Goal: Task Accomplishment & Management: Complete application form

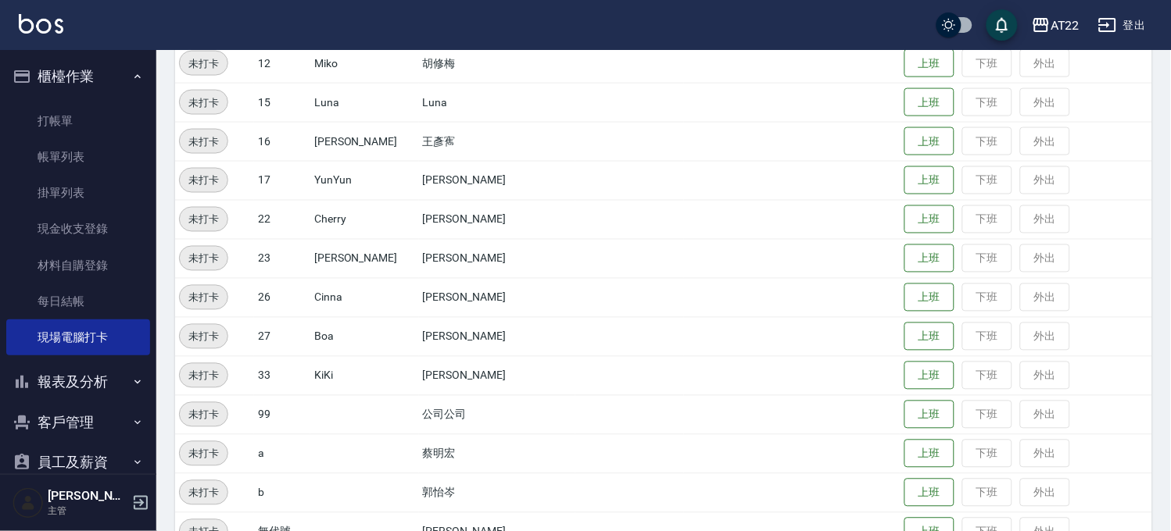
scroll to position [502, 0]
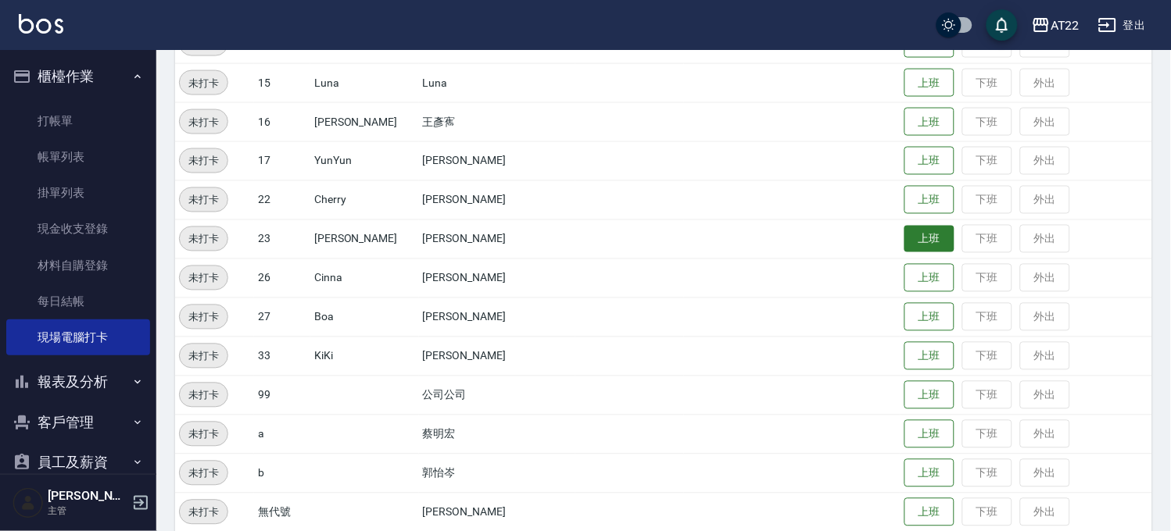
click at [904, 228] on button "上班" at bounding box center [929, 239] width 50 height 27
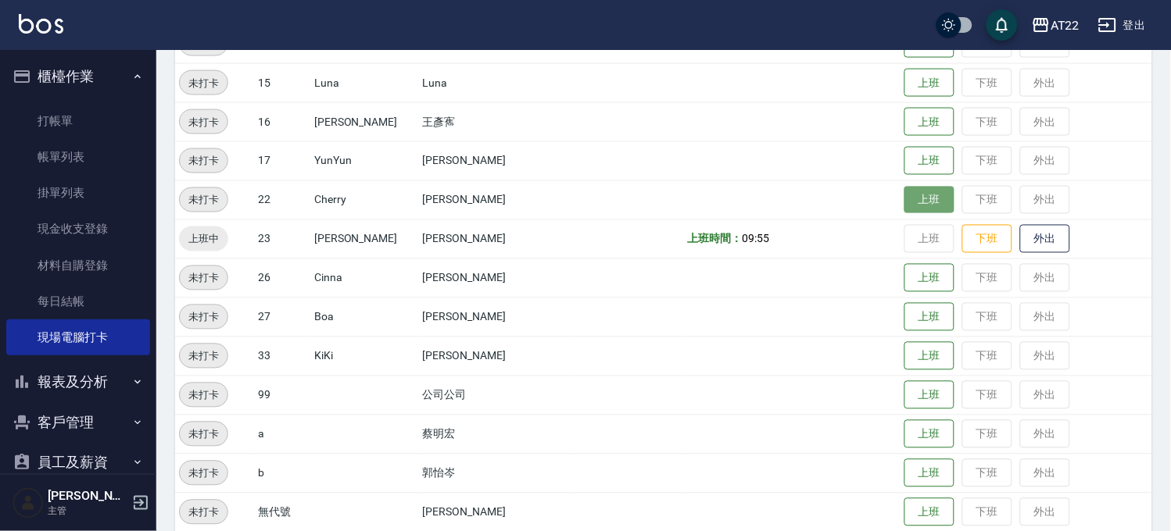
click at [904, 194] on button "上班" at bounding box center [929, 200] width 50 height 27
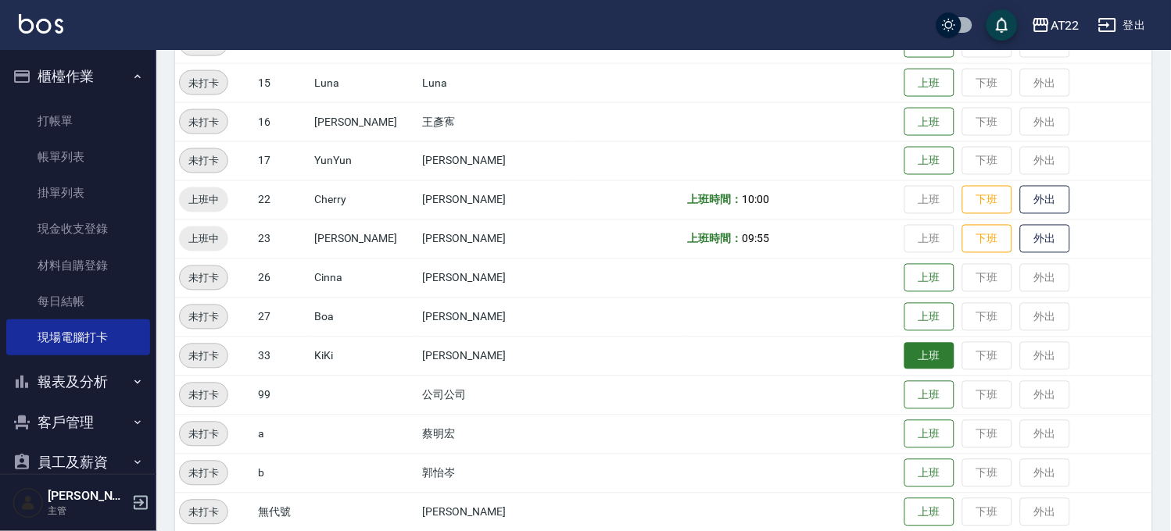
click at [917, 346] on button "上班" at bounding box center [929, 356] width 50 height 27
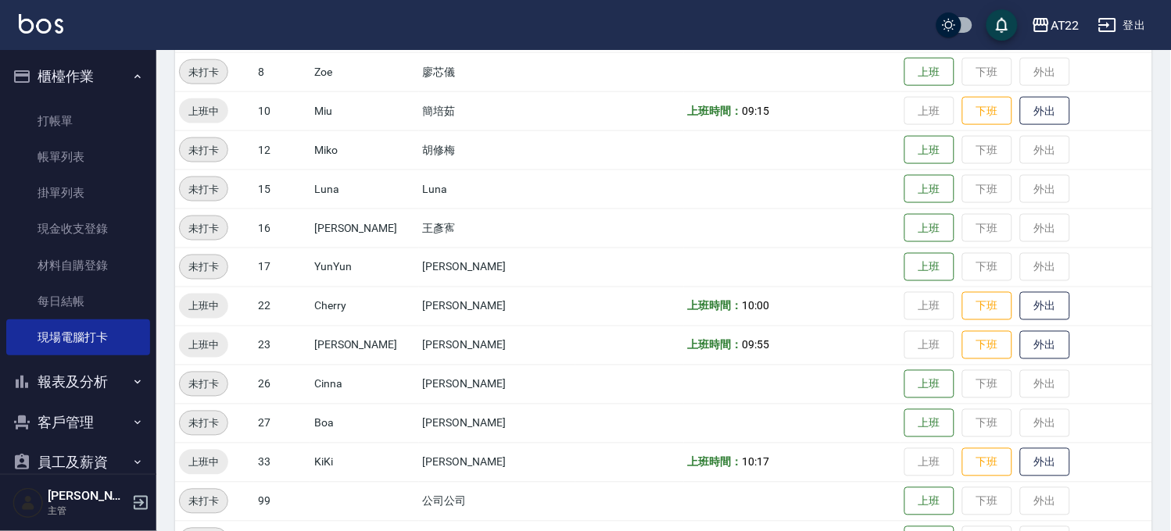
scroll to position [241, 0]
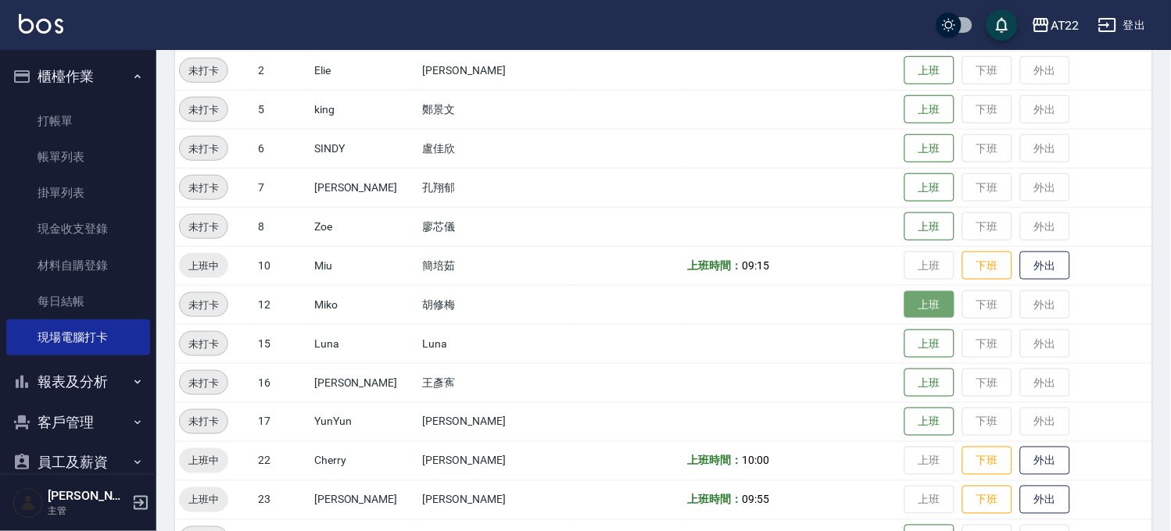
click at [904, 306] on button "上班" at bounding box center [929, 305] width 50 height 27
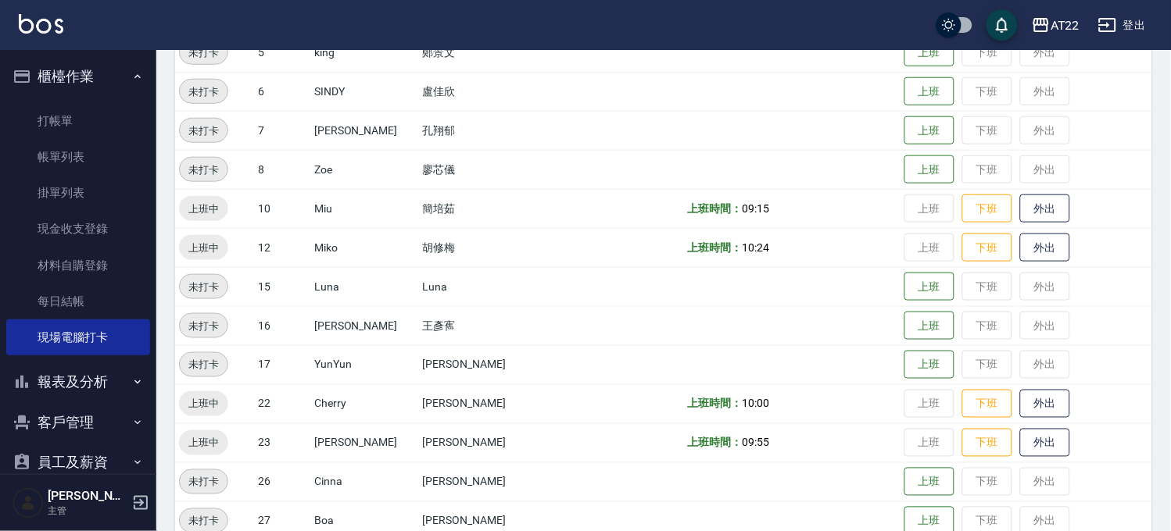
scroll to position [328, 0]
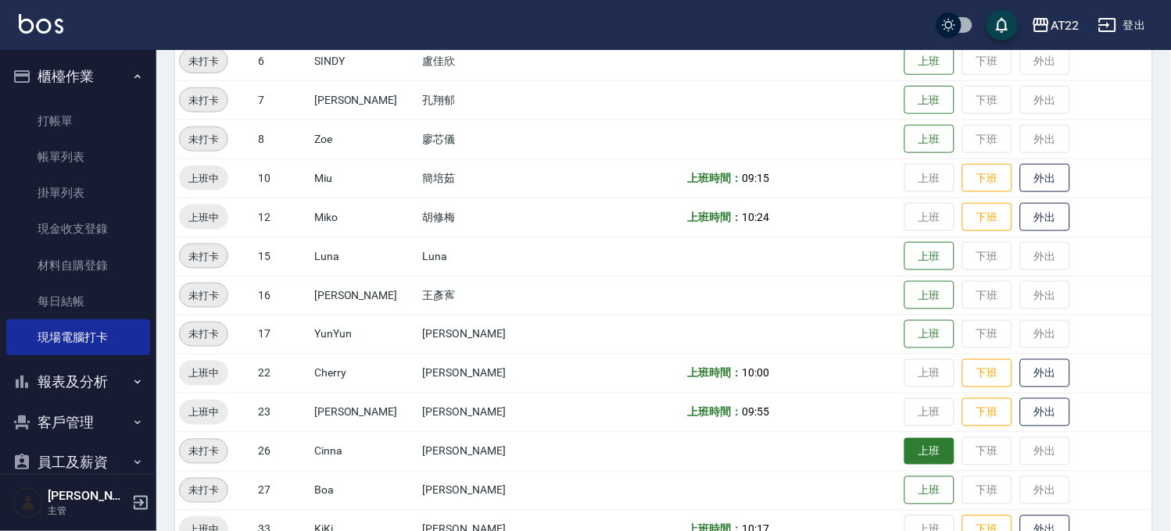
click at [904, 448] on button "上班" at bounding box center [929, 451] width 50 height 27
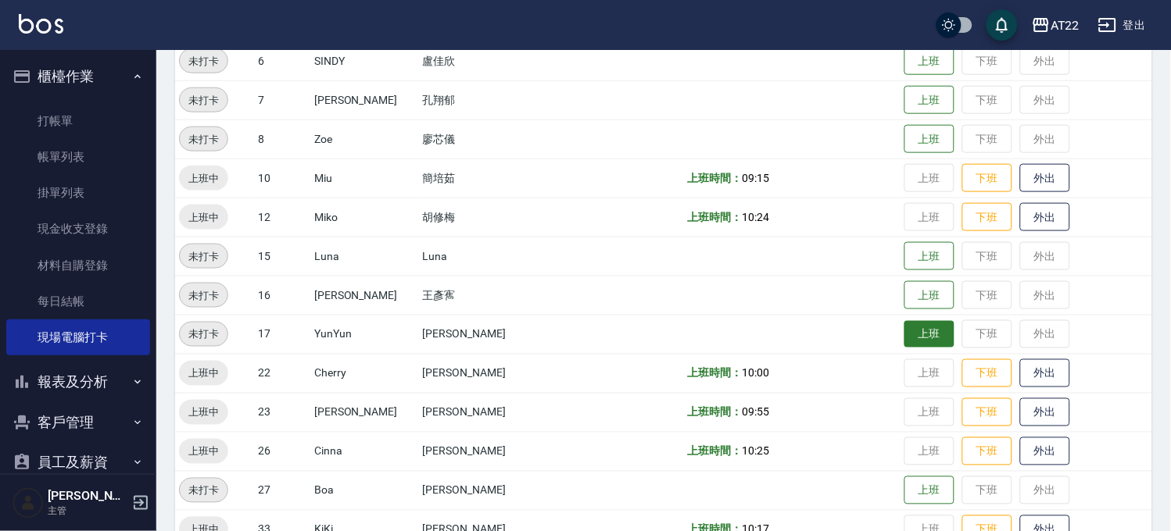
click at [904, 325] on button "上班" at bounding box center [929, 334] width 50 height 27
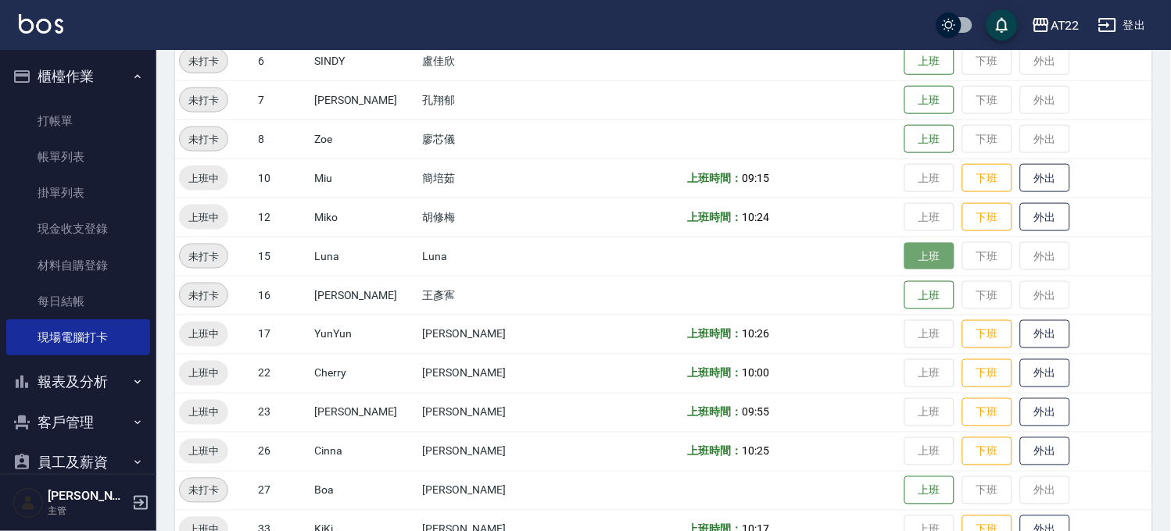
click at [918, 247] on button "上班" at bounding box center [929, 256] width 50 height 27
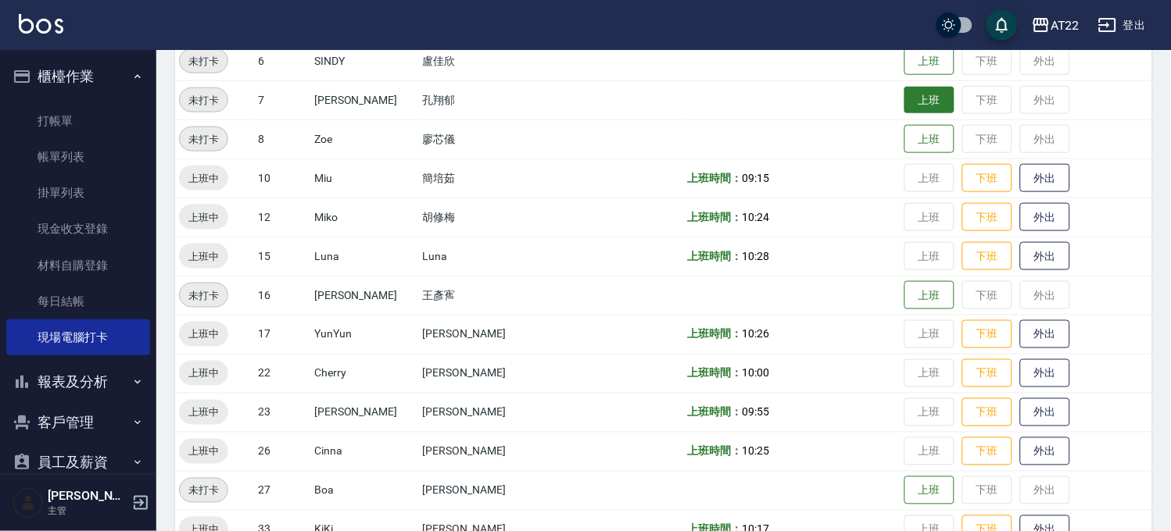
click at [907, 98] on button "上班" at bounding box center [929, 100] width 50 height 27
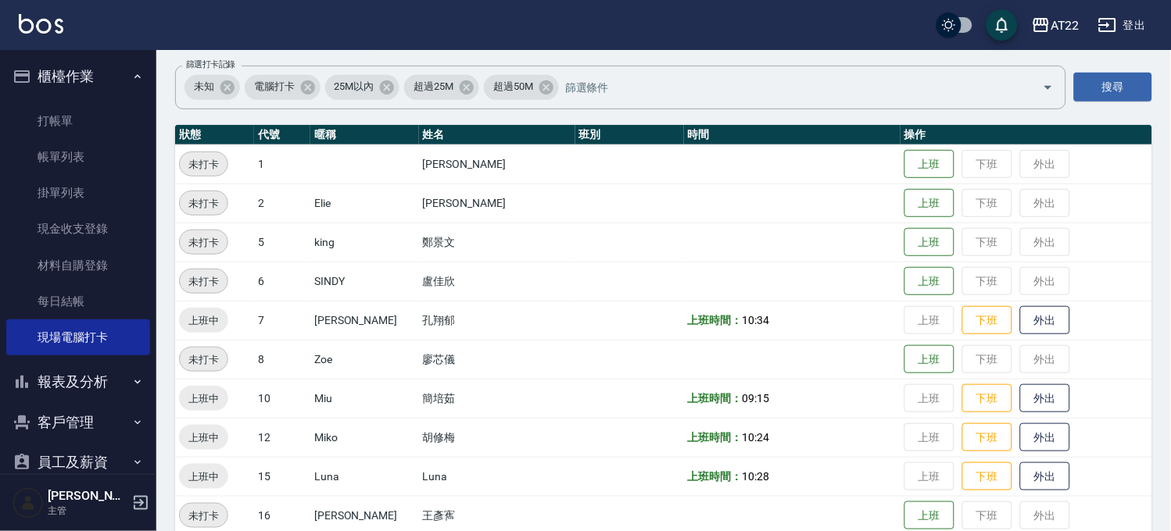
scroll to position [0, 0]
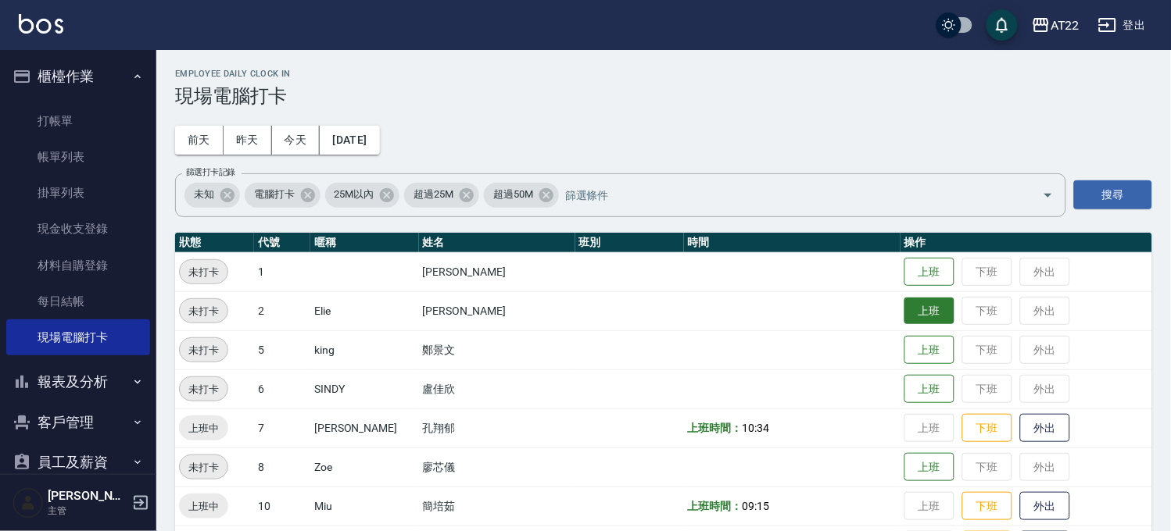
click at [904, 322] on button "上班" at bounding box center [929, 311] width 50 height 27
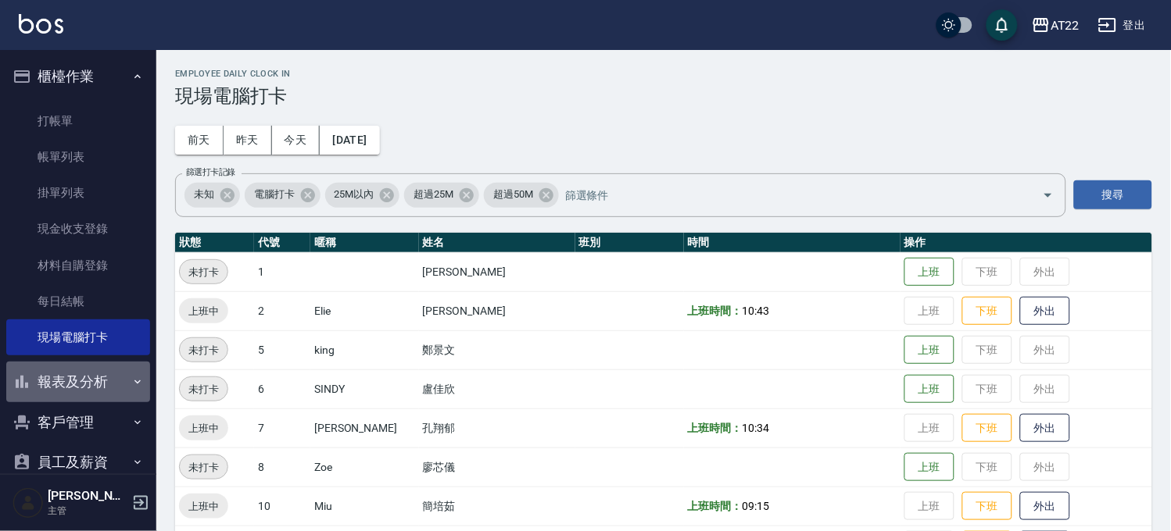
click at [104, 384] on button "報表及分析" at bounding box center [78, 382] width 144 height 41
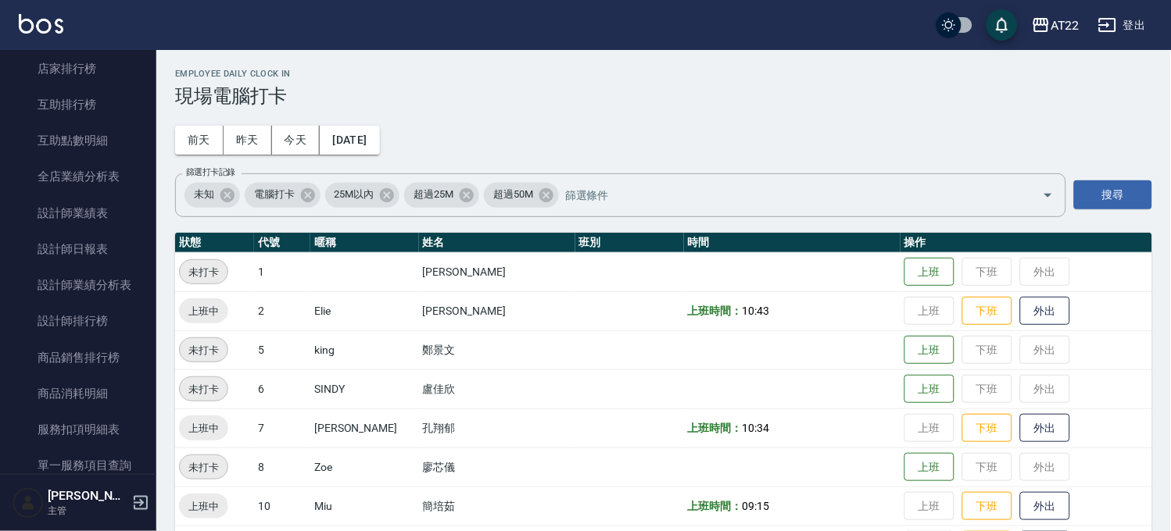
scroll to position [342, 0]
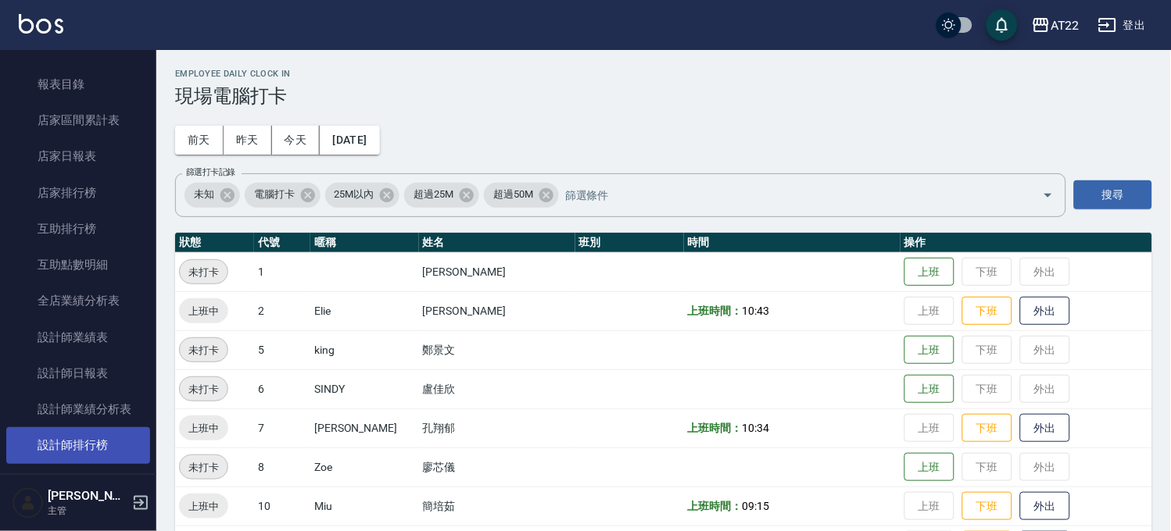
click at [120, 440] on link "設計師排行榜" at bounding box center [78, 446] width 144 height 36
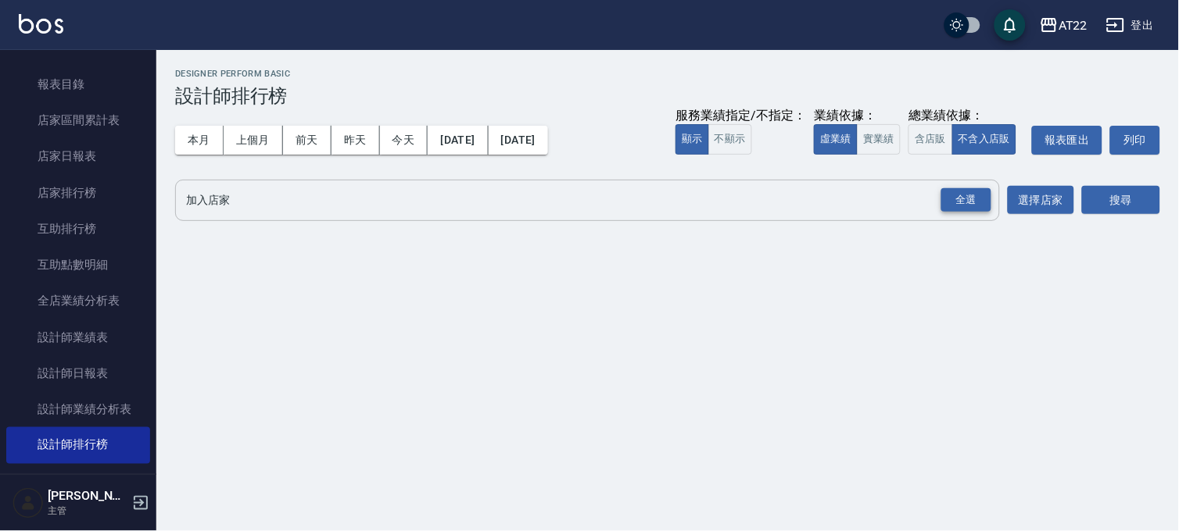
drag, startPoint x: 971, startPoint y: 201, endPoint x: 986, endPoint y: 203, distance: 15.8
click at [971, 201] on div "全選" at bounding box center [966, 200] width 50 height 24
click at [1150, 200] on button "搜尋" at bounding box center [1121, 201] width 78 height 29
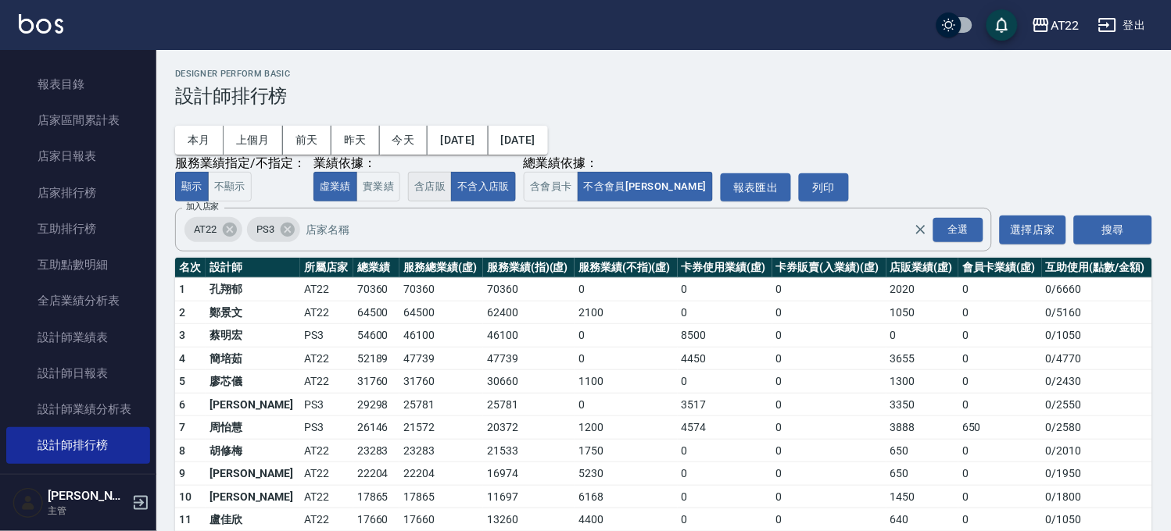
click at [441, 183] on button "含店販" at bounding box center [430, 187] width 44 height 30
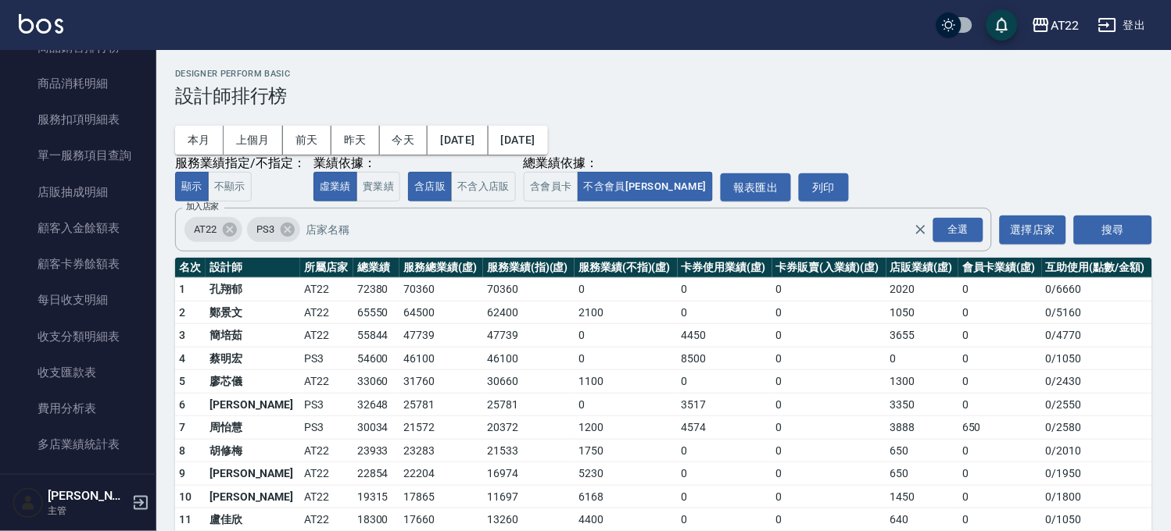
scroll to position [950, 0]
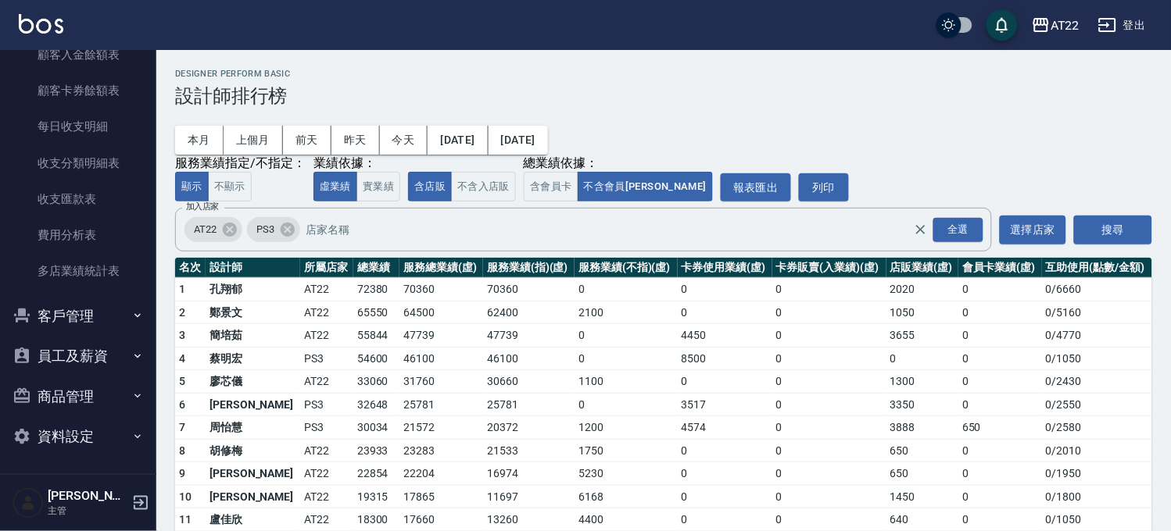
click at [36, 311] on button "客戶管理" at bounding box center [78, 316] width 144 height 41
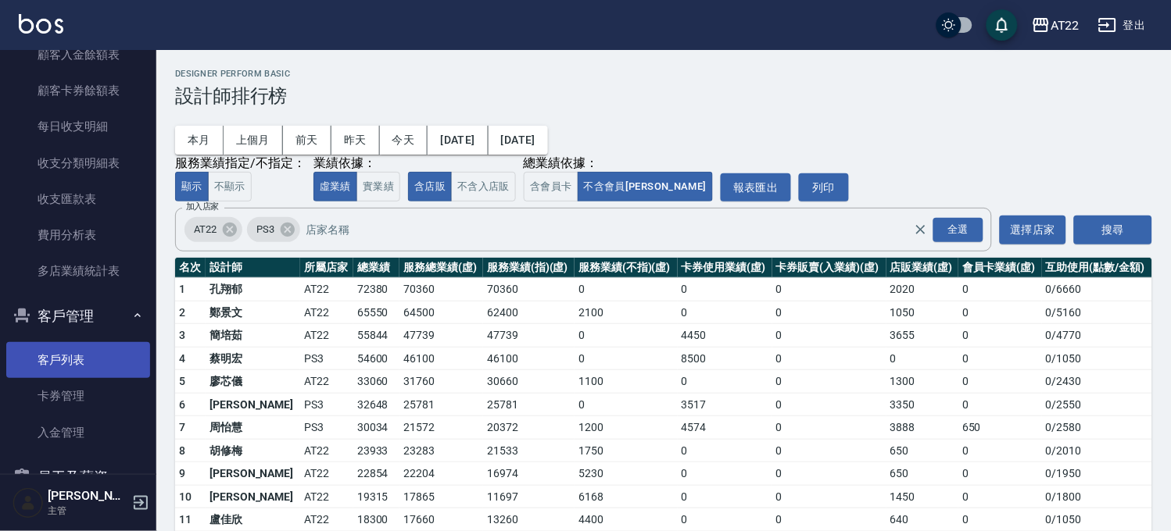
click at [69, 352] on link "客戶列表" at bounding box center [78, 360] width 144 height 36
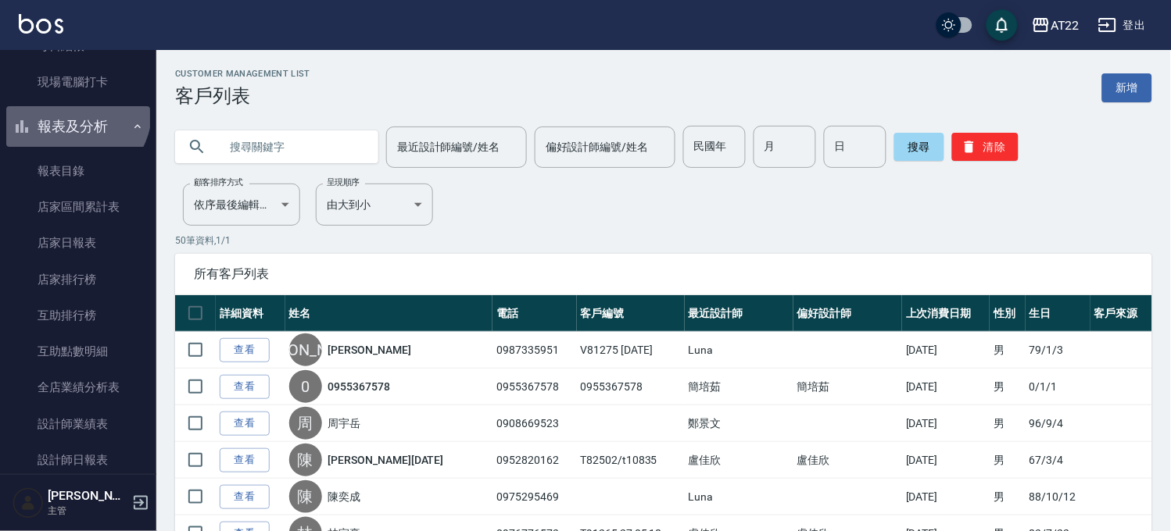
click at [64, 107] on button "報表及分析" at bounding box center [78, 126] width 144 height 41
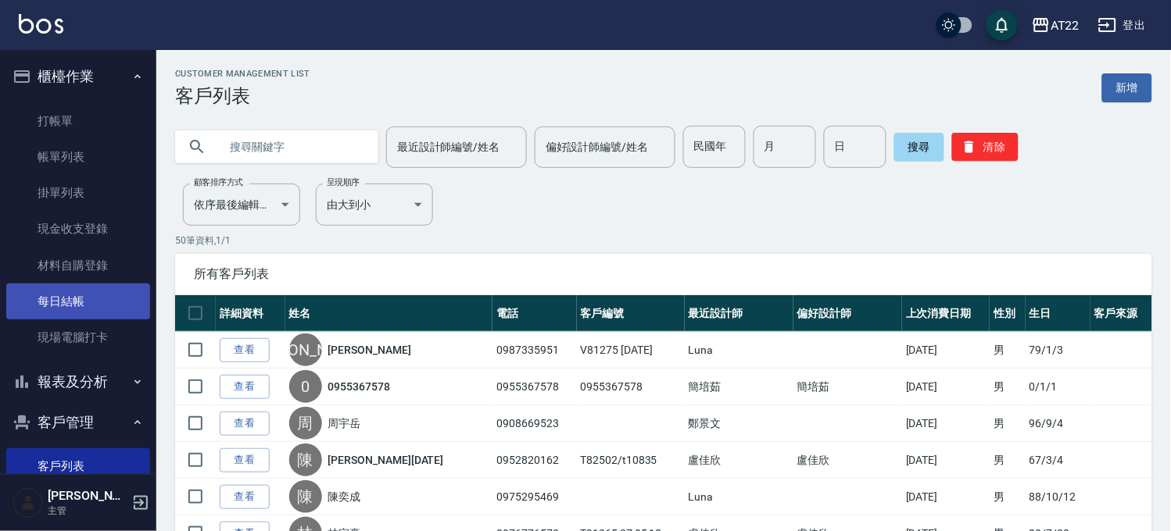
click at [63, 302] on link "每日結帳" at bounding box center [78, 302] width 144 height 36
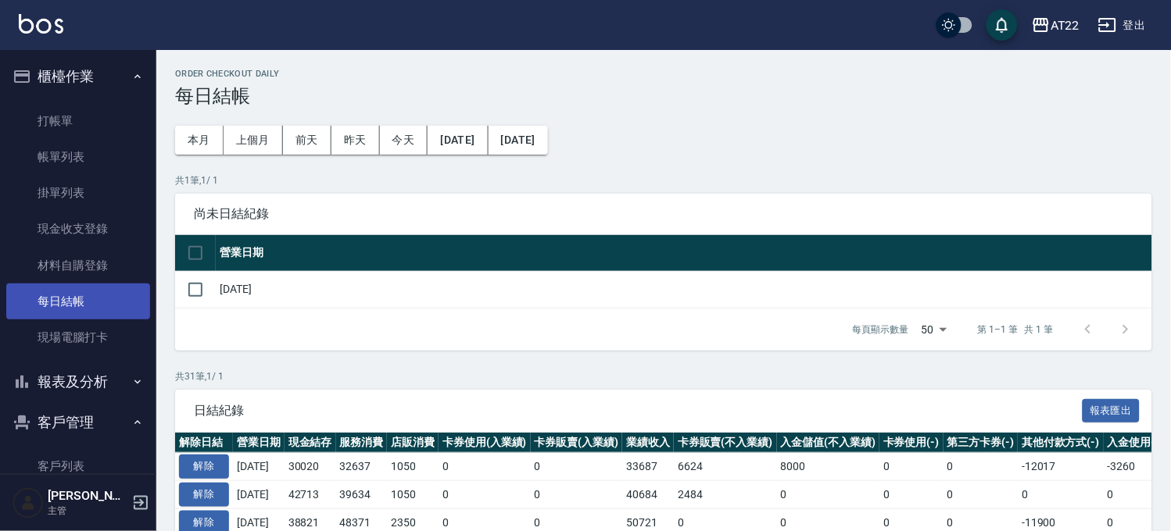
click at [63, 302] on link "每日結帳" at bounding box center [78, 302] width 144 height 36
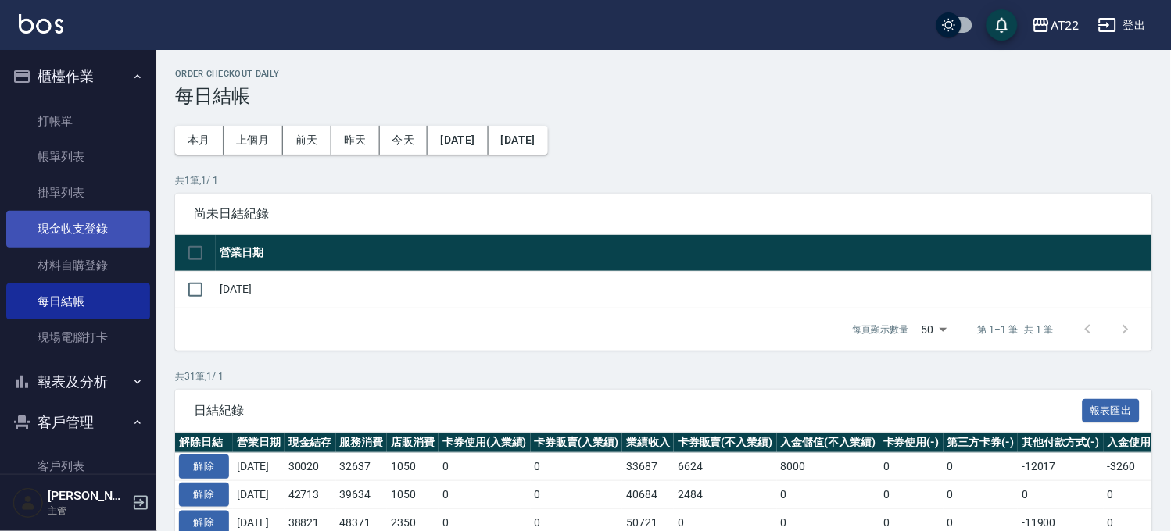
click at [74, 221] on link "現金收支登錄" at bounding box center [78, 229] width 144 height 36
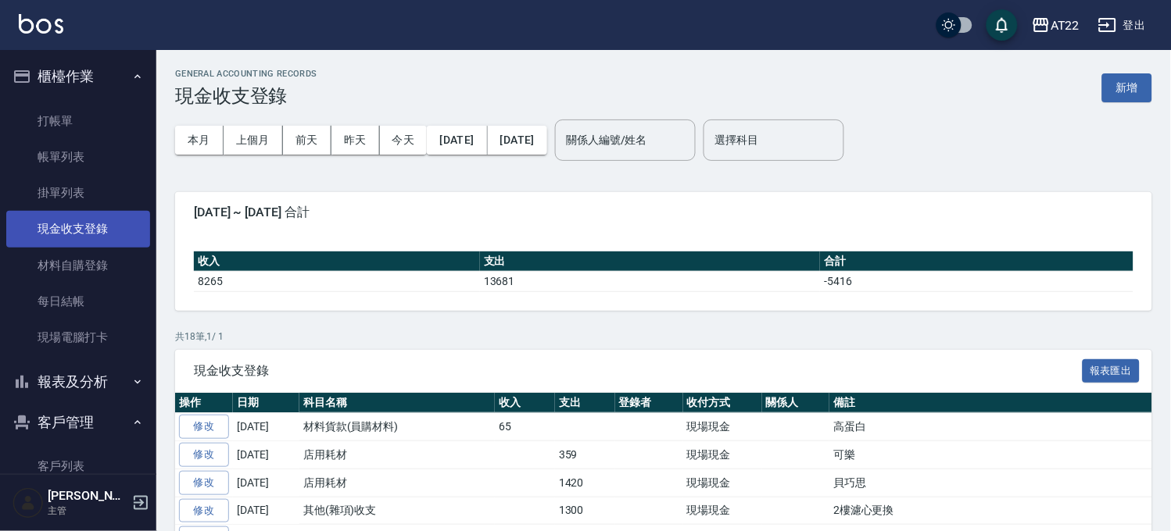
scroll to position [174, 0]
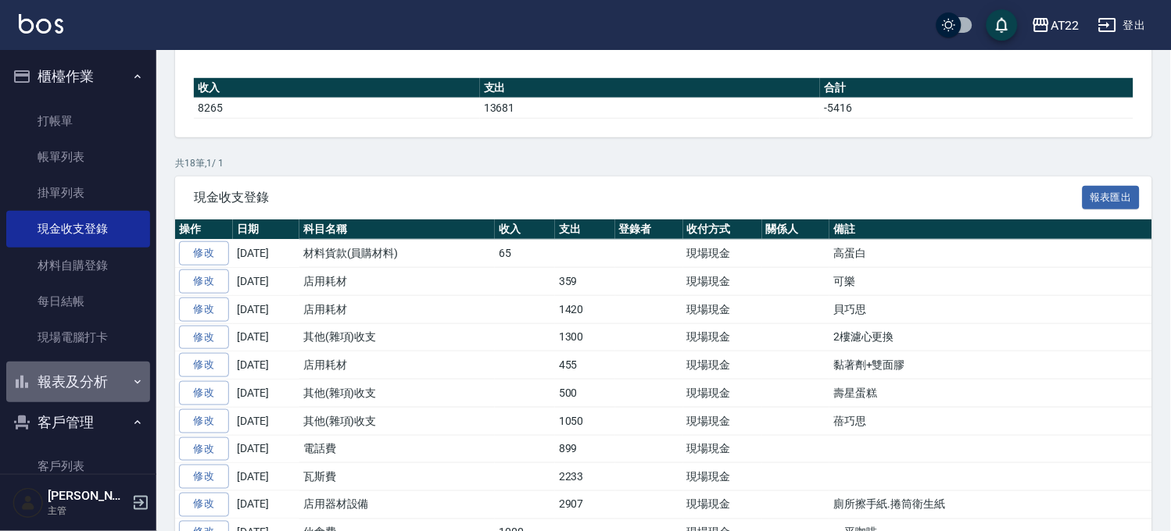
click at [86, 384] on button "報表及分析" at bounding box center [78, 382] width 144 height 41
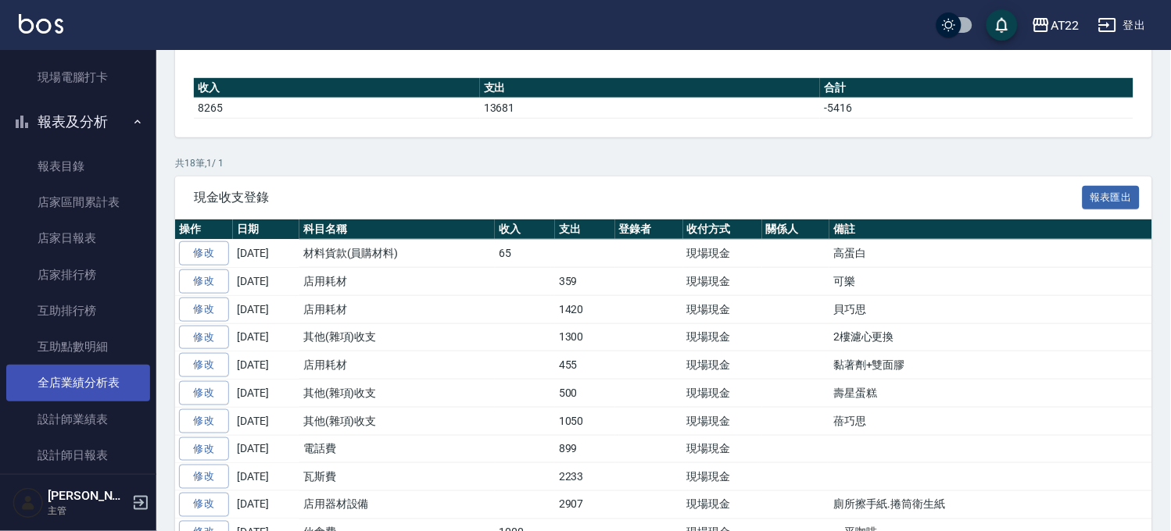
scroll to position [521, 0]
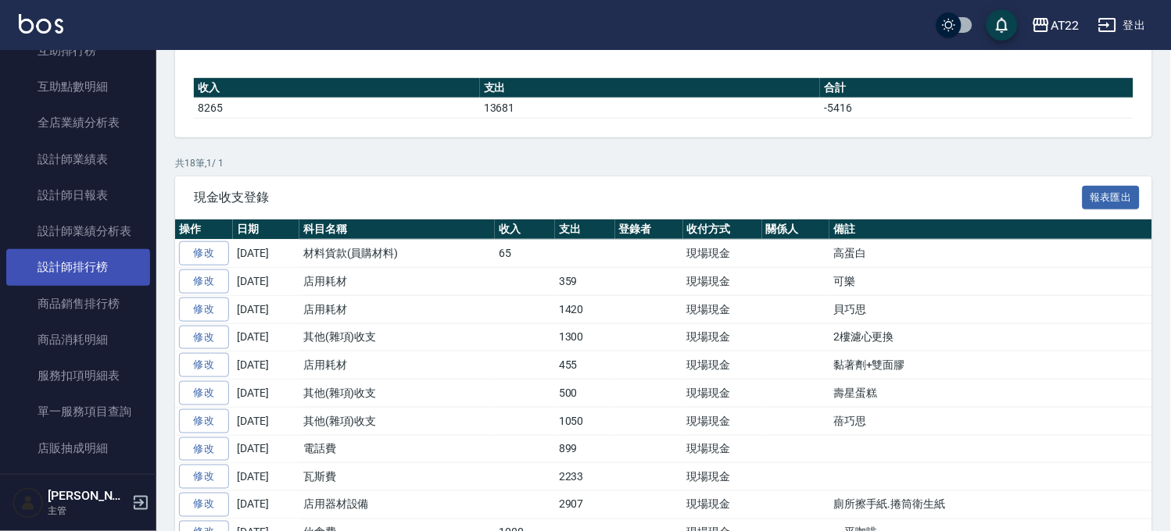
click at [97, 264] on link "設計師排行榜" at bounding box center [78, 267] width 144 height 36
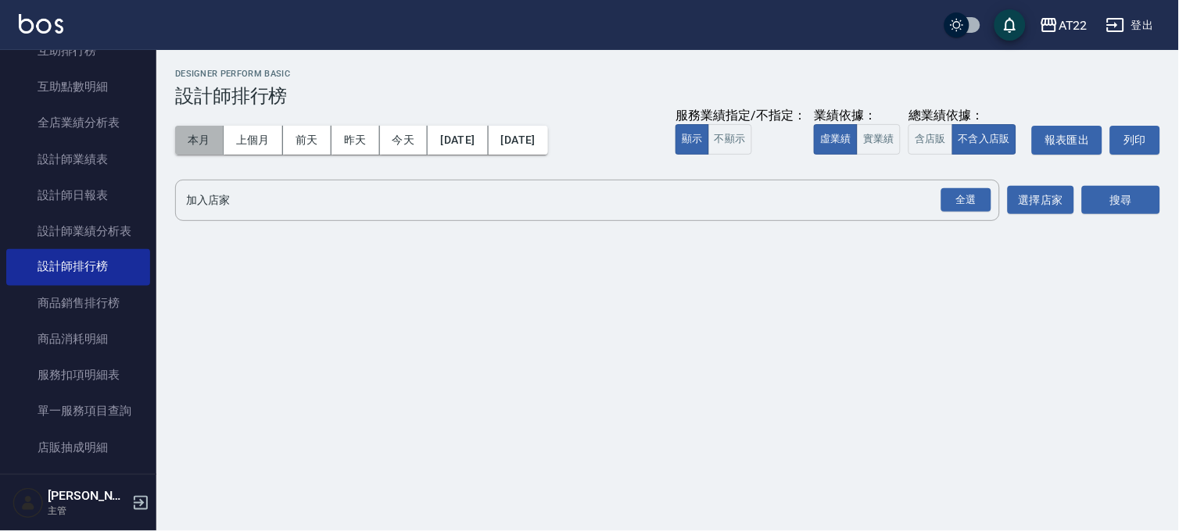
click at [203, 141] on button "本月" at bounding box center [199, 140] width 48 height 29
click at [954, 200] on div "全選" at bounding box center [966, 200] width 50 height 24
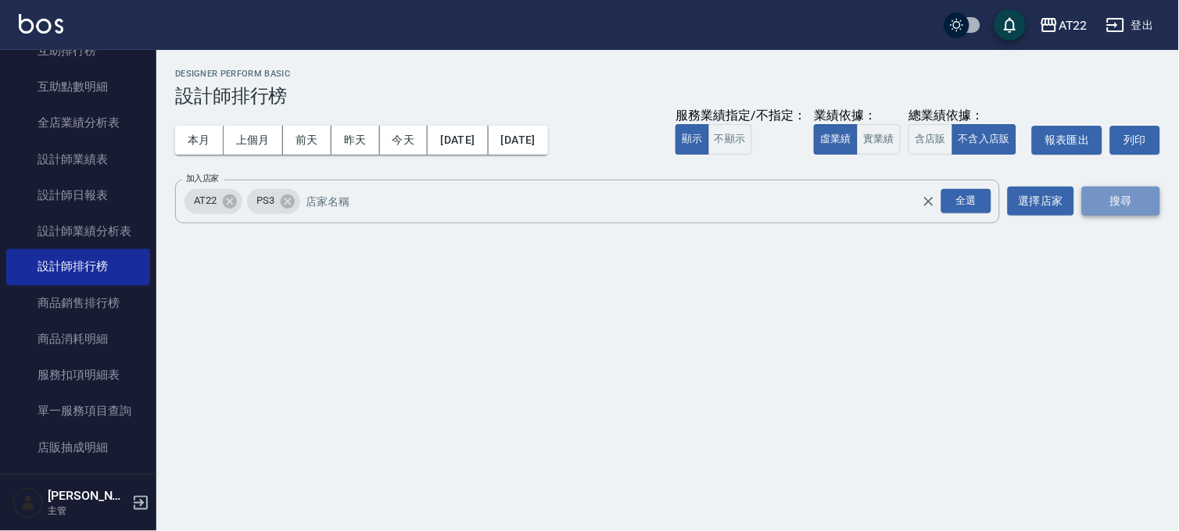
click at [1112, 209] on button "搜尋" at bounding box center [1121, 201] width 78 height 29
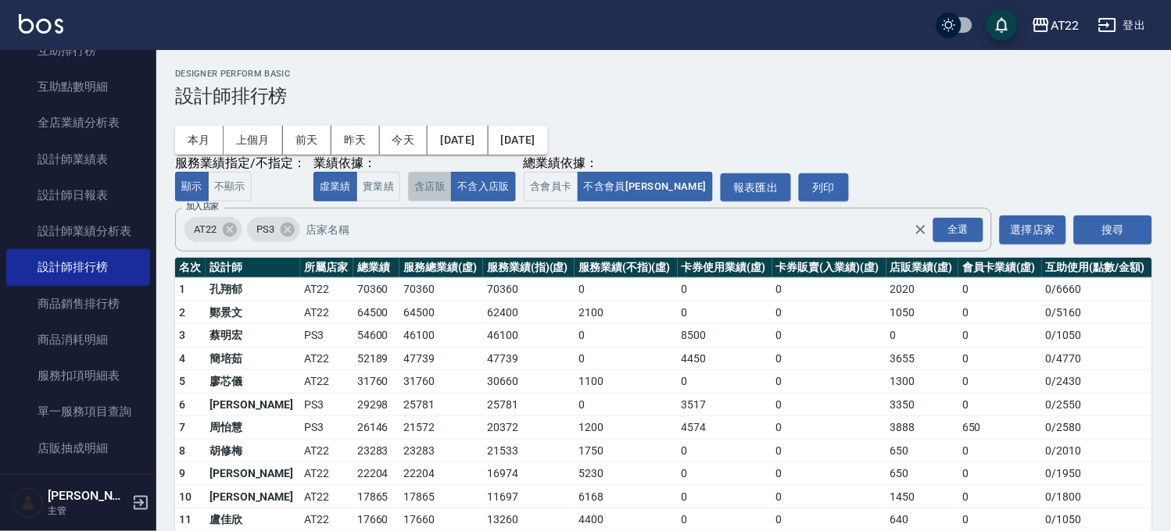
click at [428, 176] on button "含店販" at bounding box center [430, 187] width 44 height 30
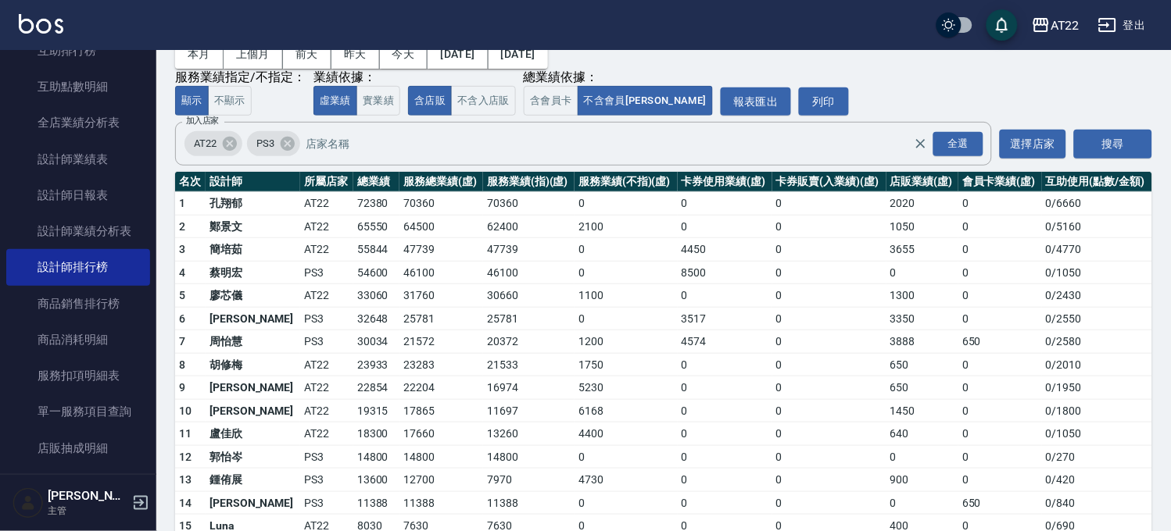
scroll to position [87, 0]
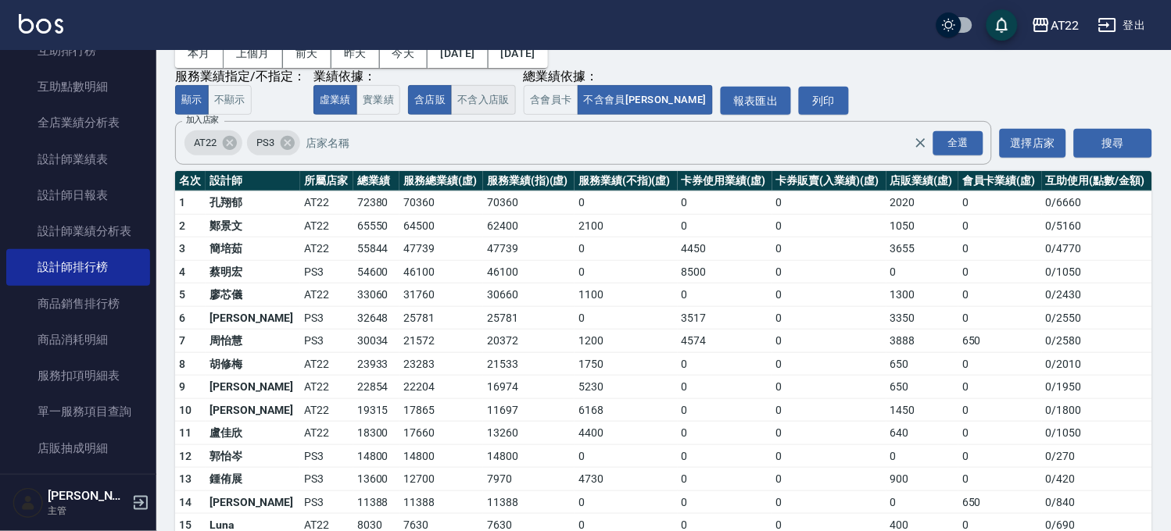
click at [481, 99] on button "不含入店販" at bounding box center [483, 100] width 65 height 30
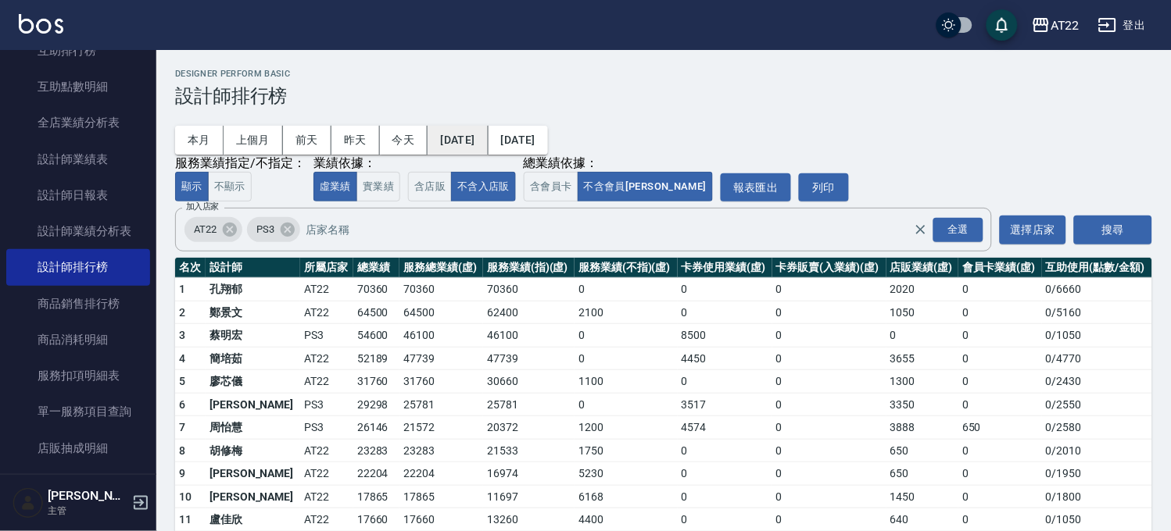
scroll to position [134, 0]
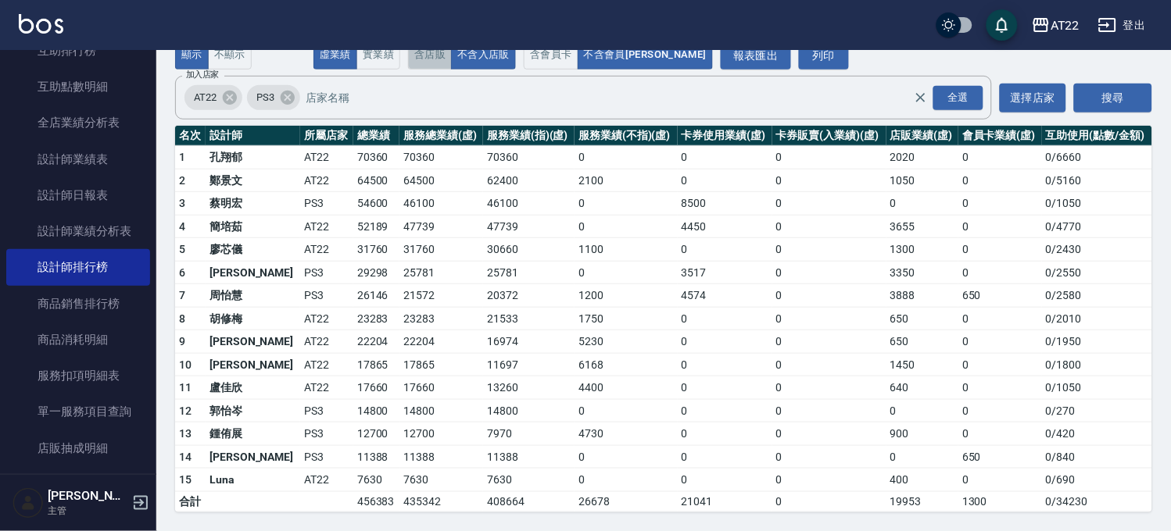
click at [428, 60] on button "含店販" at bounding box center [430, 55] width 44 height 30
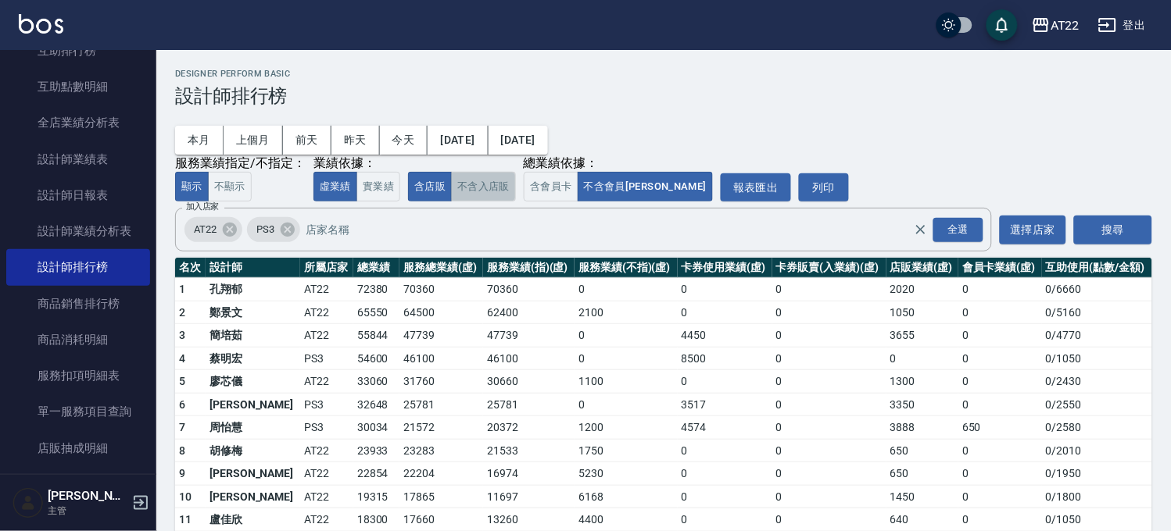
click at [501, 186] on button "不含入店販" at bounding box center [483, 187] width 65 height 30
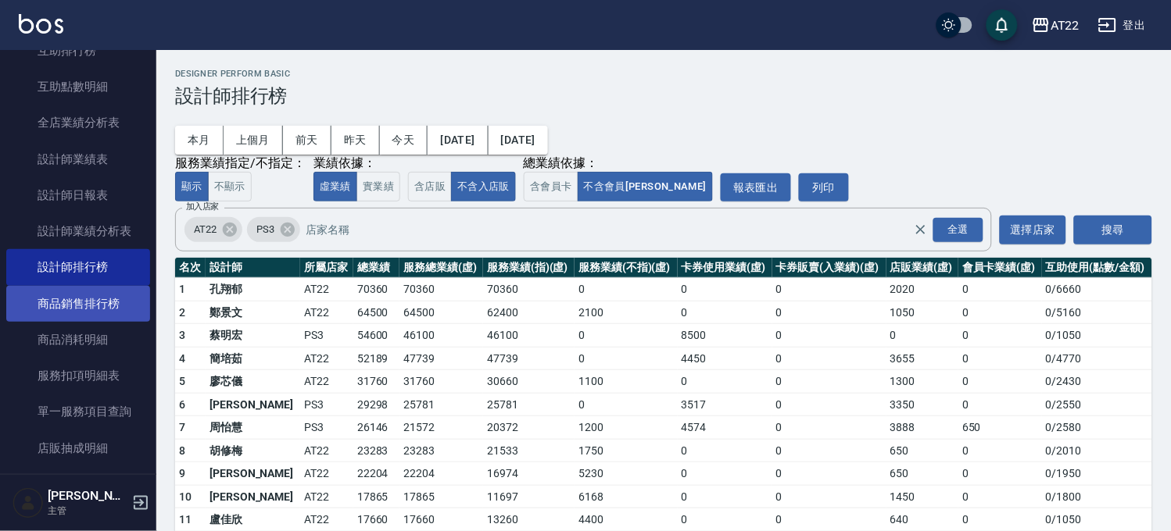
scroll to position [174, 0]
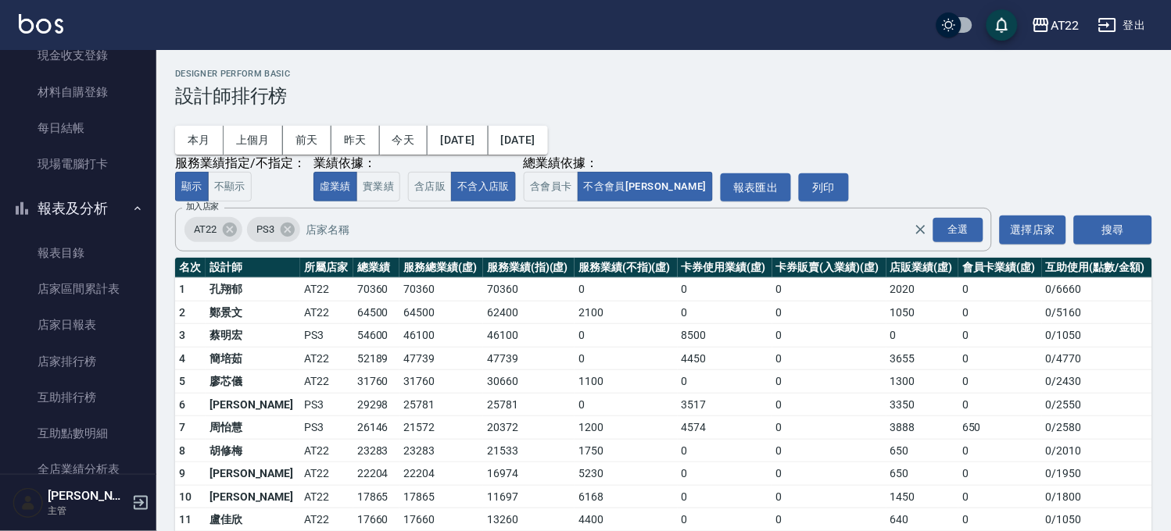
click at [63, 201] on button "報表及分析" at bounding box center [78, 208] width 144 height 41
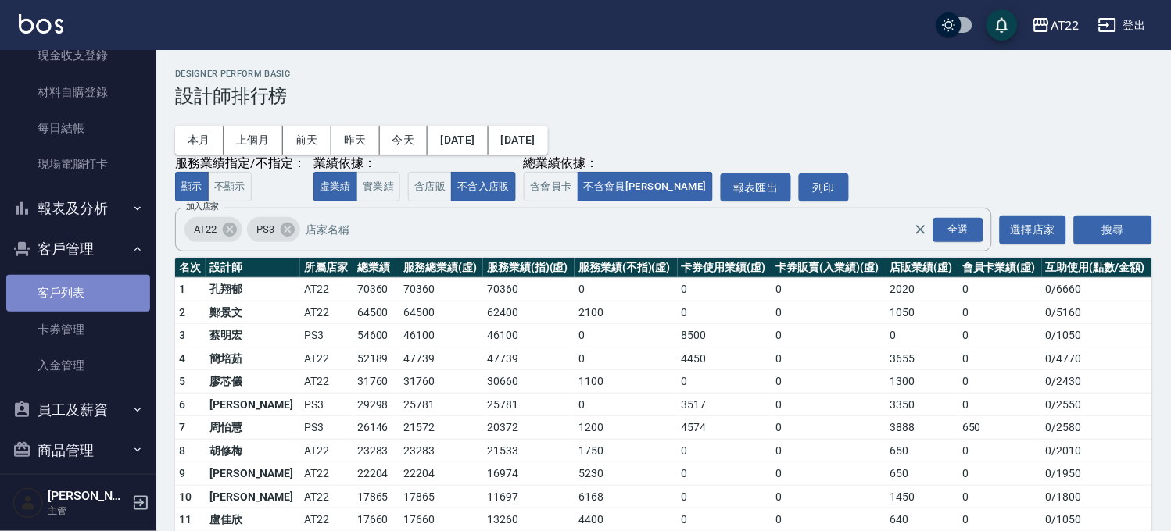
click at [79, 295] on link "客戶列表" at bounding box center [78, 293] width 144 height 36
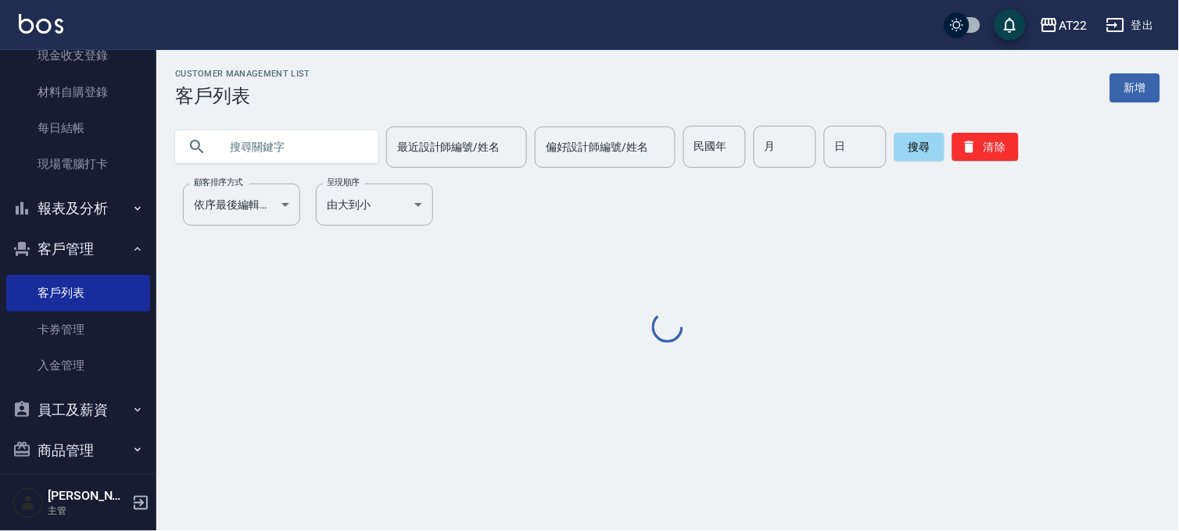
click at [256, 151] on input "text" at bounding box center [292, 147] width 147 height 42
paste input "0918084163"
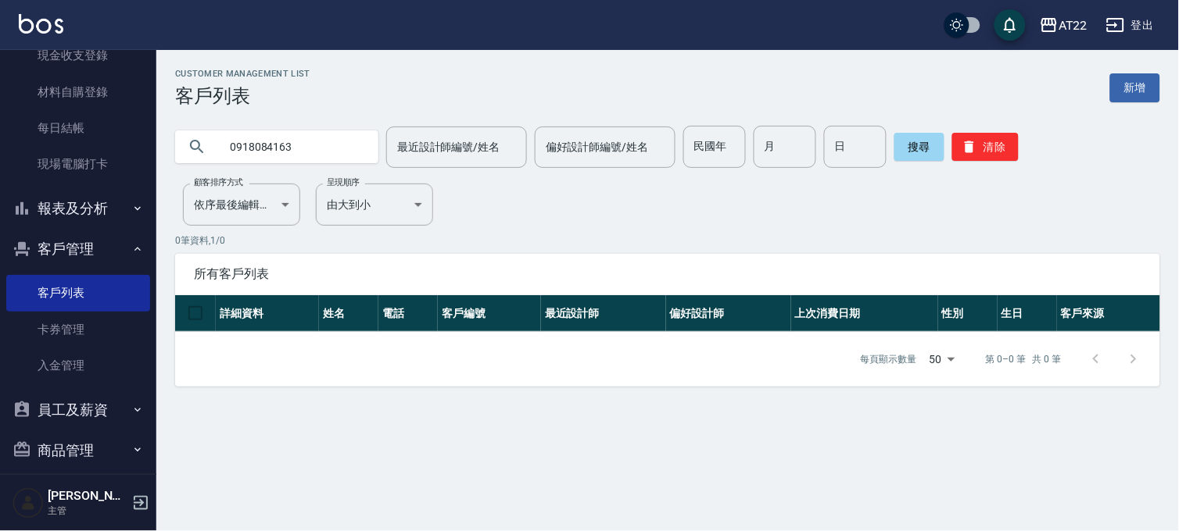
click at [337, 139] on input "0918084163" at bounding box center [292, 147] width 147 height 42
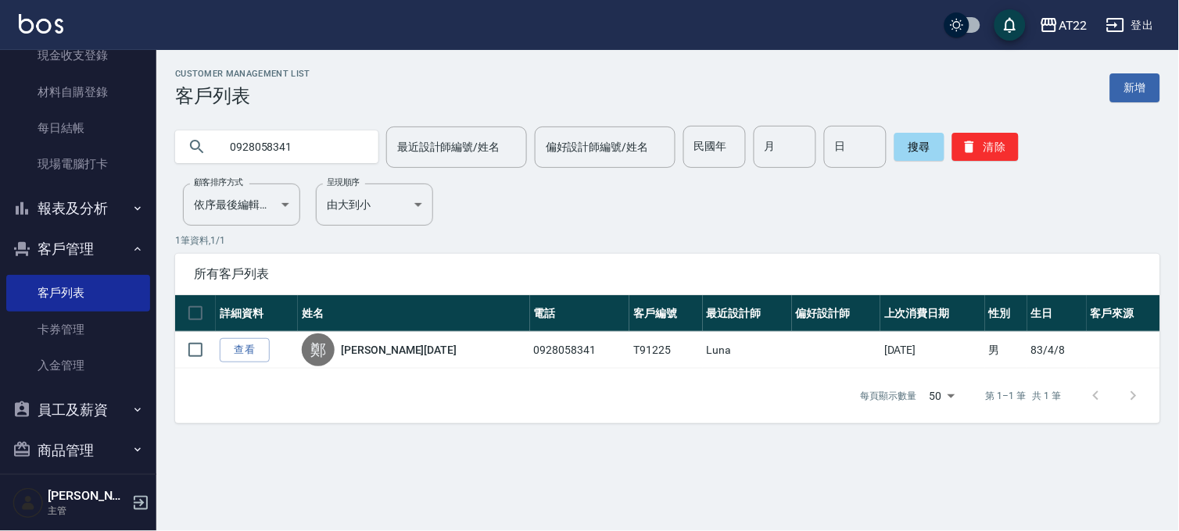
click at [267, 141] on input "0928058341" at bounding box center [292, 147] width 147 height 42
paste input "74224256"
type input "0974224256"
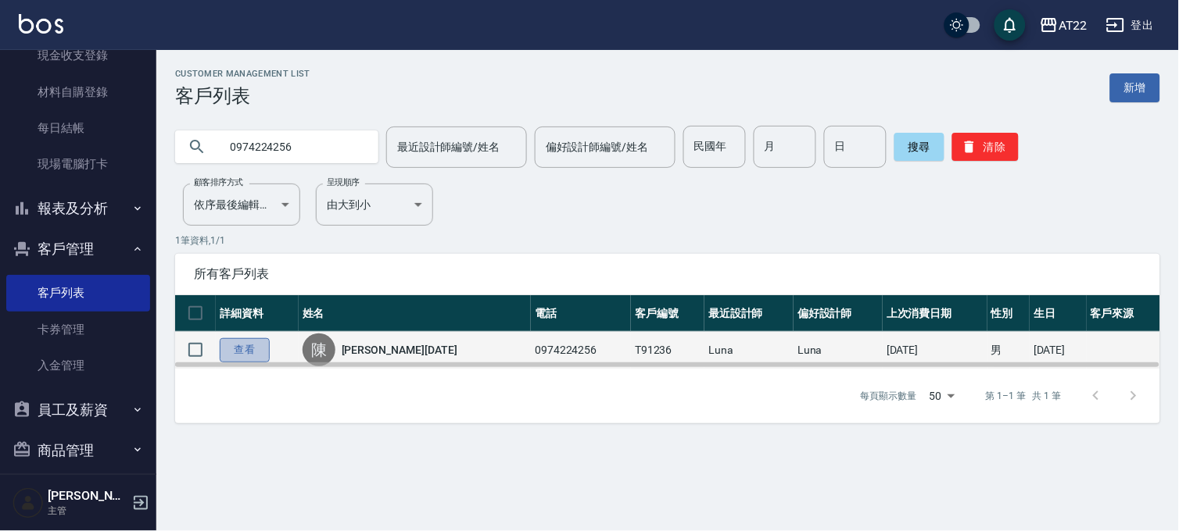
click at [231, 342] on link "查看" at bounding box center [245, 350] width 50 height 24
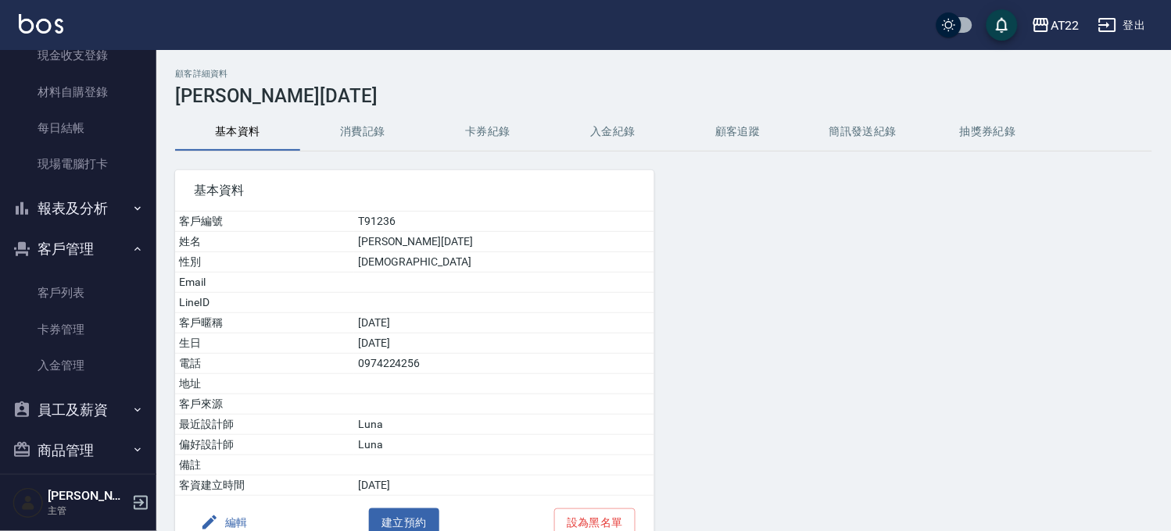
click at [379, 131] on button "消費記錄" at bounding box center [362, 132] width 125 height 38
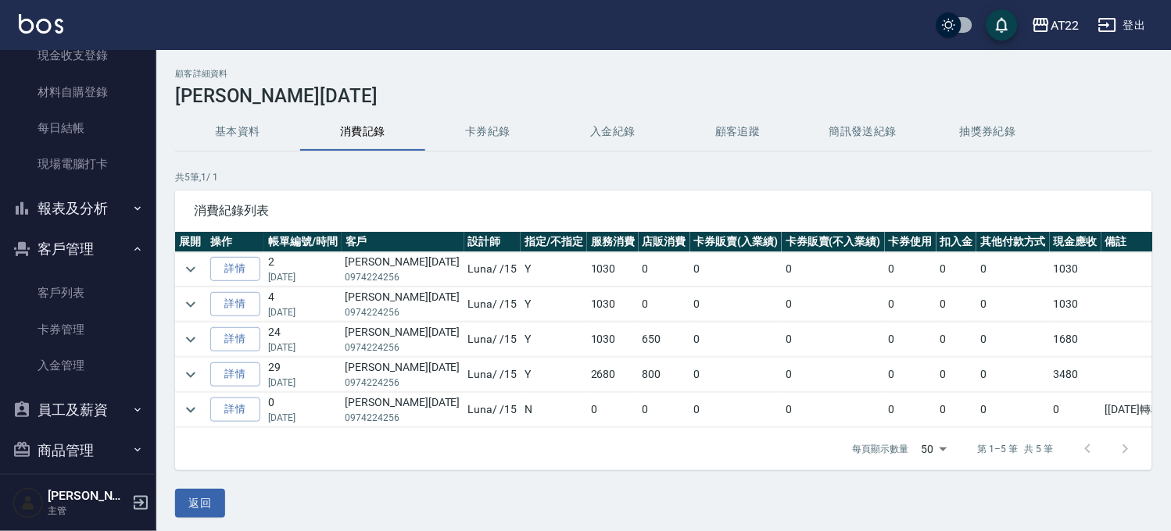
drag, startPoint x: 120, startPoint y: 284, endPoint x: 149, endPoint y: 245, distance: 48.6
click at [120, 284] on link "客戶列表" at bounding box center [78, 293] width 144 height 36
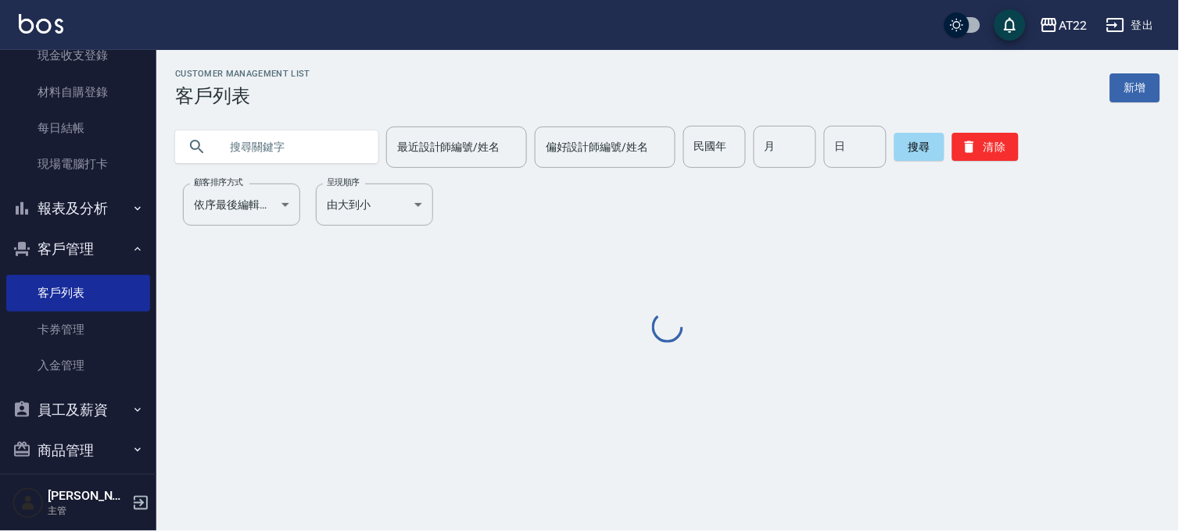
click at [298, 127] on input "text" at bounding box center [292, 147] width 147 height 42
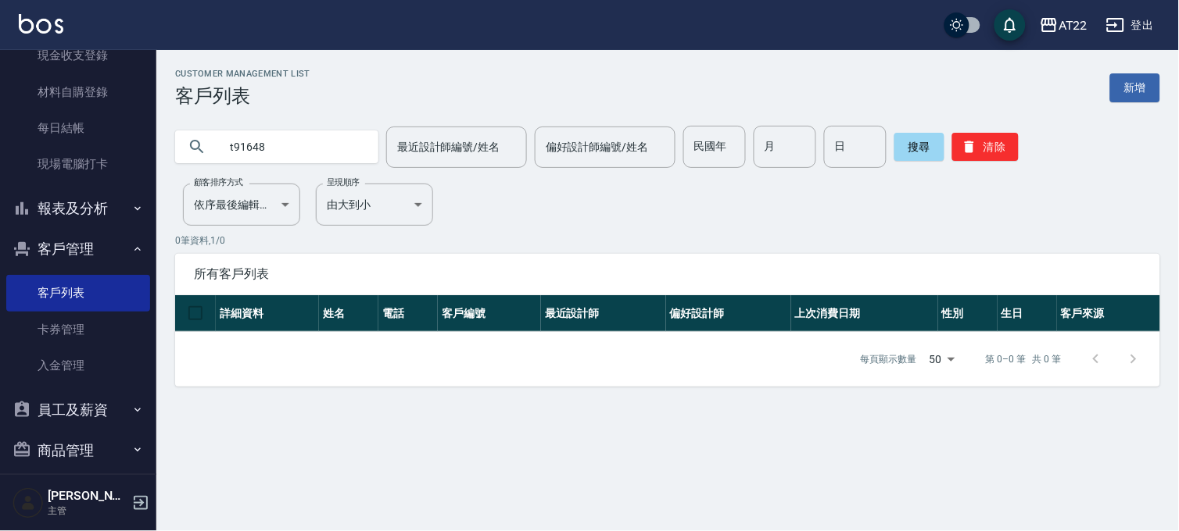
drag, startPoint x: 267, startPoint y: 141, endPoint x: 220, endPoint y: 151, distance: 47.2
click at [220, 151] on input "t91648" at bounding box center [292, 147] width 147 height 42
paste input "0908485436"
type input "0908485436"
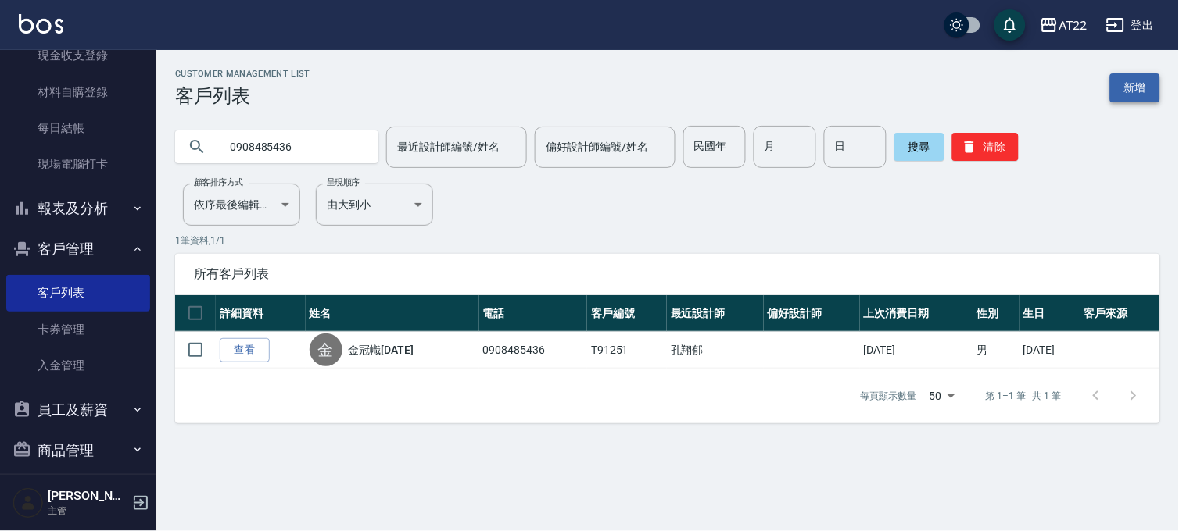
click at [1129, 95] on link "新增" at bounding box center [1135, 87] width 50 height 29
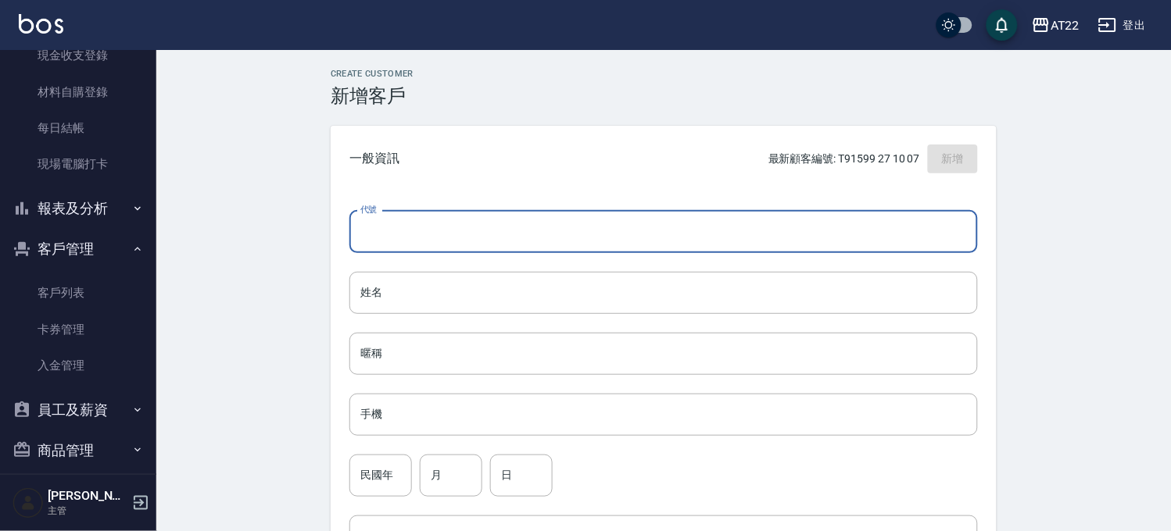
click at [549, 224] on input "代號" at bounding box center [663, 232] width 628 height 42
paste input "T91648"
click at [377, 234] on input "T91648" at bounding box center [645, 232] width 592 height 42
type input "T91648"
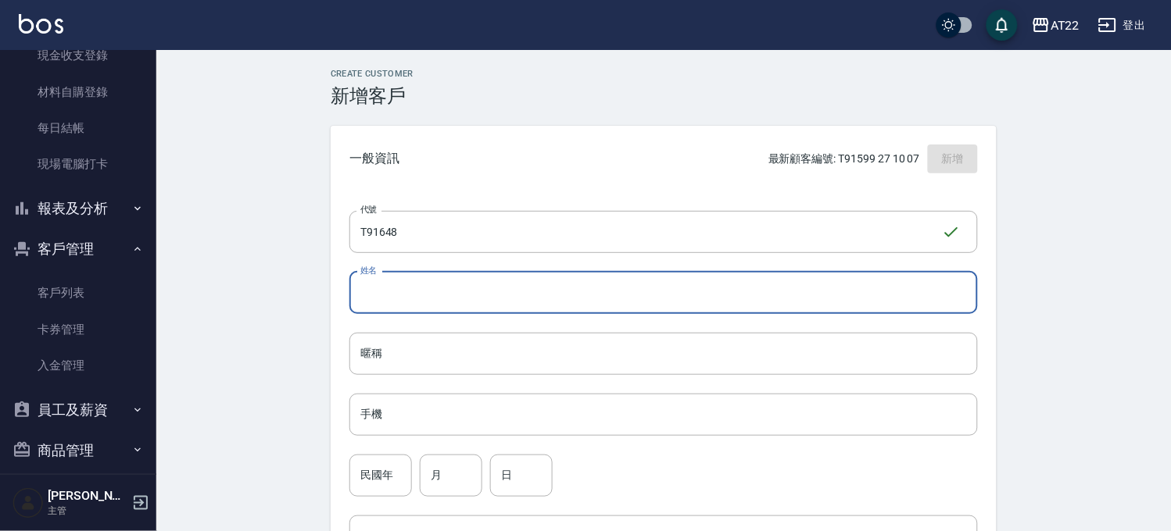
click at [415, 284] on input "姓名" at bounding box center [663, 293] width 628 height 42
paste input "[PERSON_NAME]"
type input "[PERSON_NAME]"
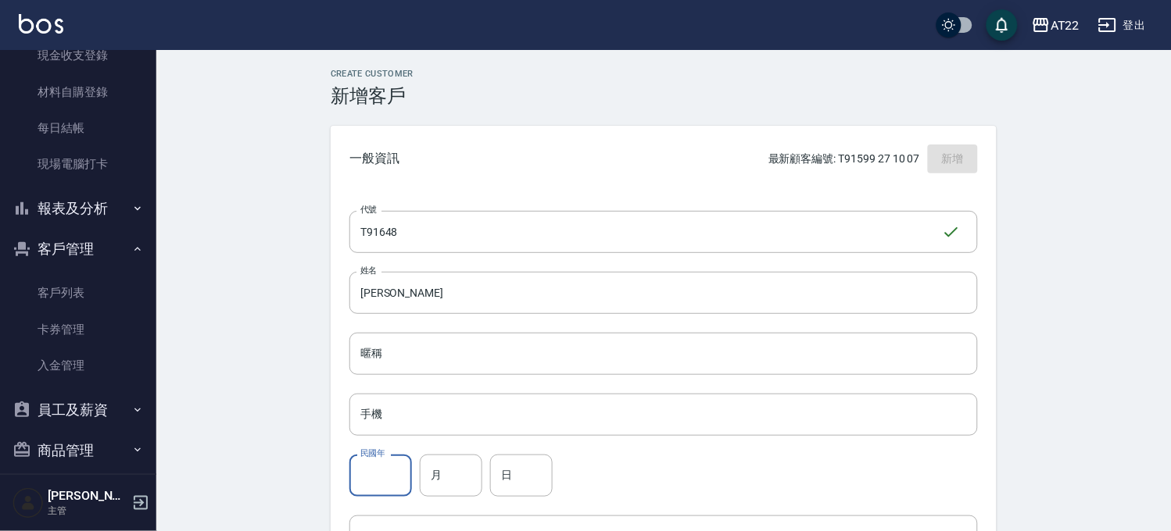
click at [385, 481] on input "民國年" at bounding box center [380, 476] width 63 height 42
type input "89"
type input "7"
type input "9"
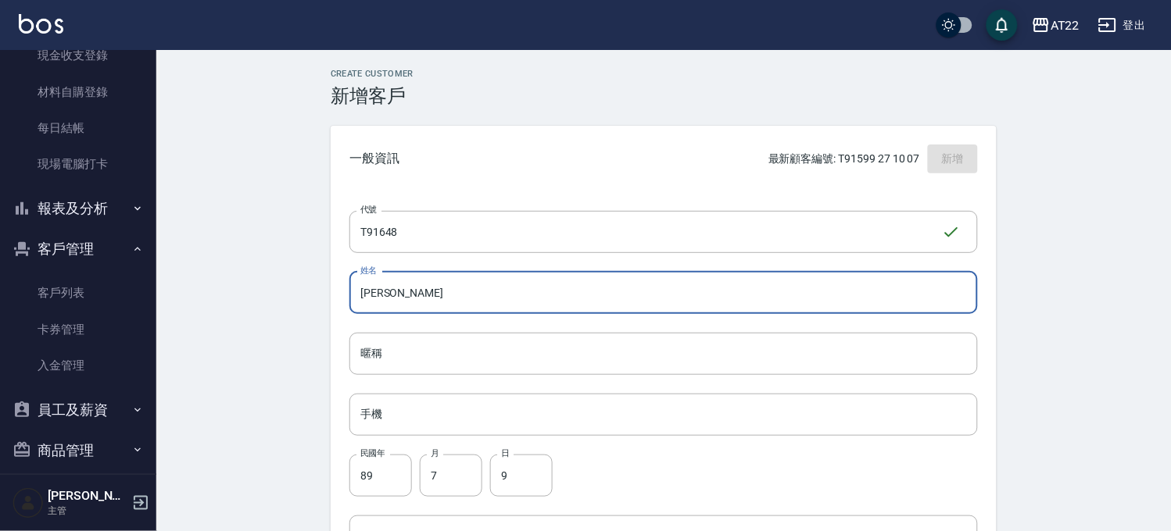
click at [538, 276] on input "[PERSON_NAME]" at bounding box center [663, 293] width 628 height 42
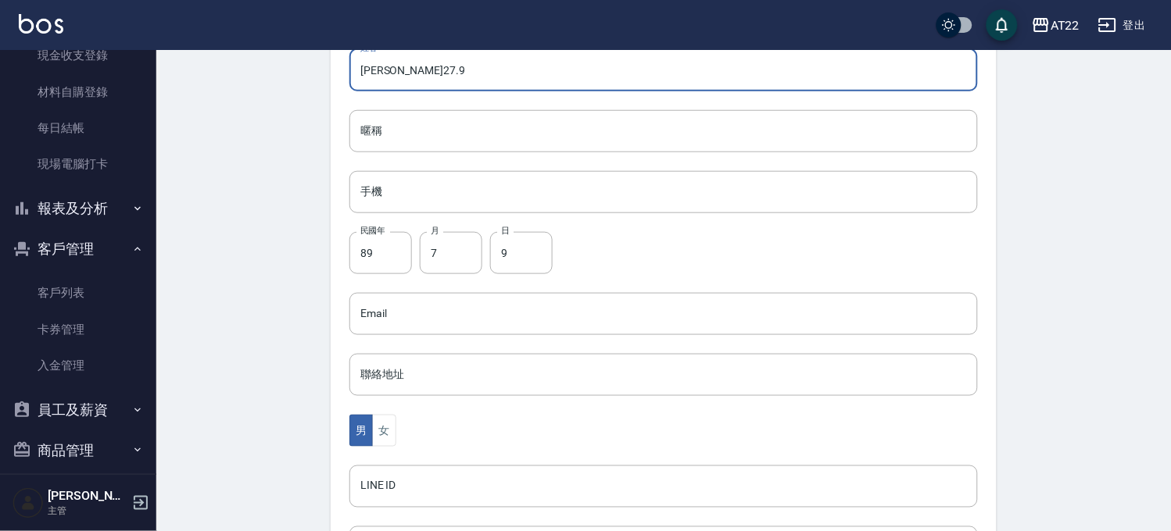
scroll to position [138, 0]
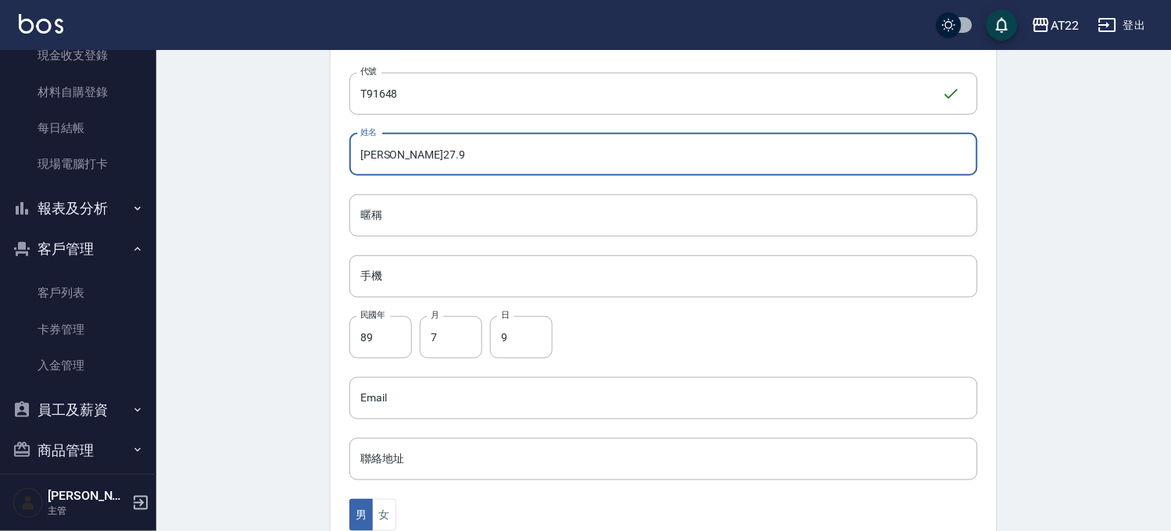
type input "[PERSON_NAME]27.9"
click at [453, 275] on input "手機" at bounding box center [663, 277] width 628 height 42
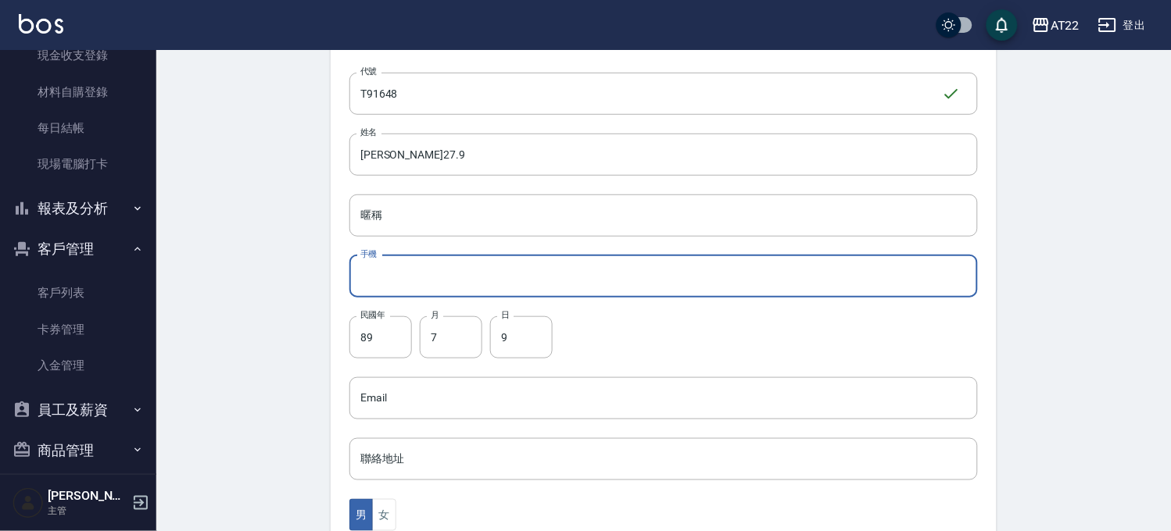
paste input "0916333507"
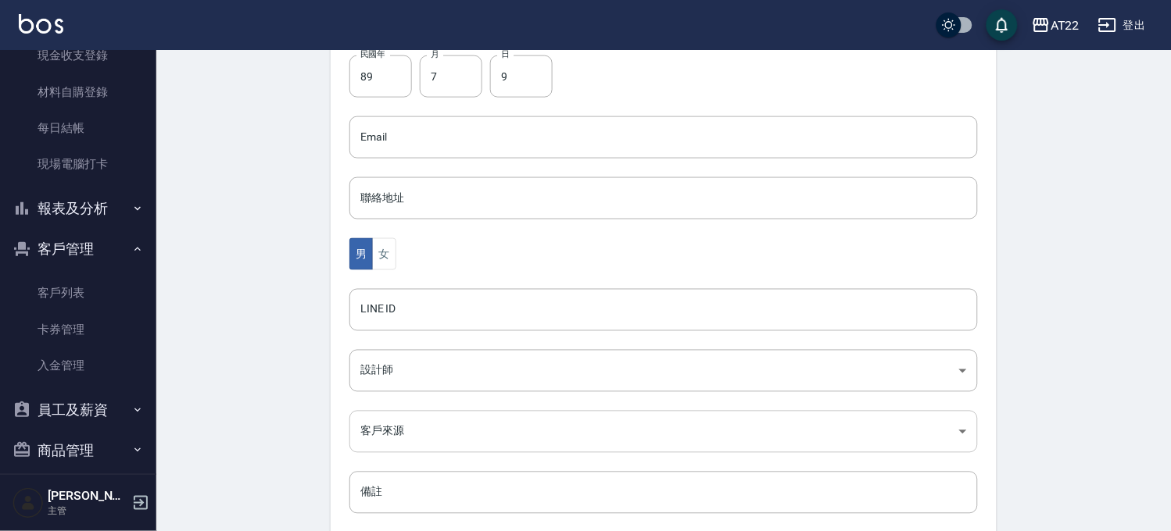
scroll to position [486, 0]
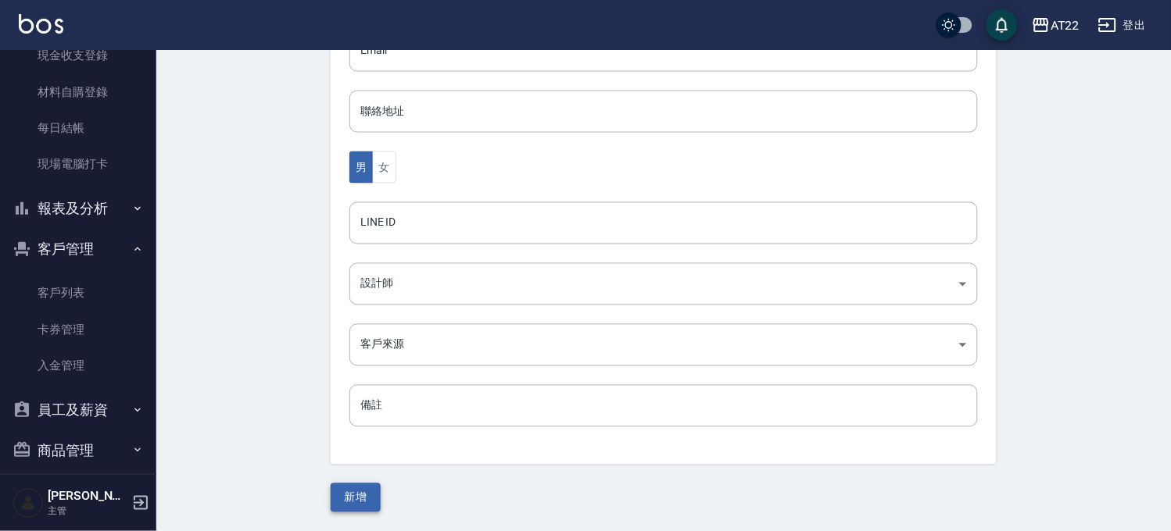
type input "0916333507"
click at [364, 494] on button "新增" at bounding box center [356, 498] width 50 height 29
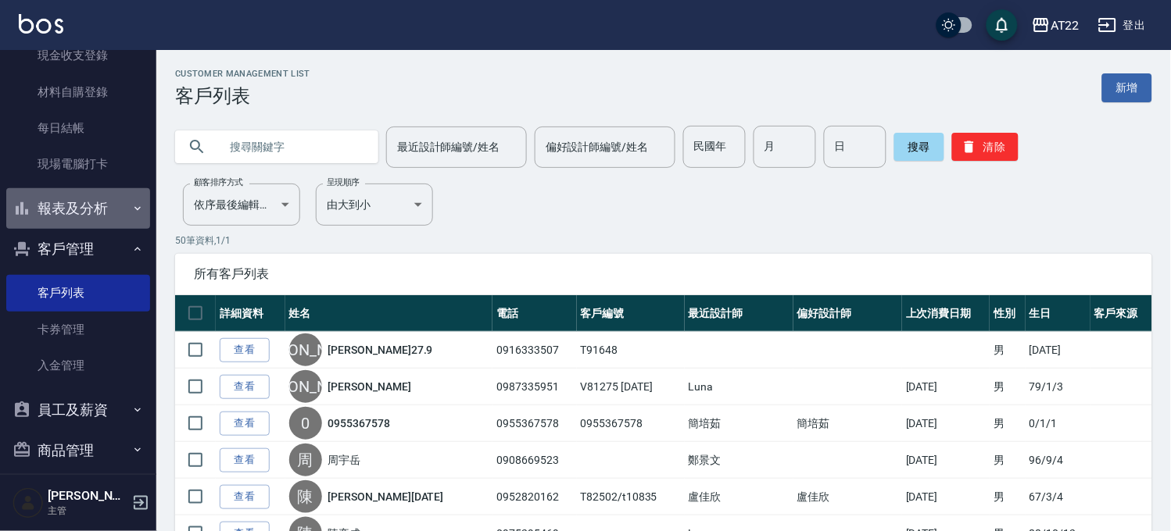
click at [81, 207] on button "報表及分析" at bounding box center [78, 208] width 144 height 41
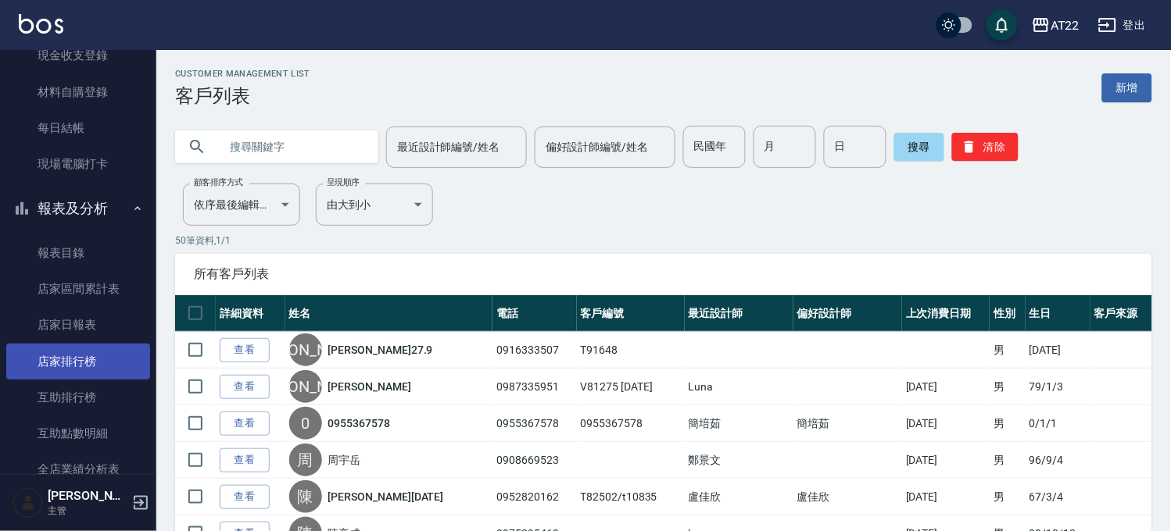
scroll to position [521, 0]
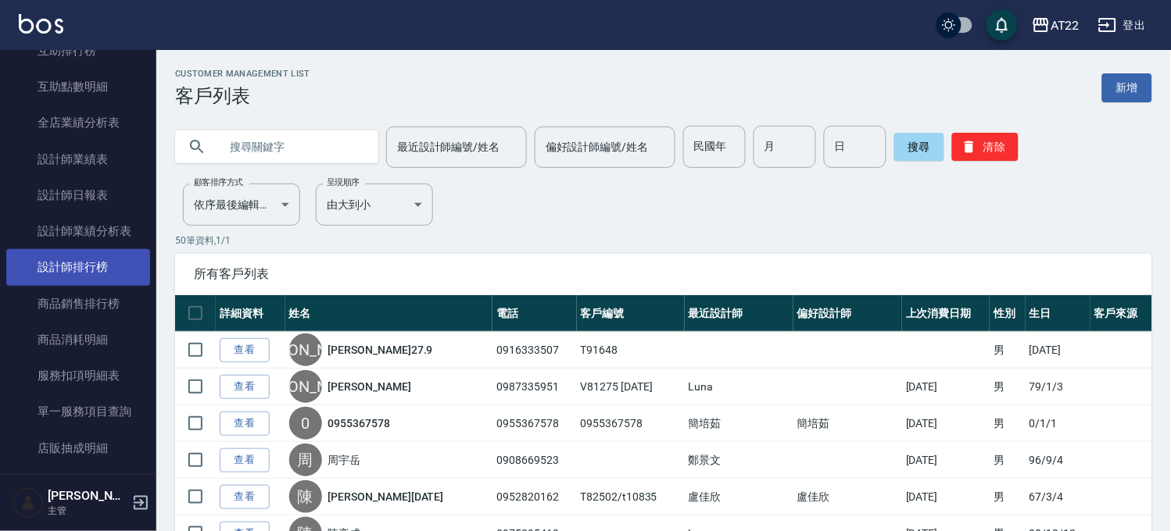
click at [91, 258] on link "設計師排行榜" at bounding box center [78, 267] width 144 height 36
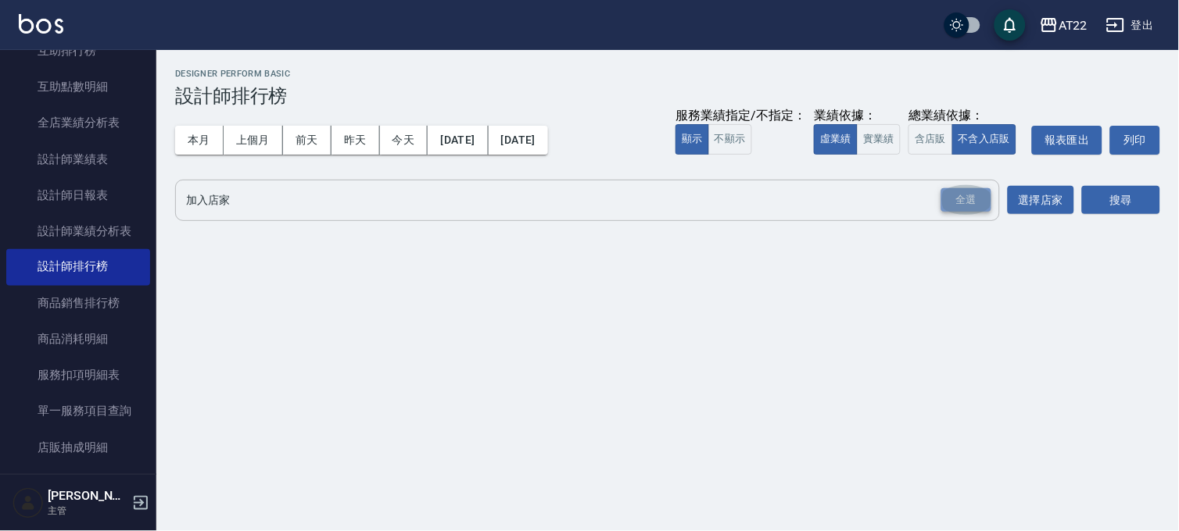
click at [949, 198] on div "全選" at bounding box center [966, 200] width 50 height 24
click at [1095, 196] on button "搜尋" at bounding box center [1121, 201] width 78 height 29
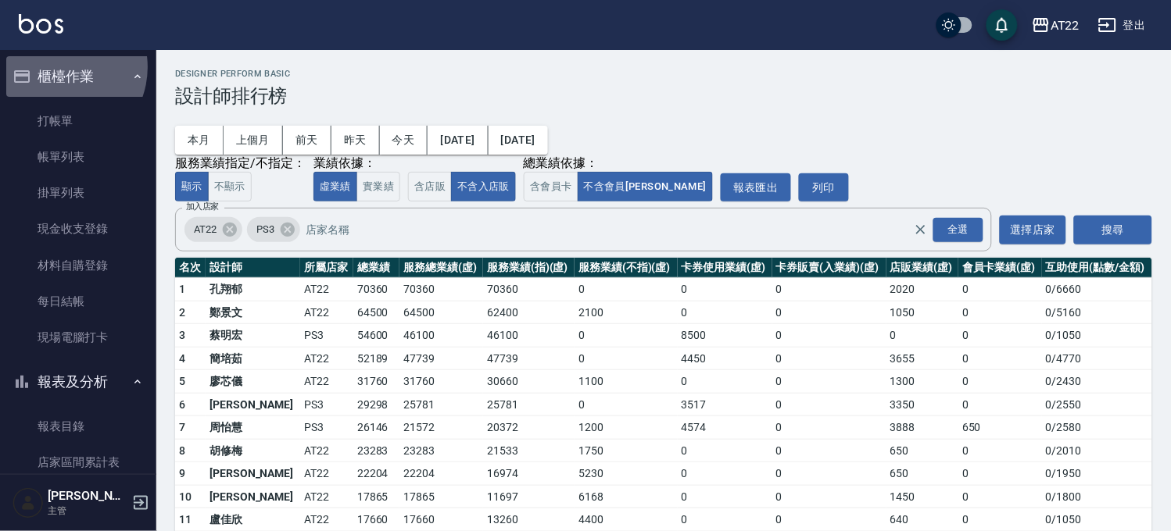
click at [58, 66] on button "櫃檯作業" at bounding box center [78, 76] width 144 height 41
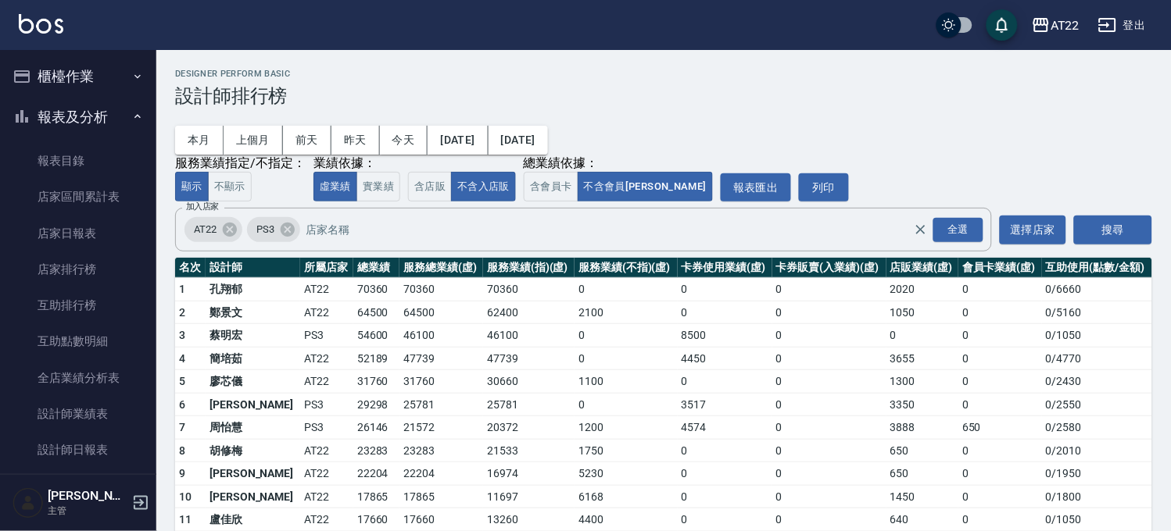
click at [74, 130] on button "報表及分析" at bounding box center [78, 117] width 144 height 41
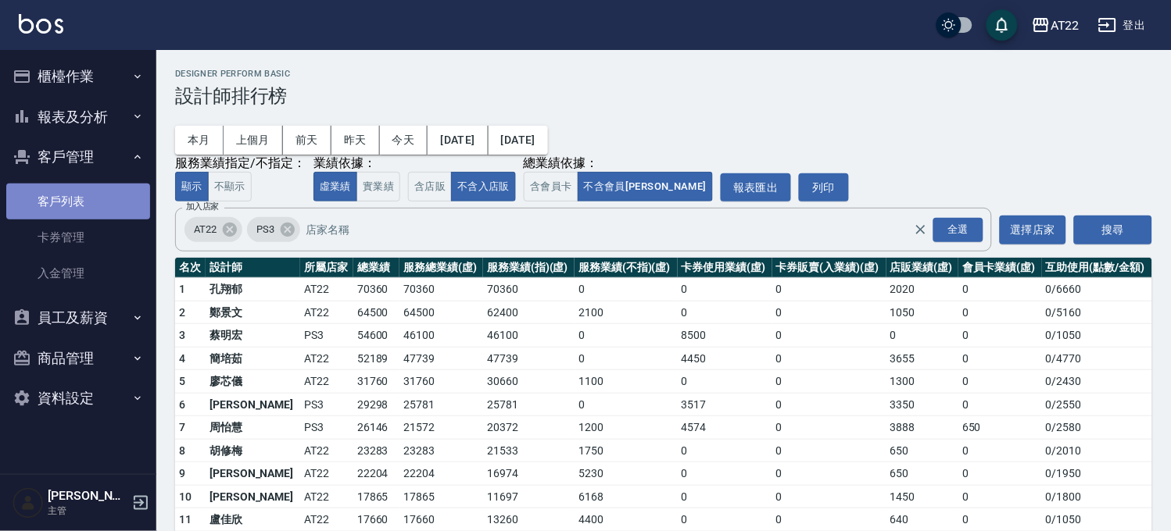
click at [63, 213] on link "客戶列表" at bounding box center [78, 202] width 144 height 36
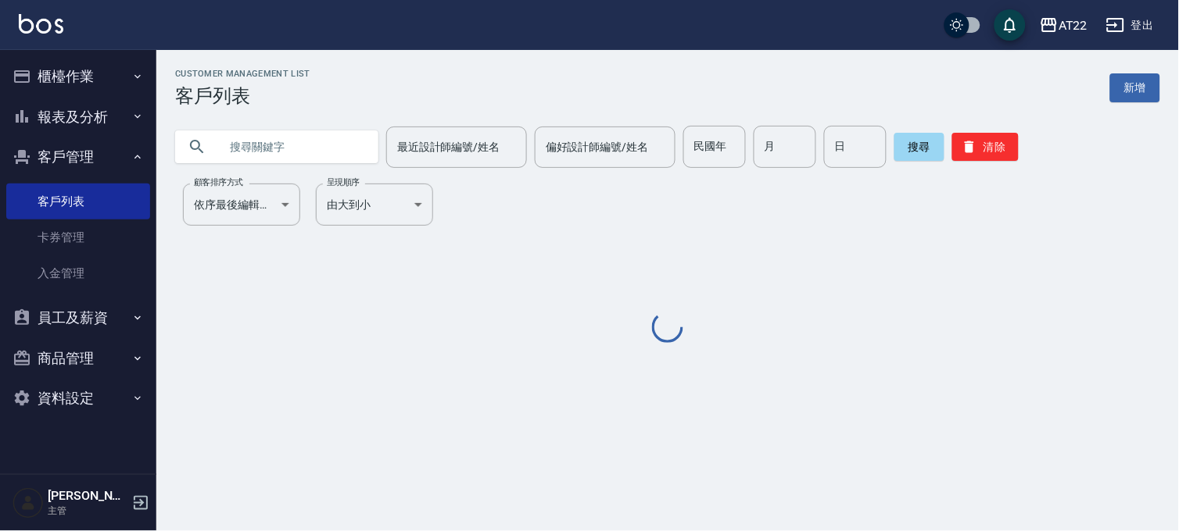
drag, startPoint x: 249, startPoint y: 162, endPoint x: 250, endPoint y: 137, distance: 25.1
click at [249, 162] on input "text" at bounding box center [292, 147] width 147 height 42
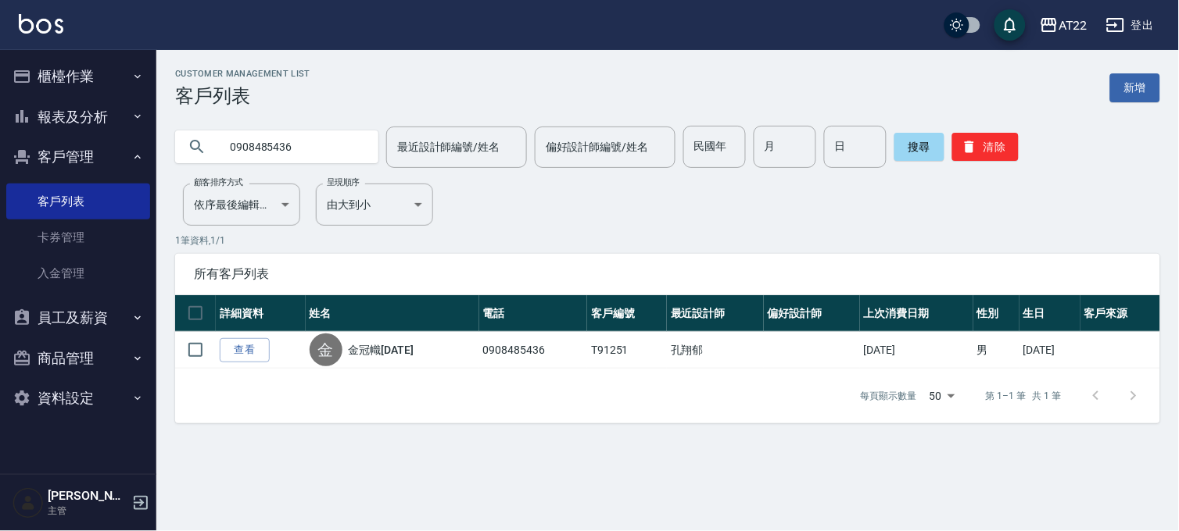
click at [290, 152] on input "0908485436" at bounding box center [292, 147] width 147 height 42
type input "0928058341"
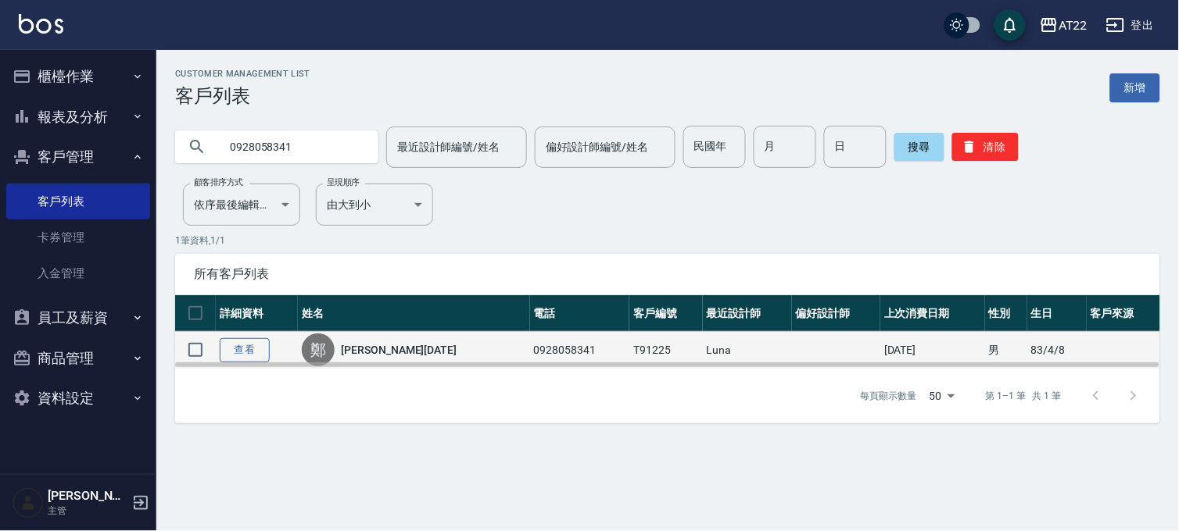
click at [248, 345] on link "查看" at bounding box center [245, 350] width 50 height 24
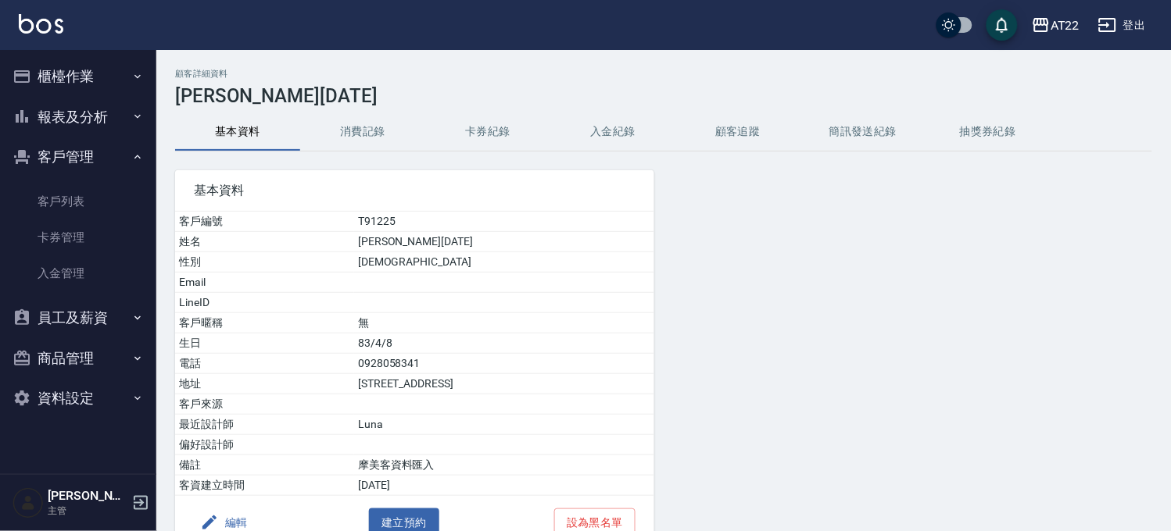
click at [369, 131] on button "消費記錄" at bounding box center [362, 132] width 125 height 38
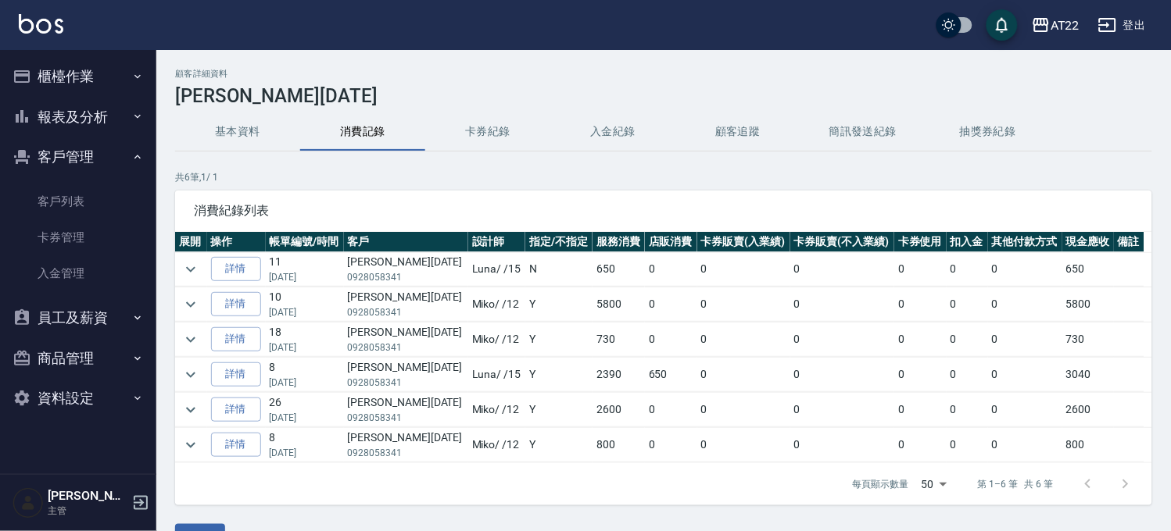
click at [224, 123] on button "基本資料" at bounding box center [237, 132] width 125 height 38
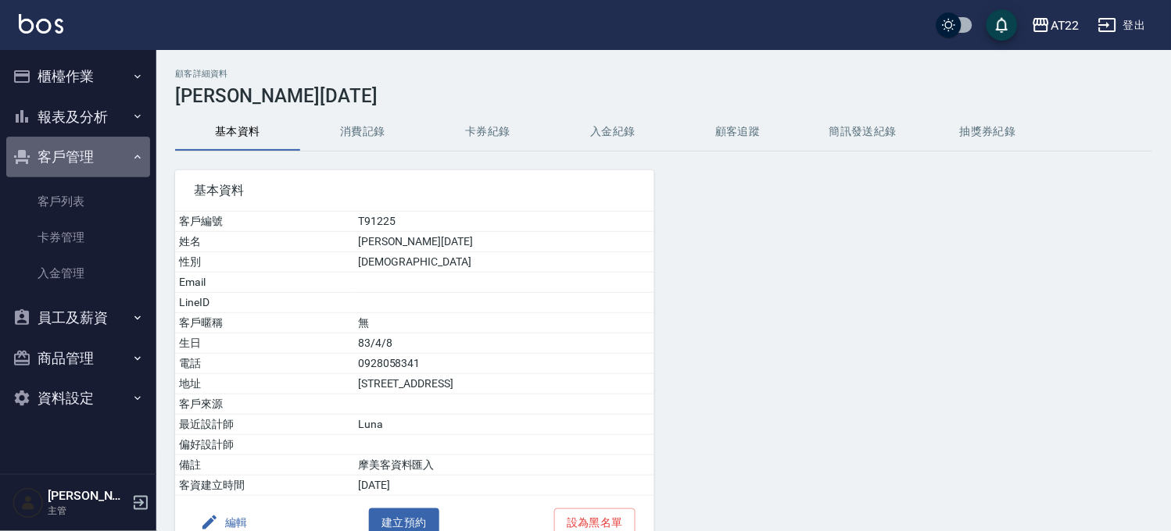
click at [55, 156] on button "客戶管理" at bounding box center [78, 157] width 144 height 41
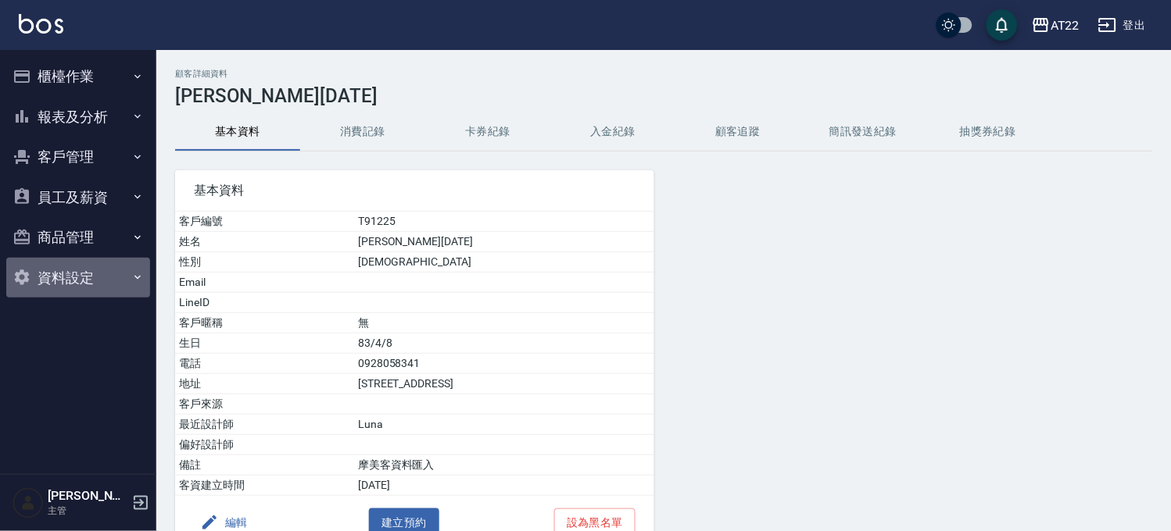
click at [82, 270] on button "資料設定" at bounding box center [78, 278] width 144 height 41
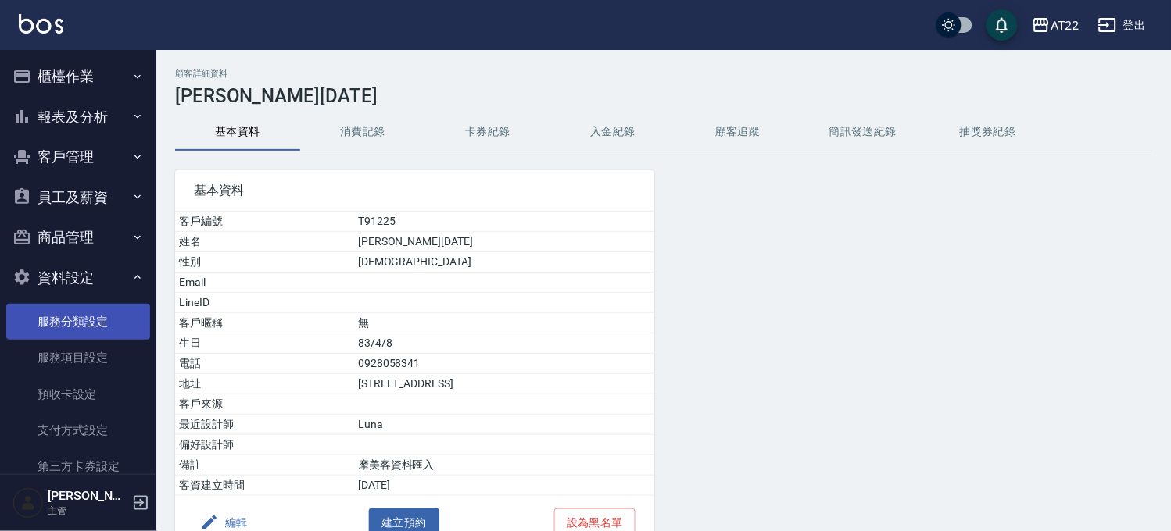
click at [75, 320] on link "服務分類設定" at bounding box center [78, 322] width 144 height 36
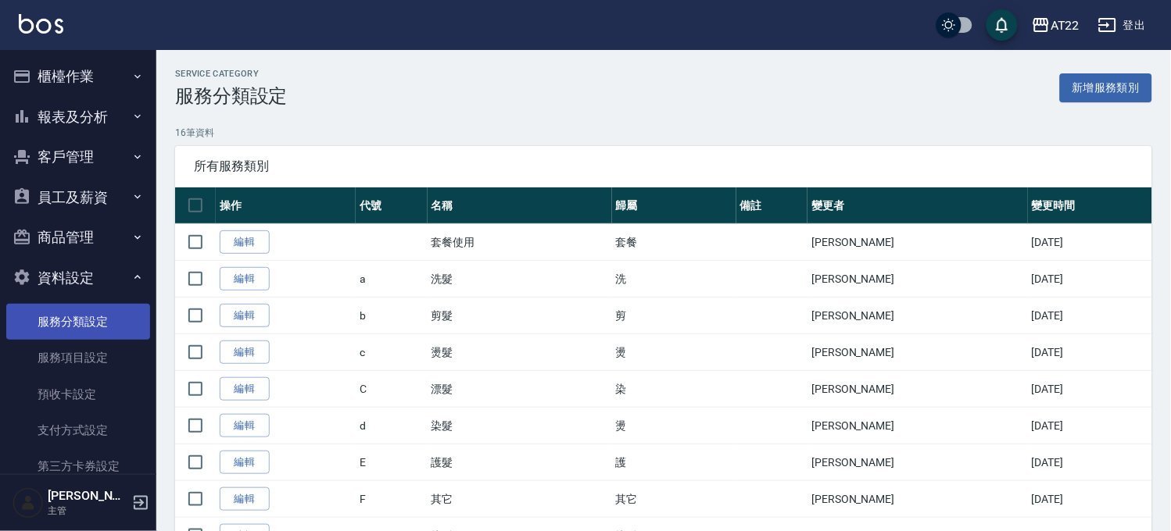
scroll to position [34, 0]
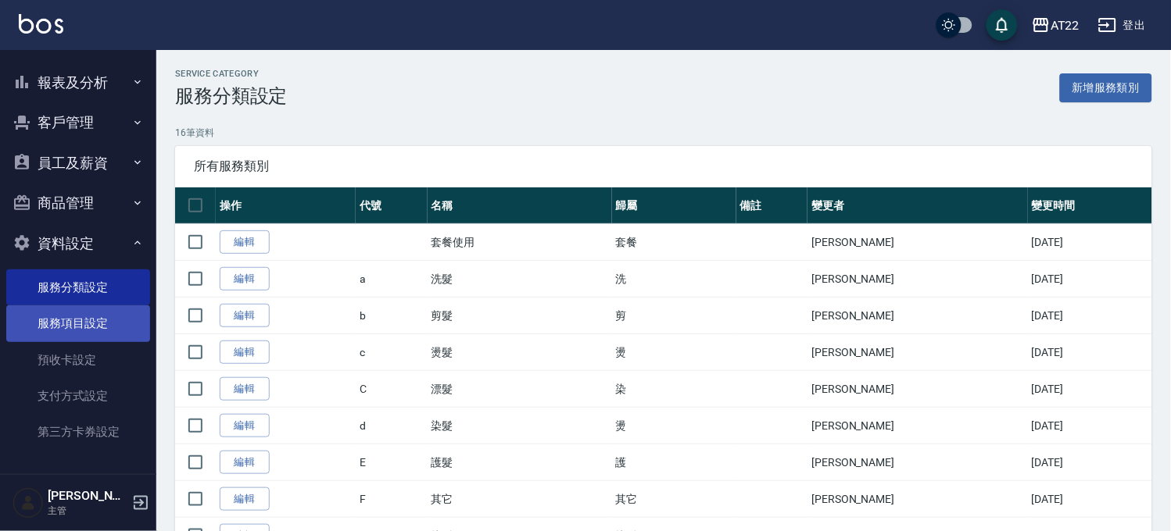
click at [59, 339] on link "服務項目設定" at bounding box center [78, 324] width 144 height 36
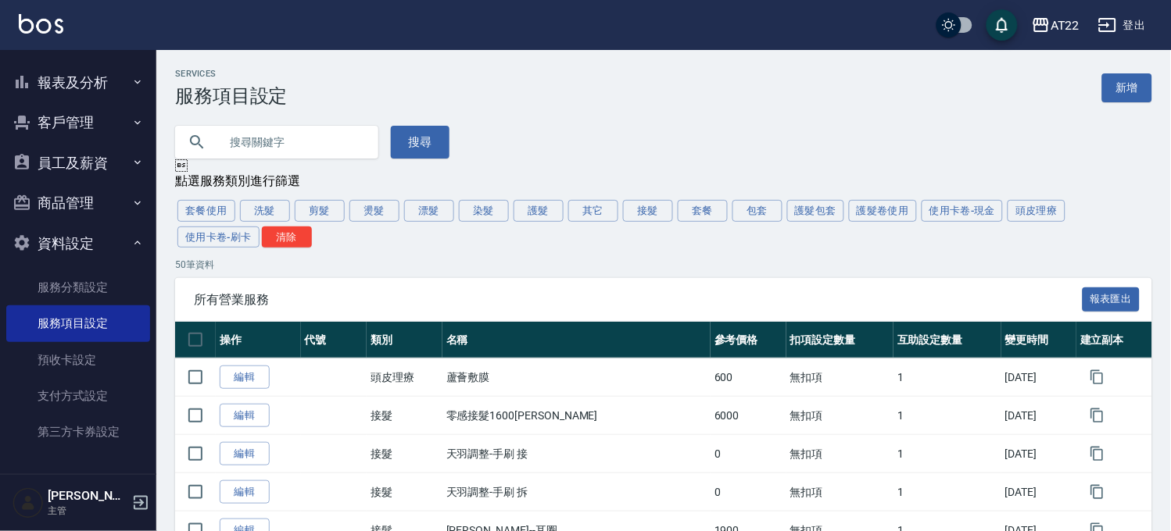
click at [275, 146] on input "text" at bounding box center [292, 142] width 147 height 42
type input "Y"
type input "資"
type input "滋養"
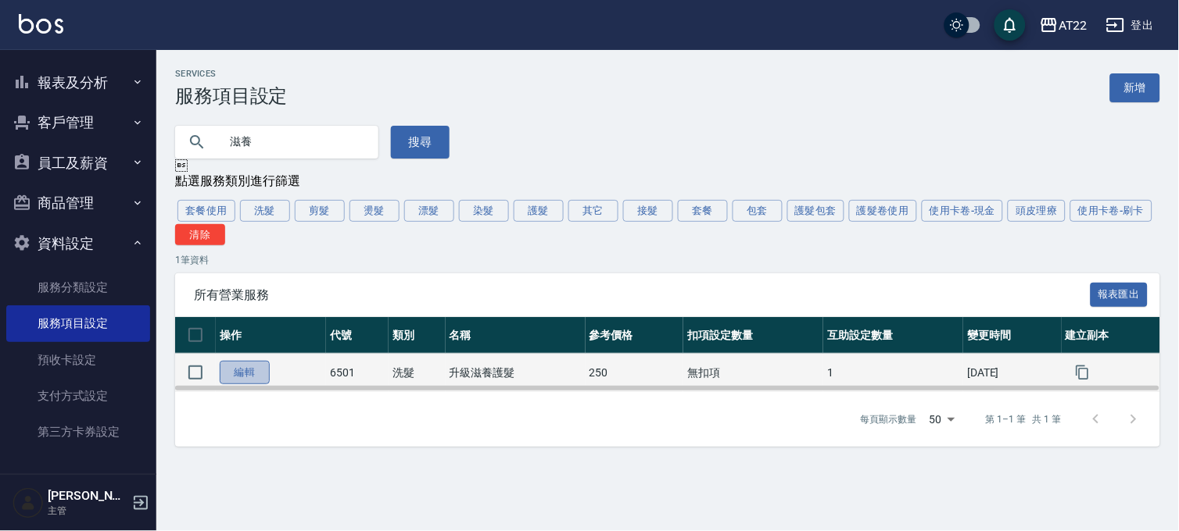
click at [240, 375] on link "編輯" at bounding box center [245, 373] width 50 height 24
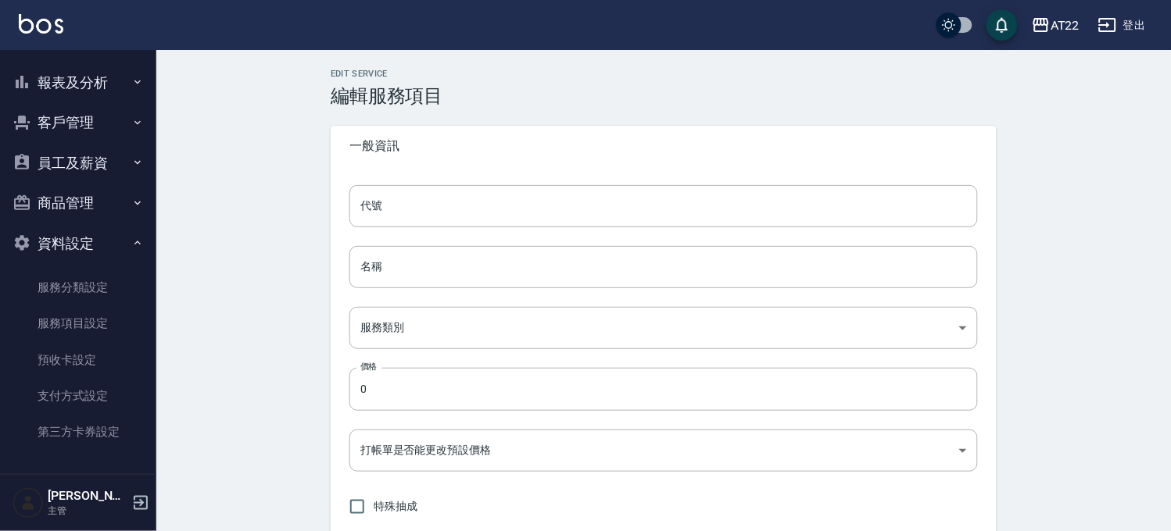
type input "6501"
type input "升級滋養護髮"
type input "d2a7ebb2-5e3b-4e3f-a00c-8acda22a058b"
type input "250"
type input "FALSE"
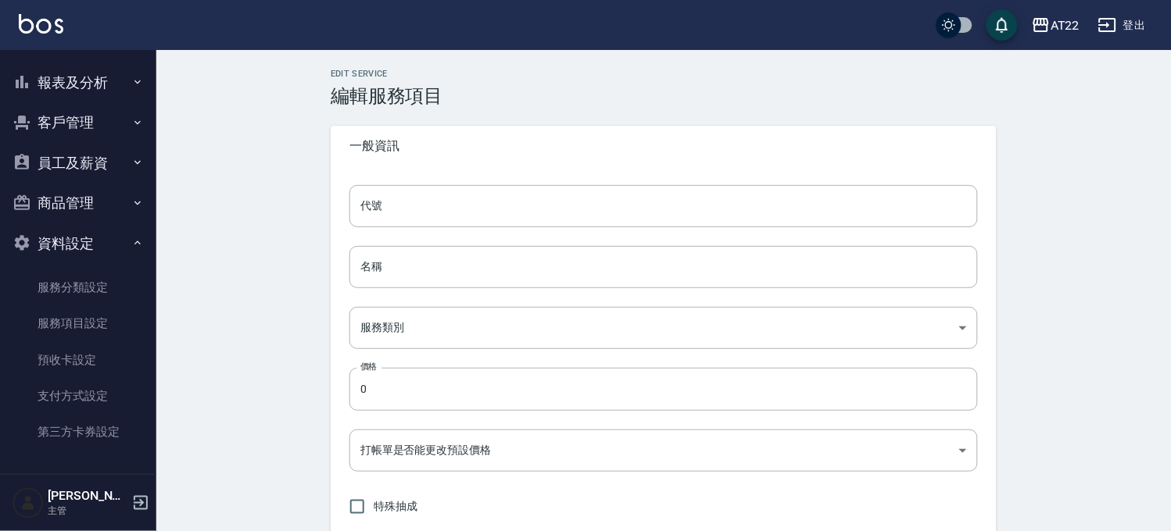
type input "none"
type input "UNSET"
type input "onSalary"
type input "洗"
type input "2"
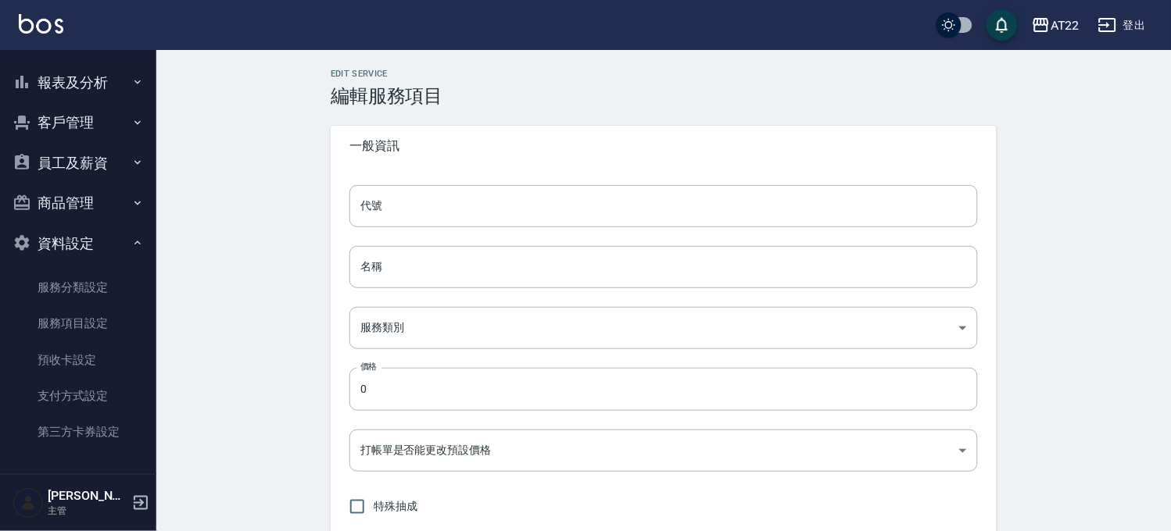
type input "固定金額"
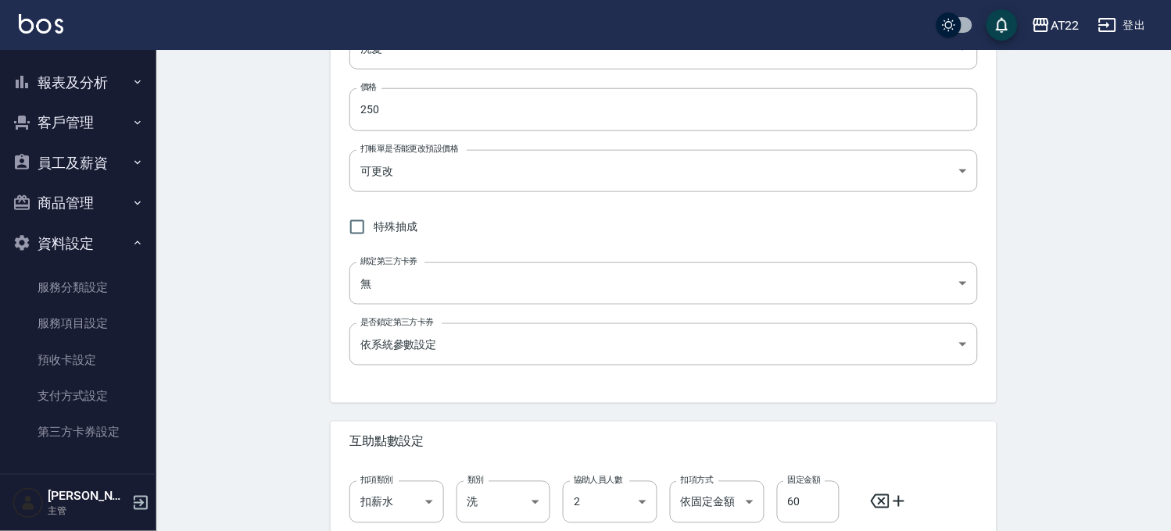
scroll to position [430, 0]
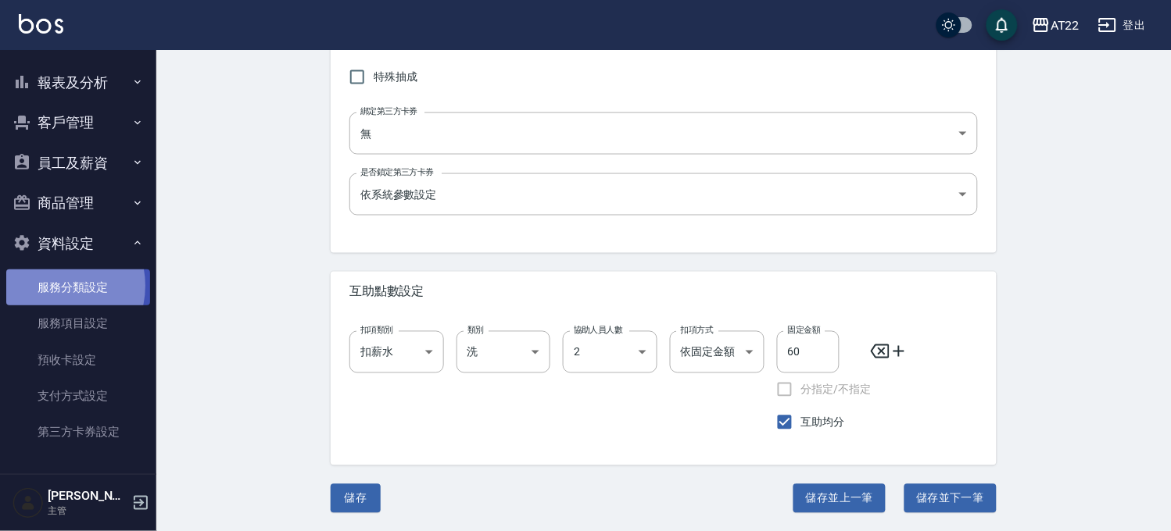
click at [52, 285] on link "服務分類設定" at bounding box center [78, 288] width 144 height 36
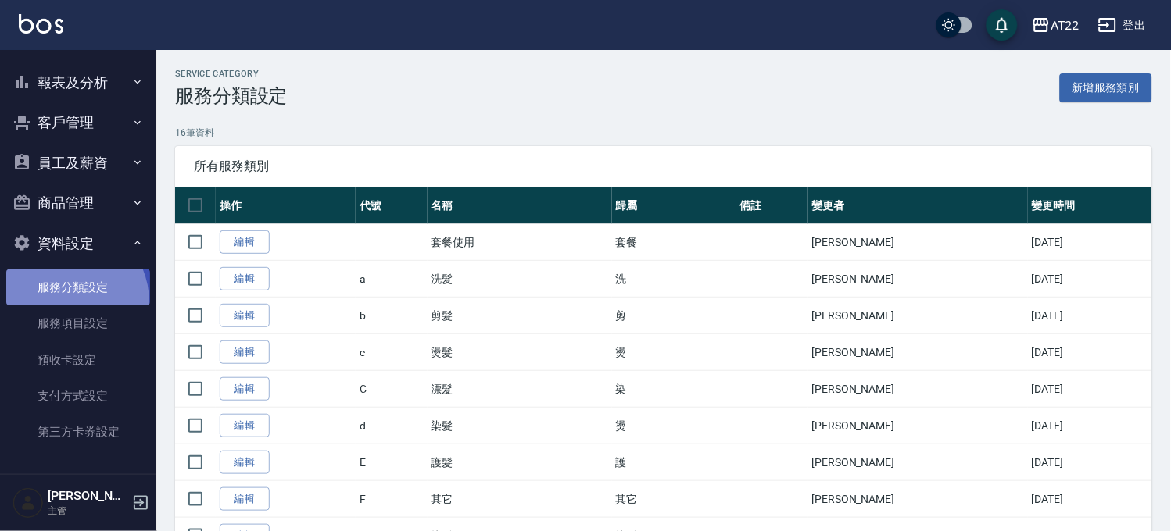
click at [65, 301] on link "服務分類設定" at bounding box center [78, 288] width 144 height 36
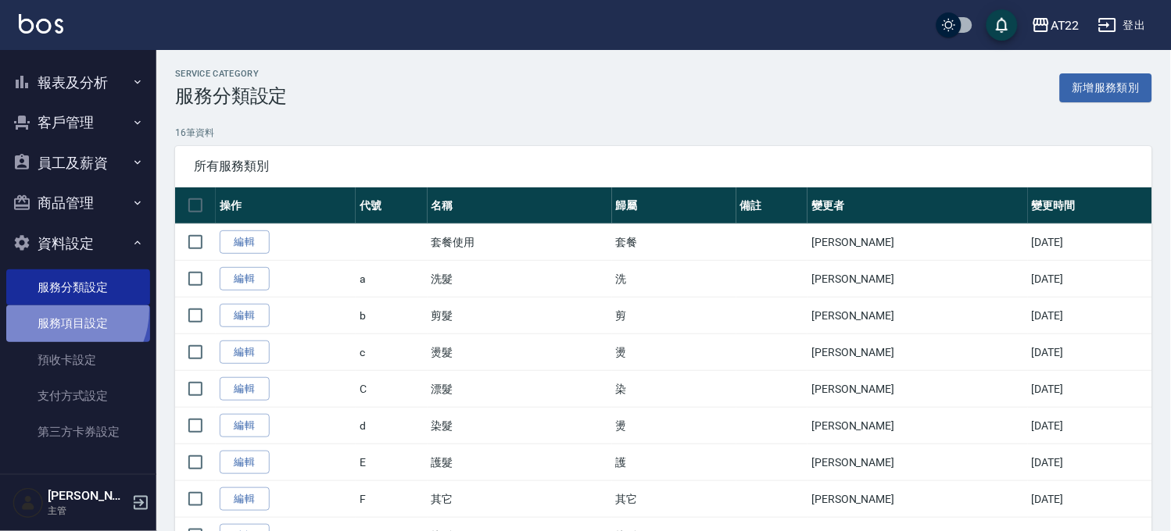
click at [60, 310] on link "服務項目設定" at bounding box center [78, 324] width 144 height 36
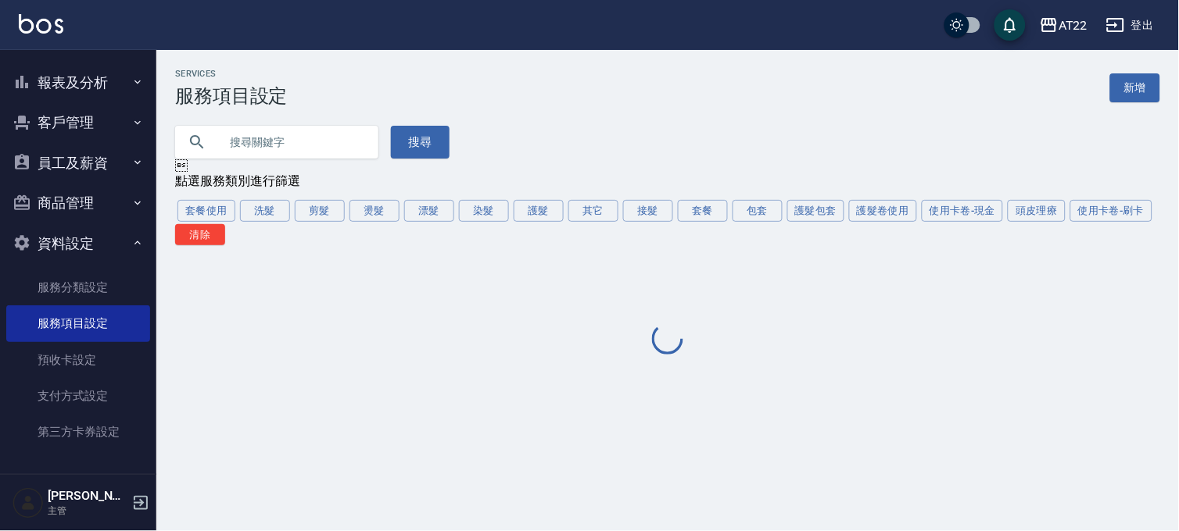
click at [295, 133] on input "text" at bounding box center [292, 142] width 147 height 42
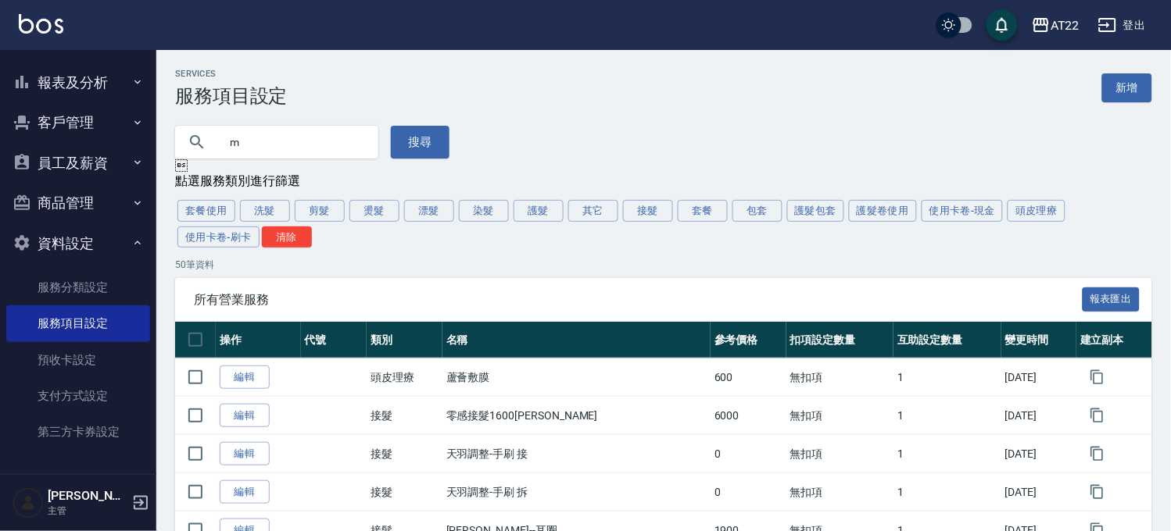
type input "m"
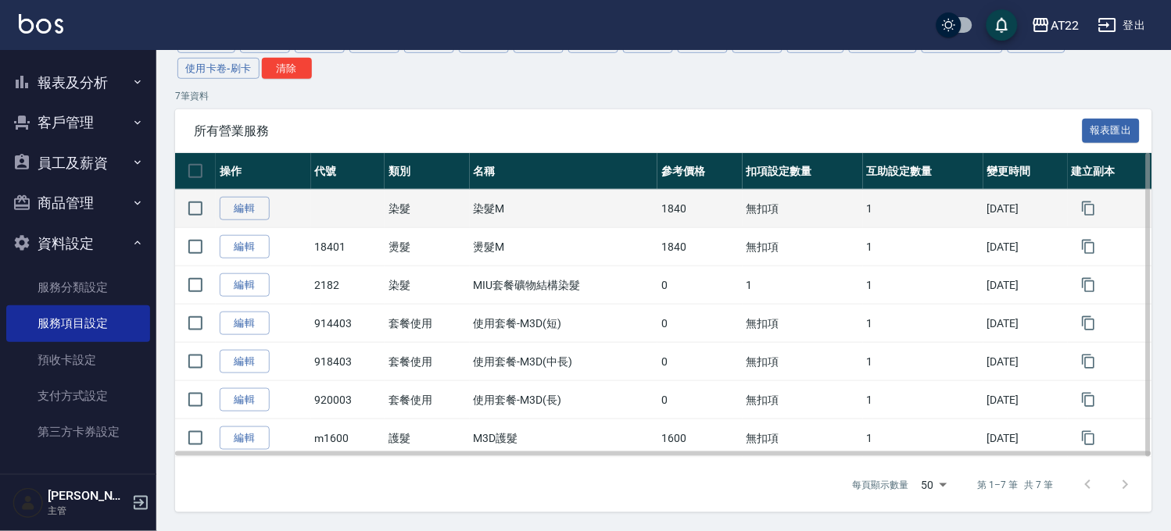
scroll to position [173, 0]
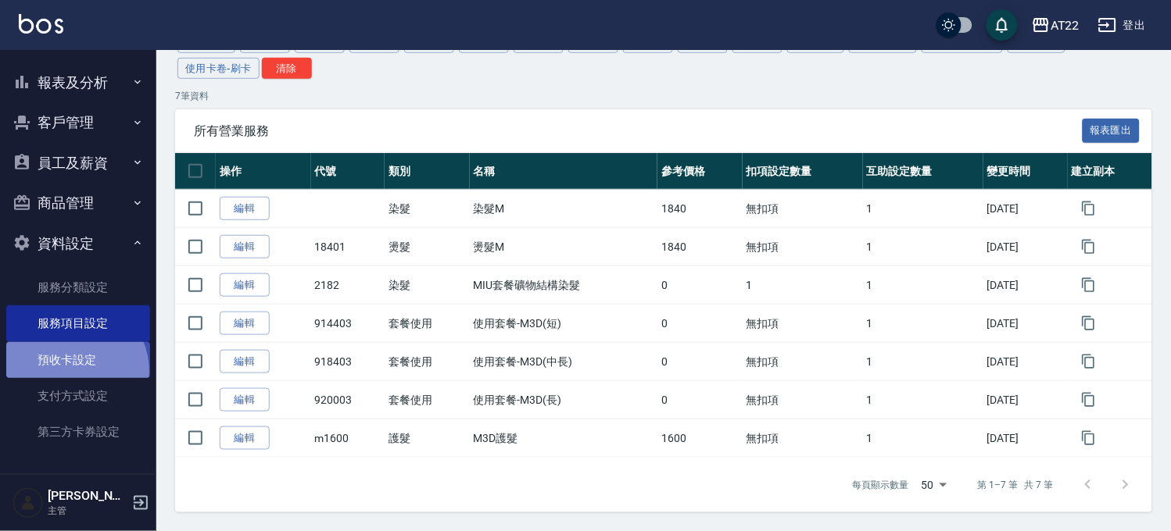
click at [70, 371] on link "預收卡設定" at bounding box center [78, 360] width 144 height 36
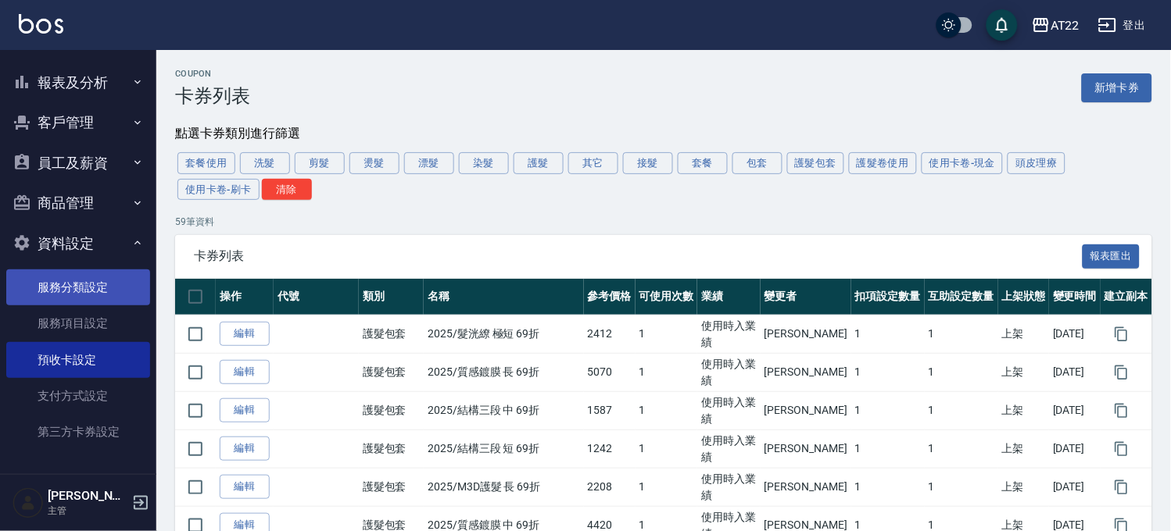
click at [84, 292] on link "服務分類設定" at bounding box center [78, 288] width 144 height 36
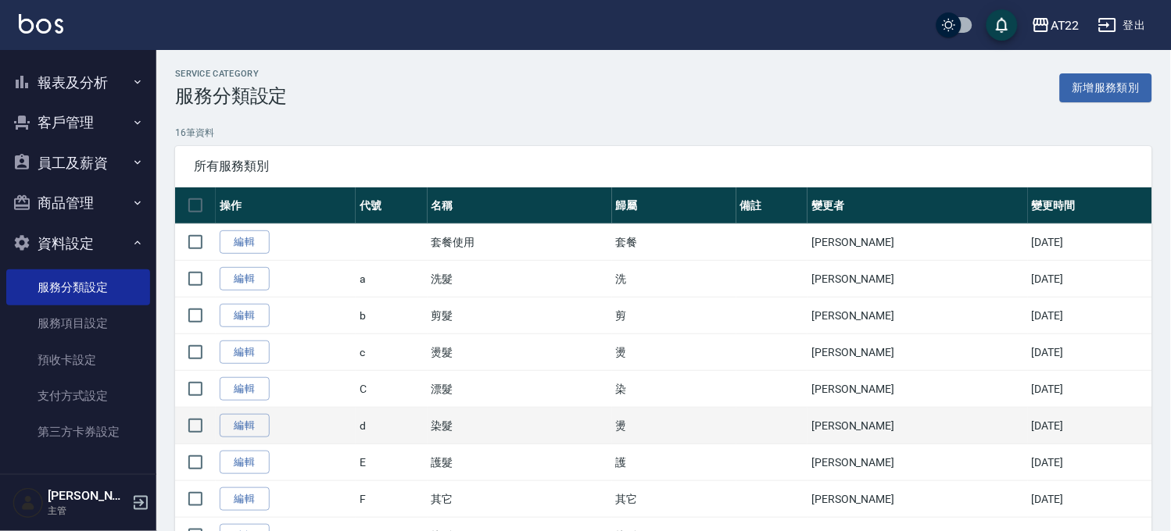
scroll to position [260, 0]
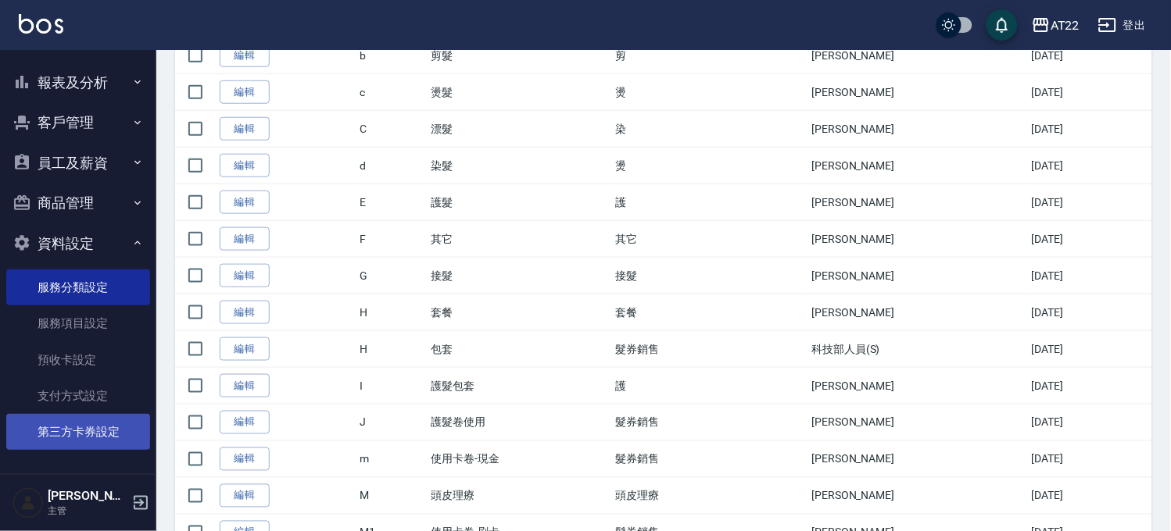
click at [58, 431] on link "第三方卡券設定" at bounding box center [78, 432] width 144 height 36
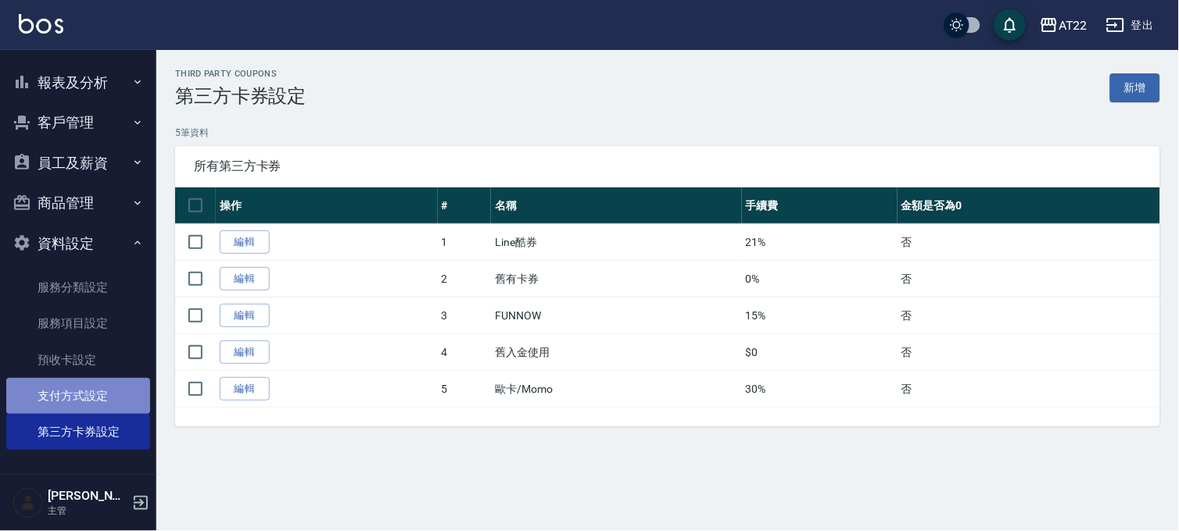
click at [91, 401] on link "支付方式設定" at bounding box center [78, 396] width 144 height 36
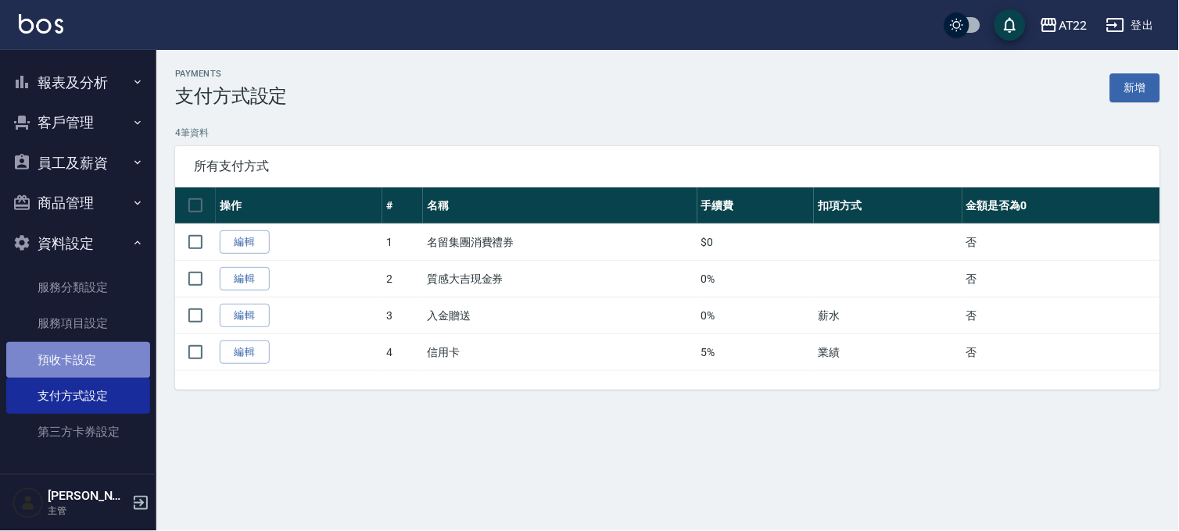
click at [109, 356] on link "預收卡設定" at bounding box center [78, 360] width 144 height 36
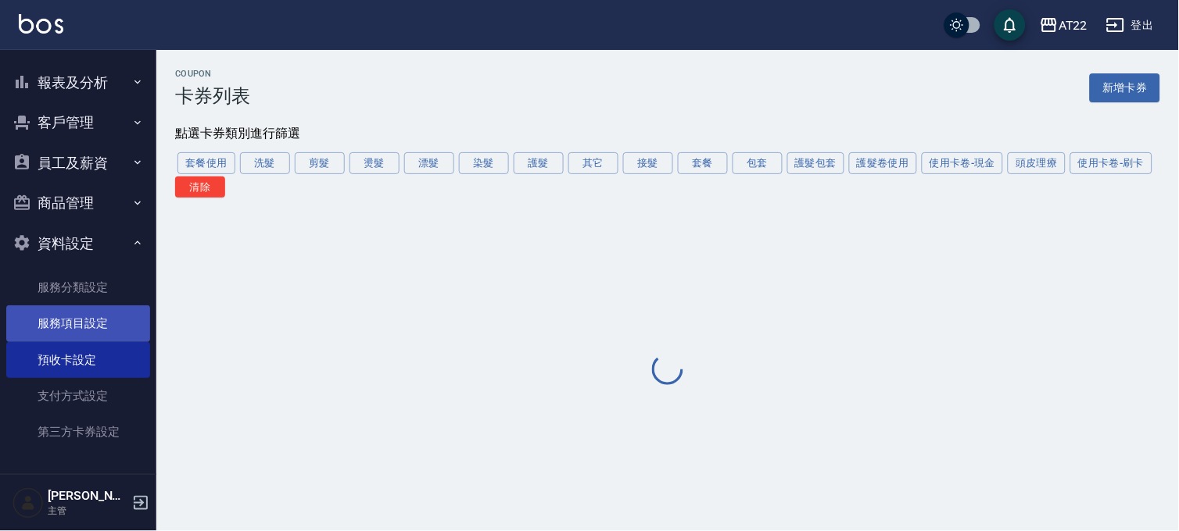
click at [95, 308] on link "服務項目設定" at bounding box center [78, 324] width 144 height 36
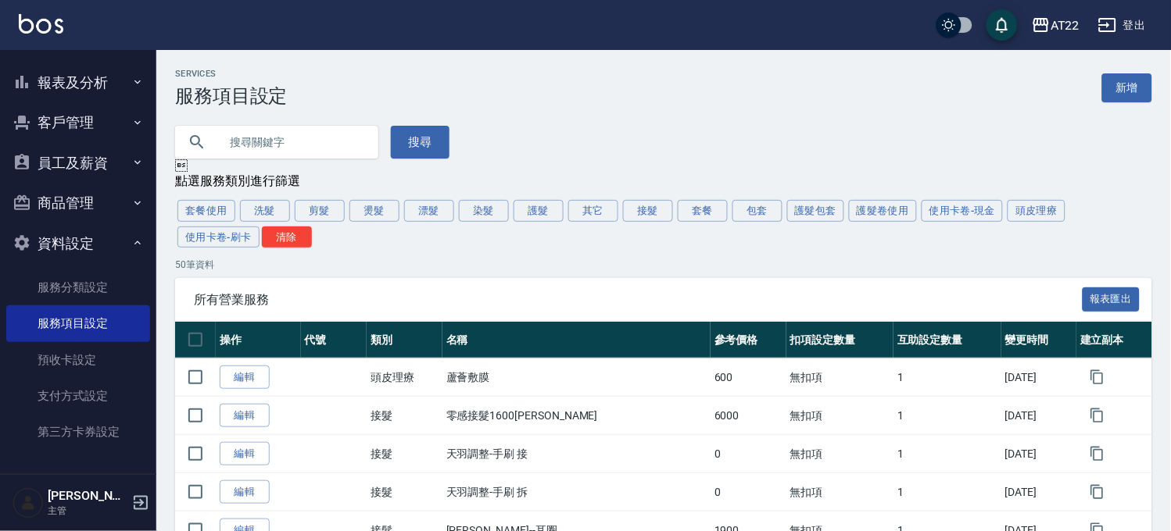
click at [97, 244] on button "資料設定" at bounding box center [78, 244] width 144 height 41
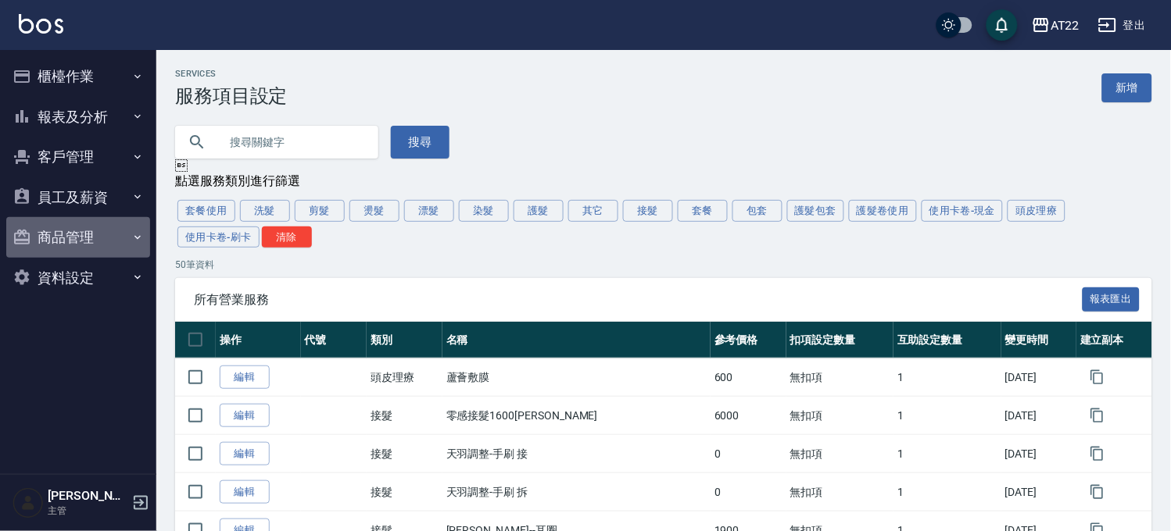
click at [102, 236] on button "商品管理" at bounding box center [78, 237] width 144 height 41
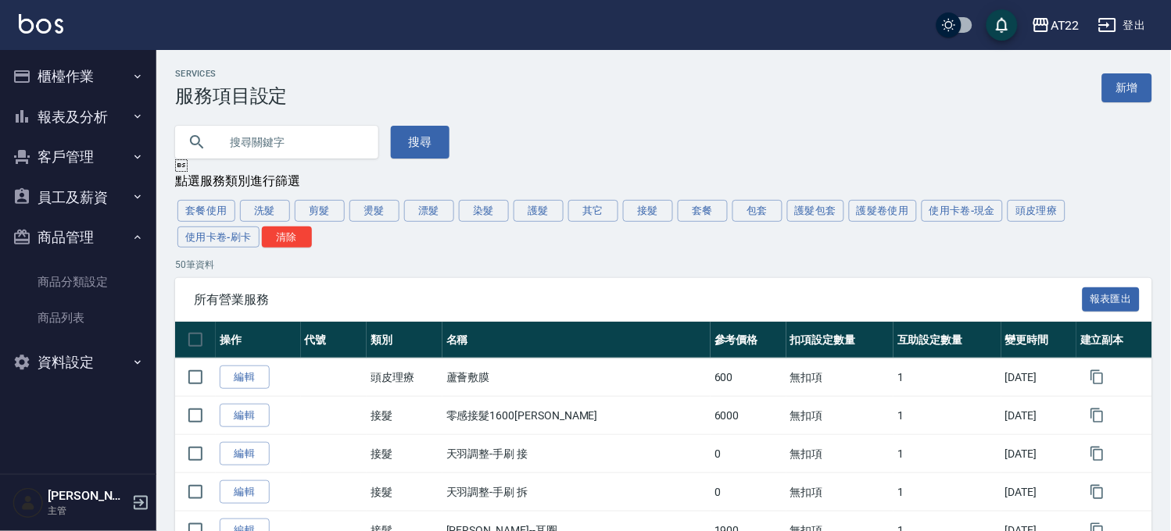
click at [95, 79] on button "櫃檯作業" at bounding box center [78, 76] width 144 height 41
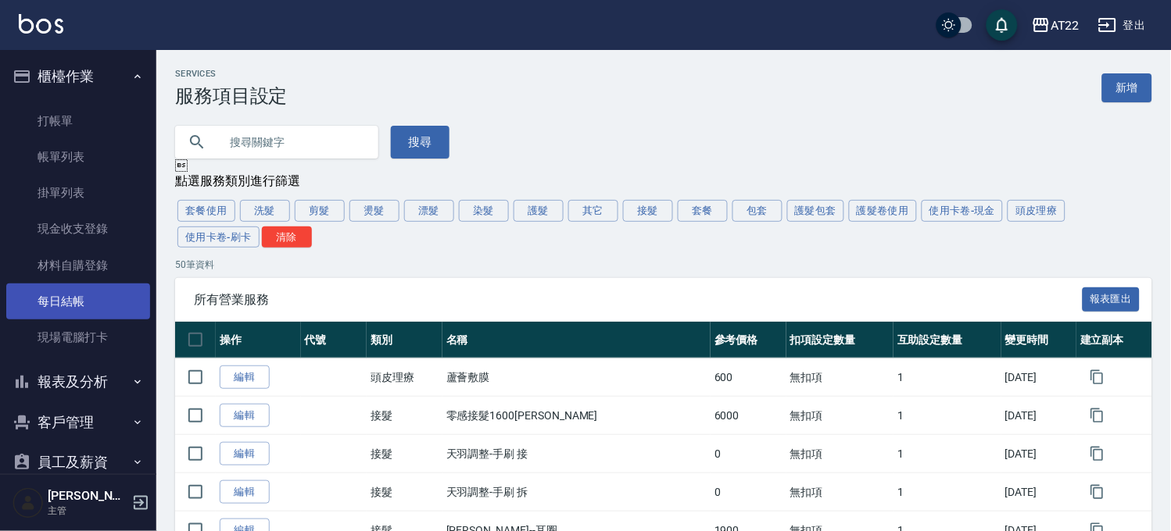
click at [51, 288] on link "每日結帳" at bounding box center [78, 302] width 144 height 36
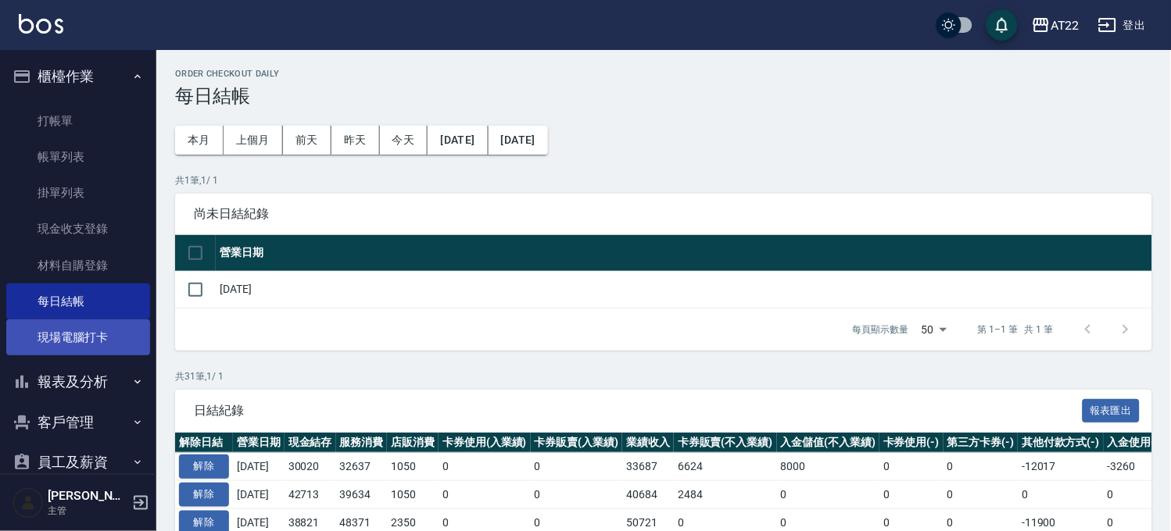
click at [82, 330] on link "現場電腦打卡" at bounding box center [78, 338] width 144 height 36
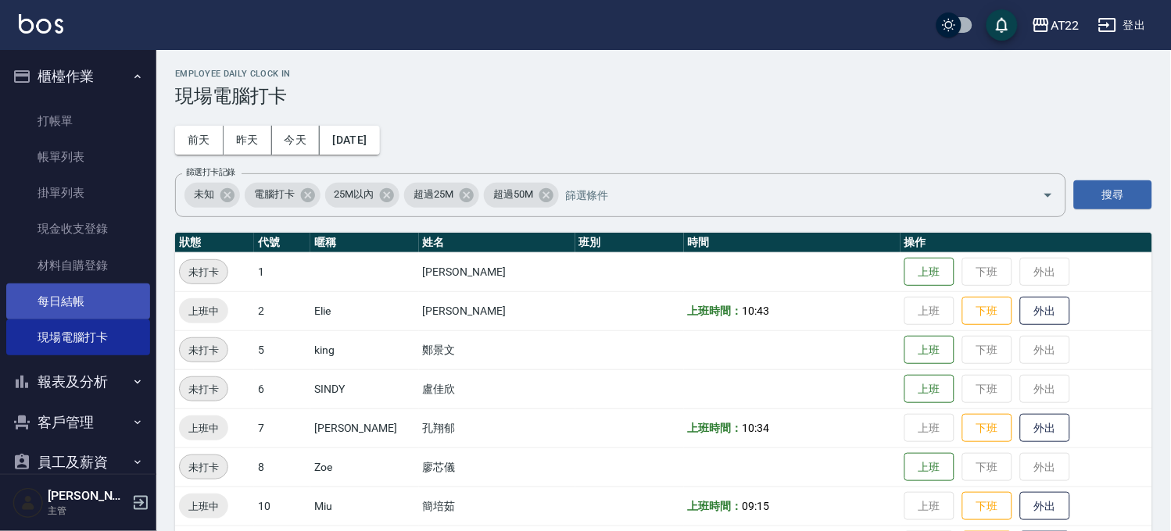
click at [77, 298] on link "每日結帳" at bounding box center [78, 302] width 144 height 36
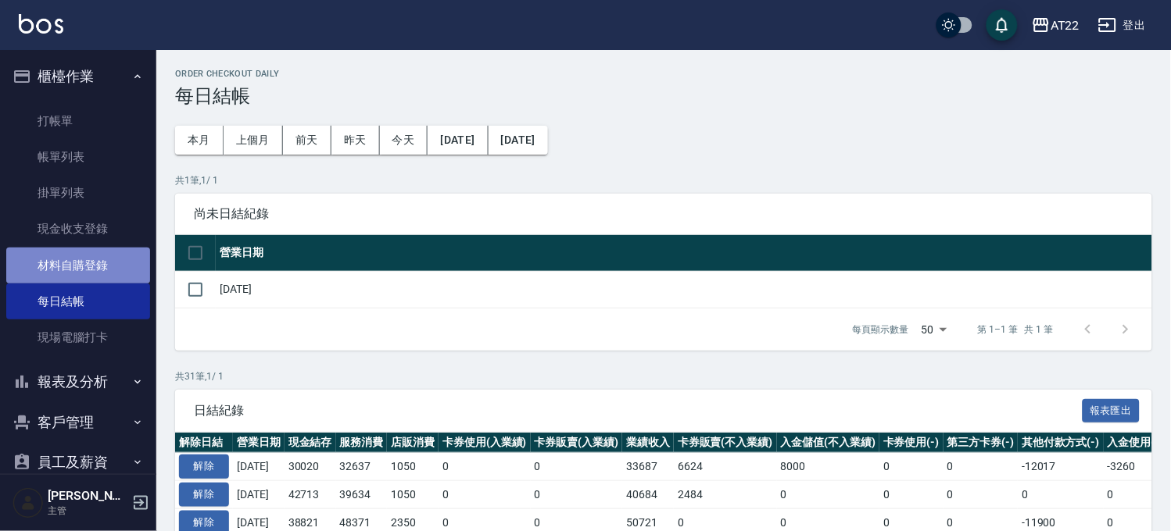
click at [82, 267] on link "材料自購登錄" at bounding box center [78, 266] width 144 height 36
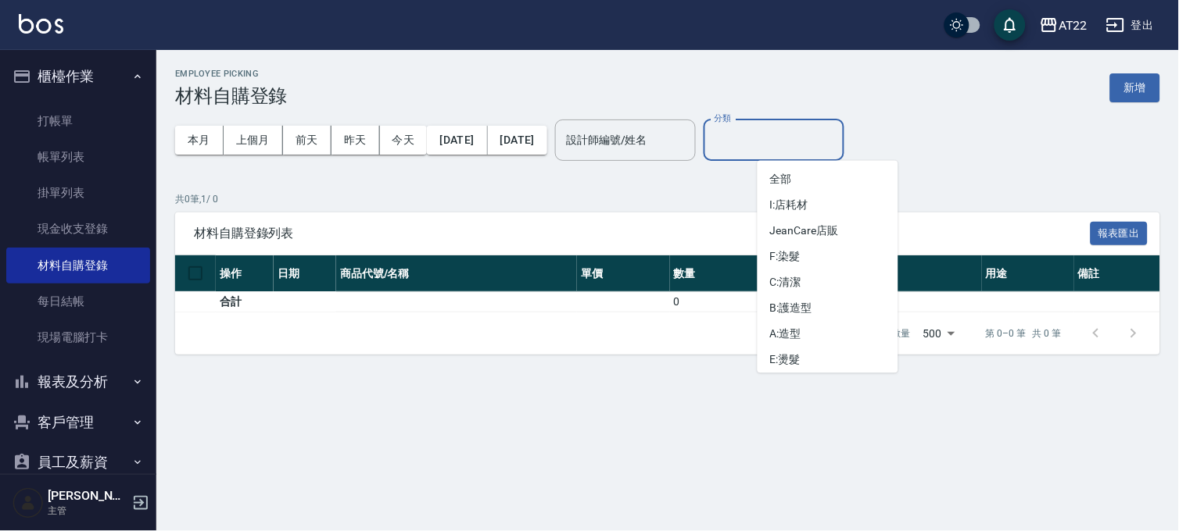
click at [800, 151] on input "分類" at bounding box center [773, 140] width 127 height 27
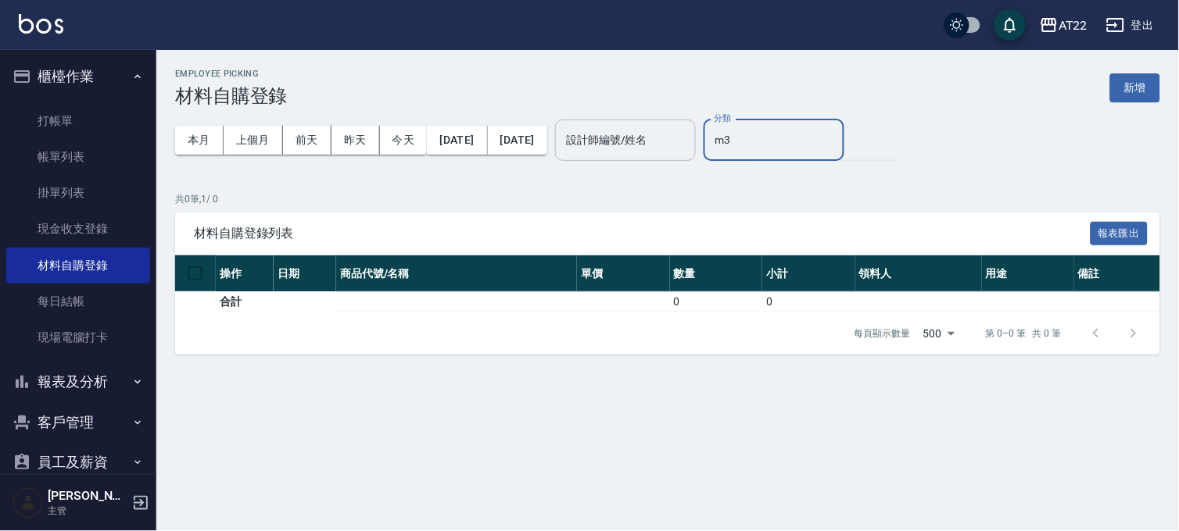
type input "m"
click at [571, 221] on div "材料自購登錄列表 報表匯出" at bounding box center [667, 234] width 985 height 43
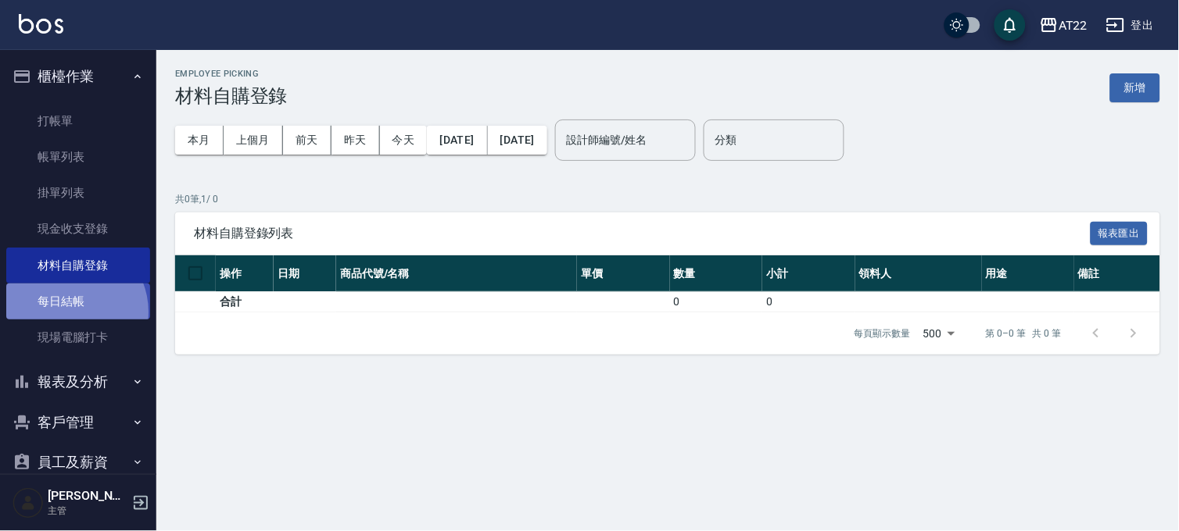
click at [69, 313] on link "每日結帳" at bounding box center [78, 302] width 144 height 36
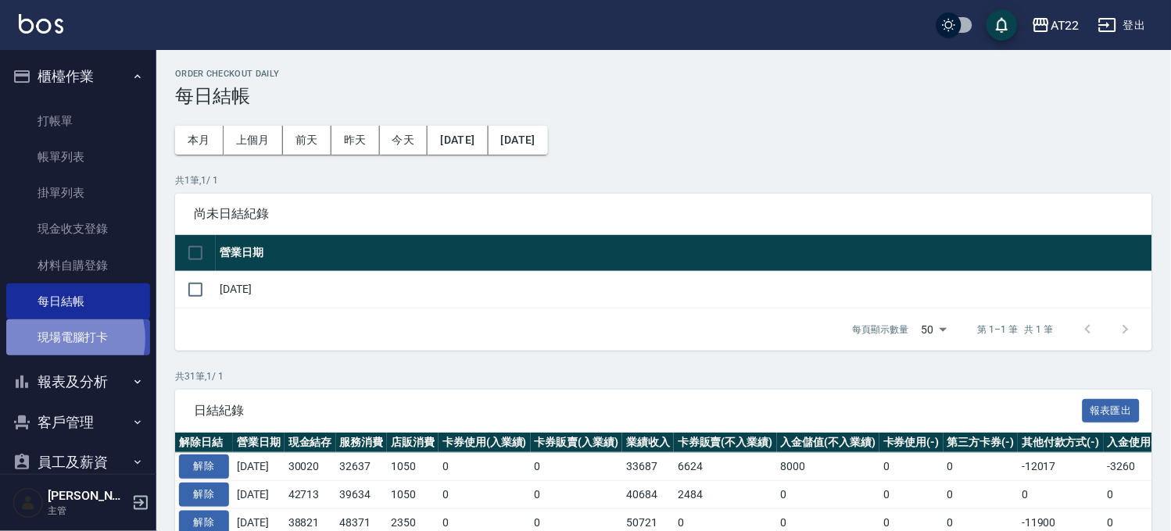
click at [57, 339] on link "現場電腦打卡" at bounding box center [78, 338] width 144 height 36
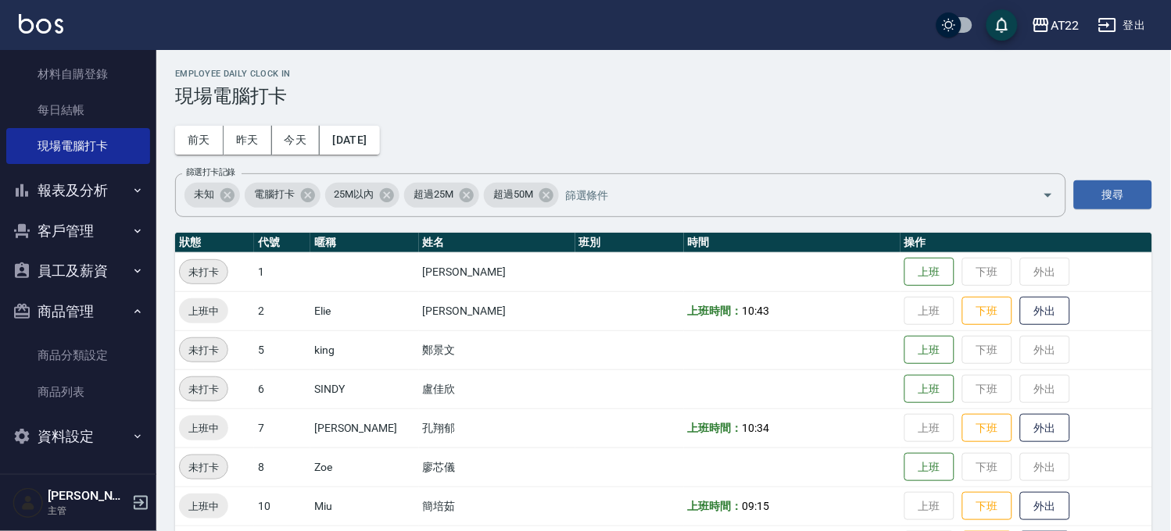
click at [70, 309] on button "商品管理" at bounding box center [78, 312] width 144 height 41
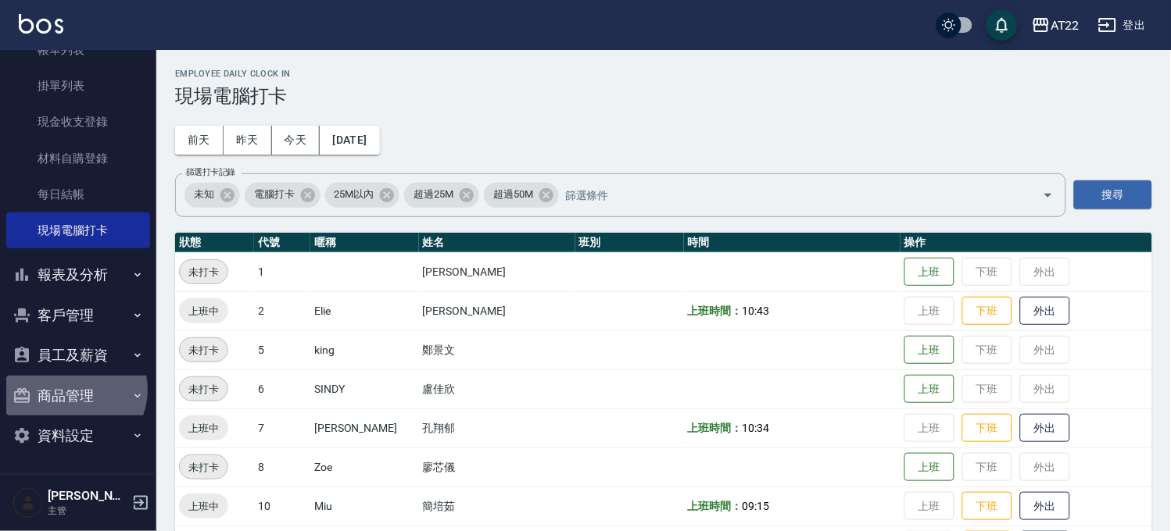
click at [71, 389] on button "商品管理" at bounding box center [78, 396] width 144 height 41
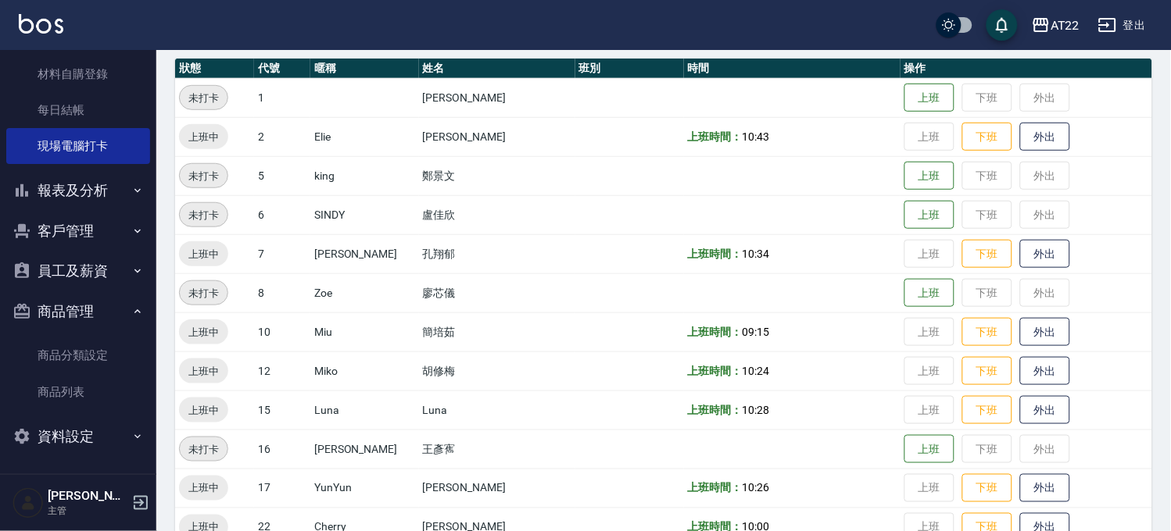
scroll to position [260, 0]
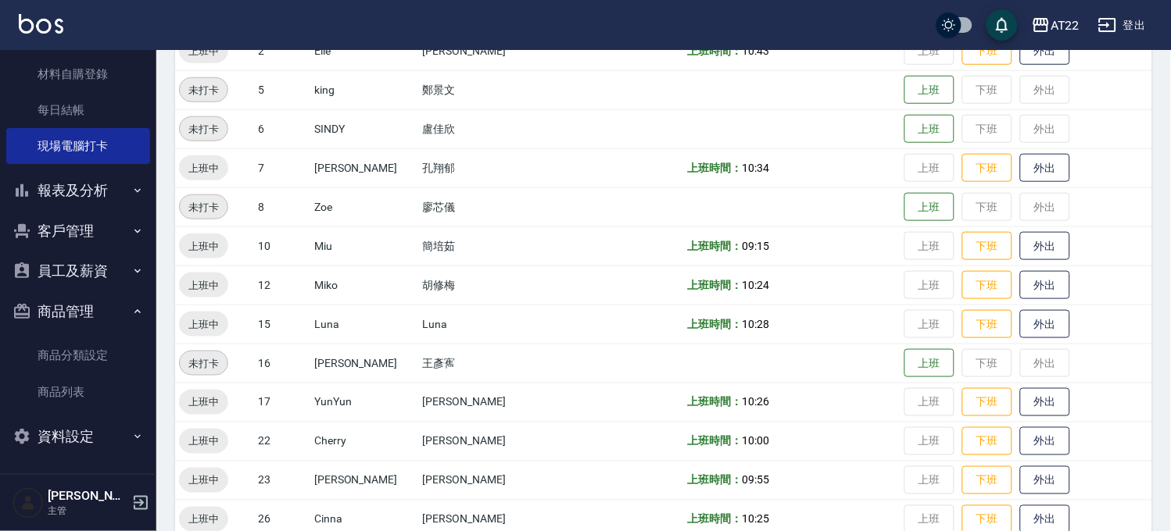
click at [67, 422] on button "資料設定" at bounding box center [78, 437] width 144 height 41
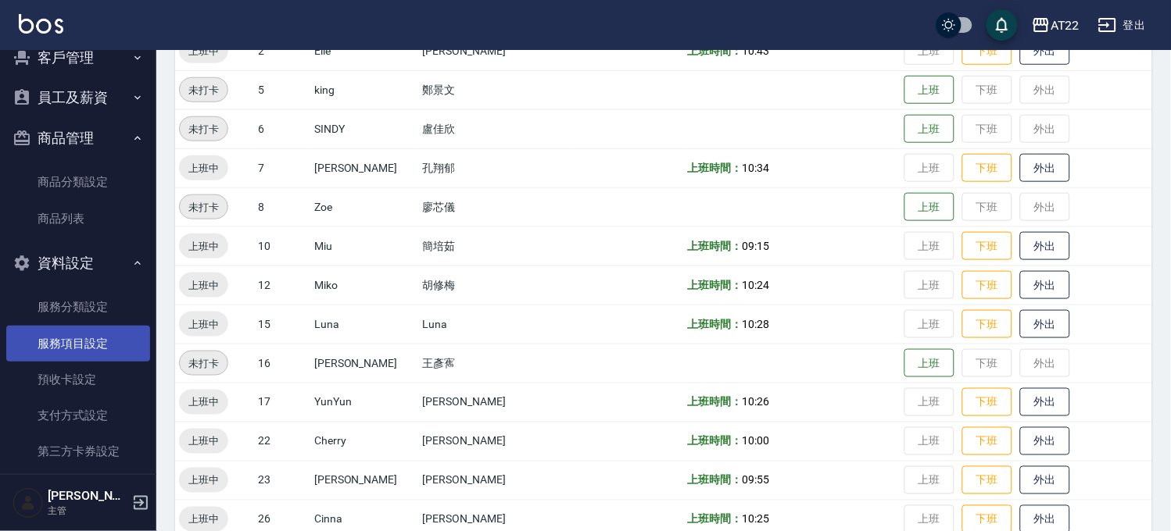
scroll to position [385, 0]
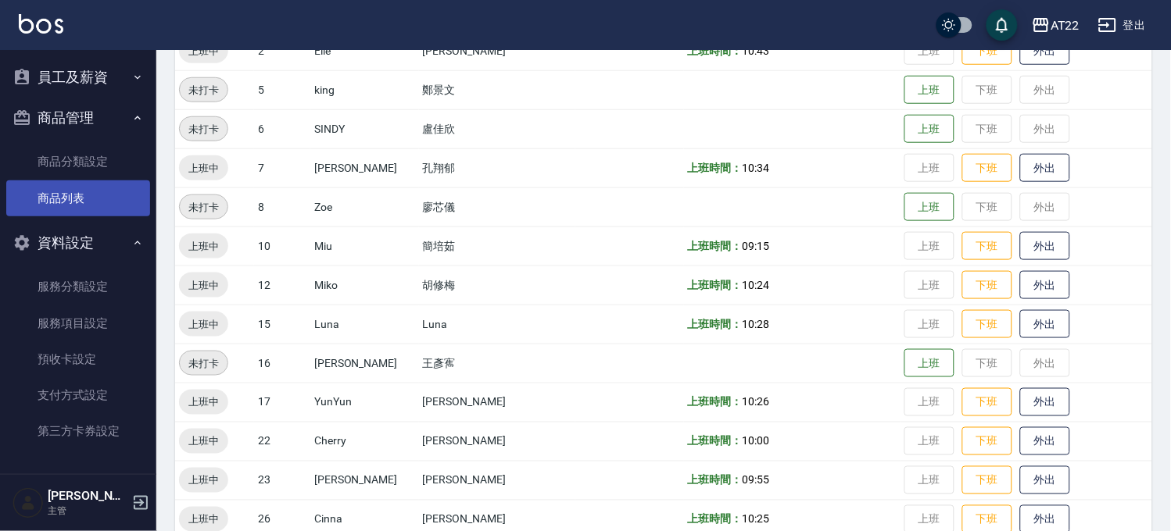
click at [99, 191] on link "商品列表" at bounding box center [78, 199] width 144 height 36
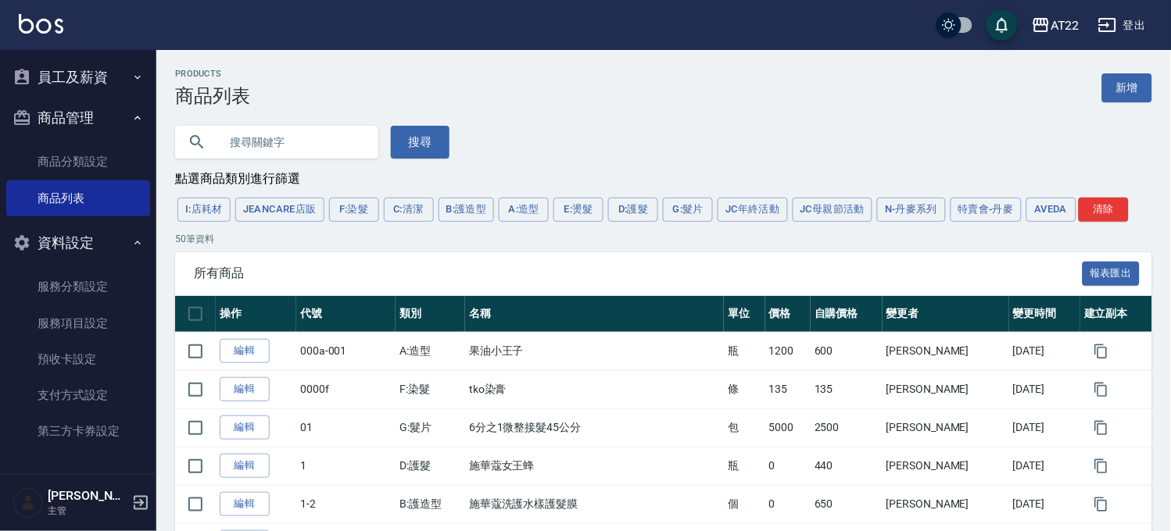
scroll to position [125, 0]
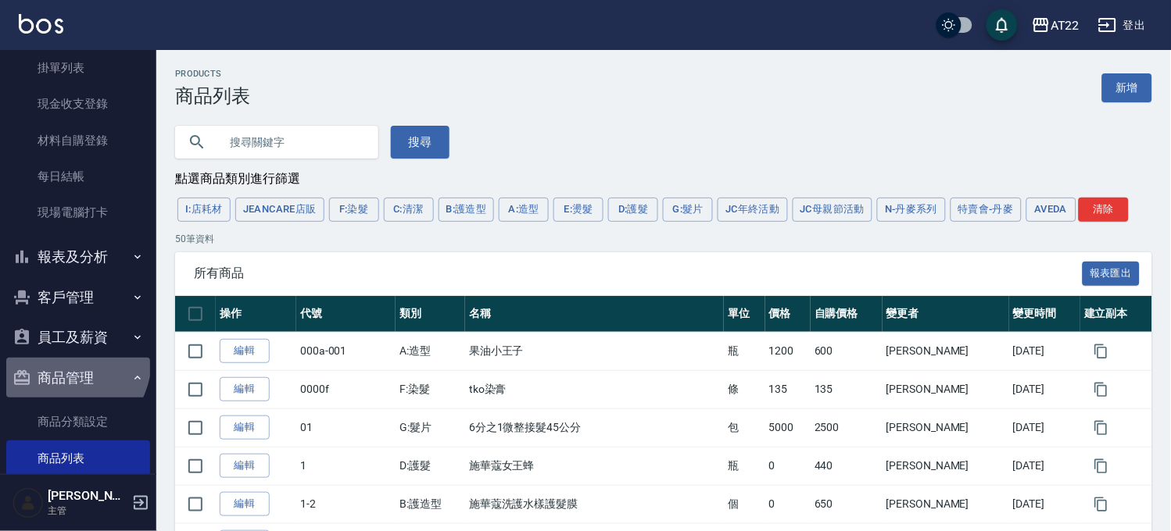
click at [64, 360] on button "商品管理" at bounding box center [78, 378] width 144 height 41
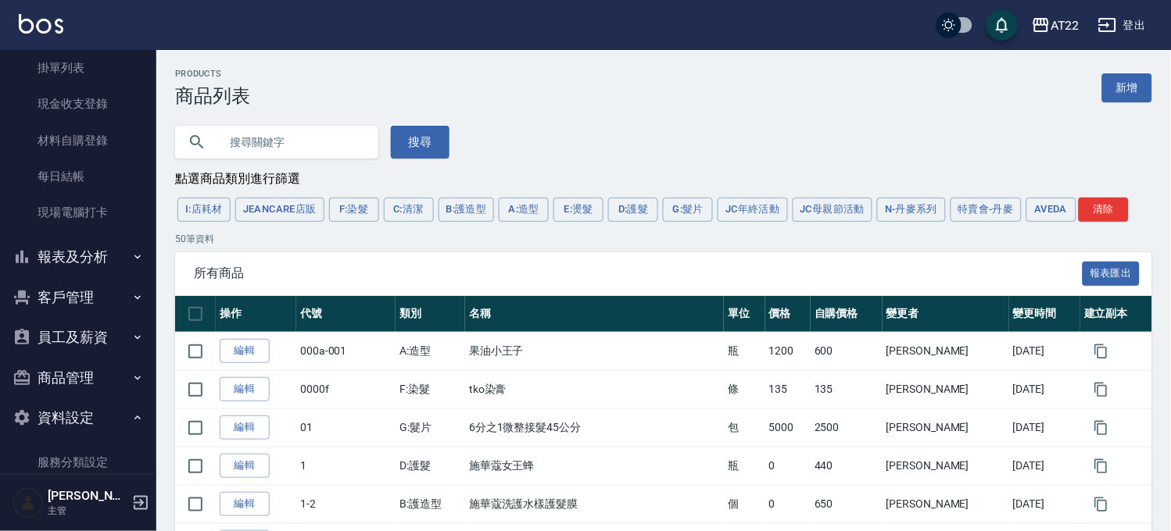
click at [73, 410] on button "資料設定" at bounding box center [78, 418] width 144 height 41
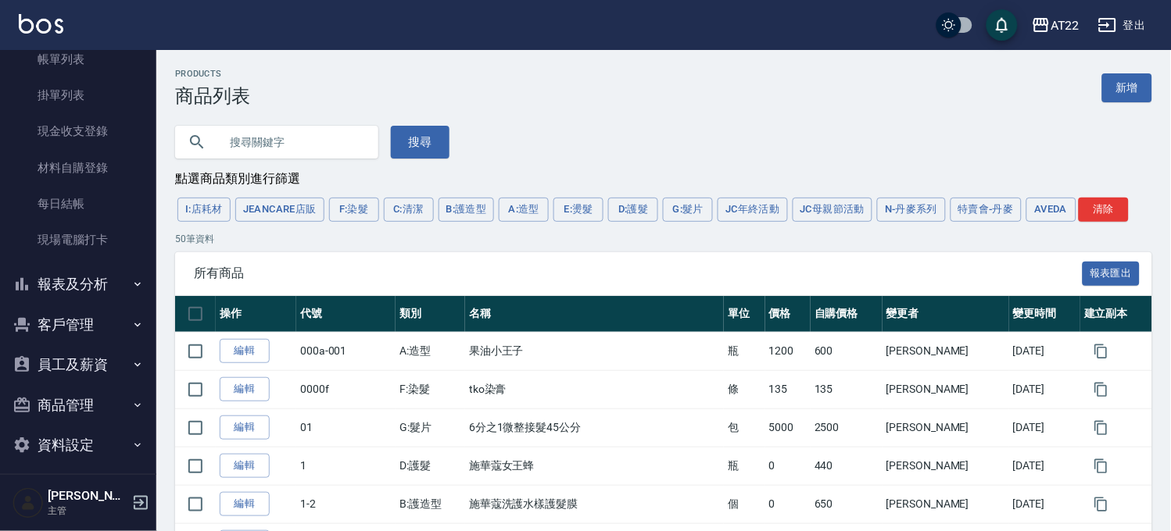
scroll to position [23, 0]
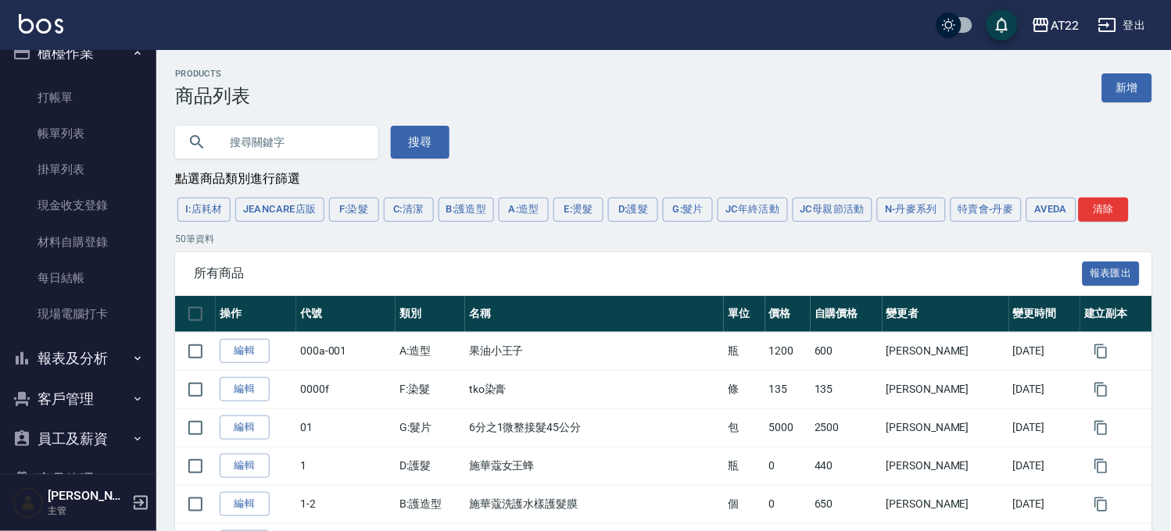
click at [80, 55] on button "櫃檯作業" at bounding box center [78, 53] width 144 height 41
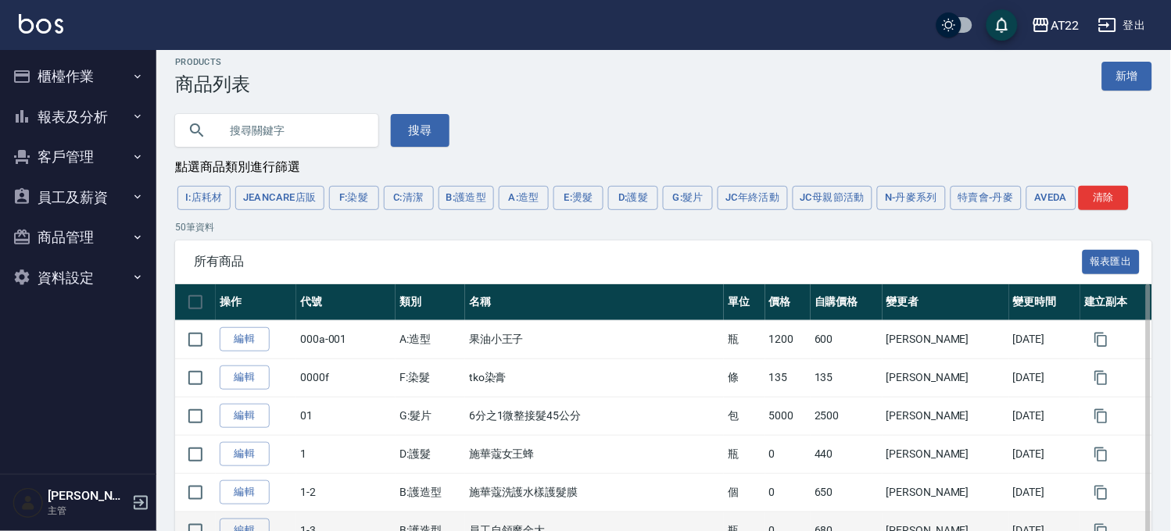
scroll to position [0, 0]
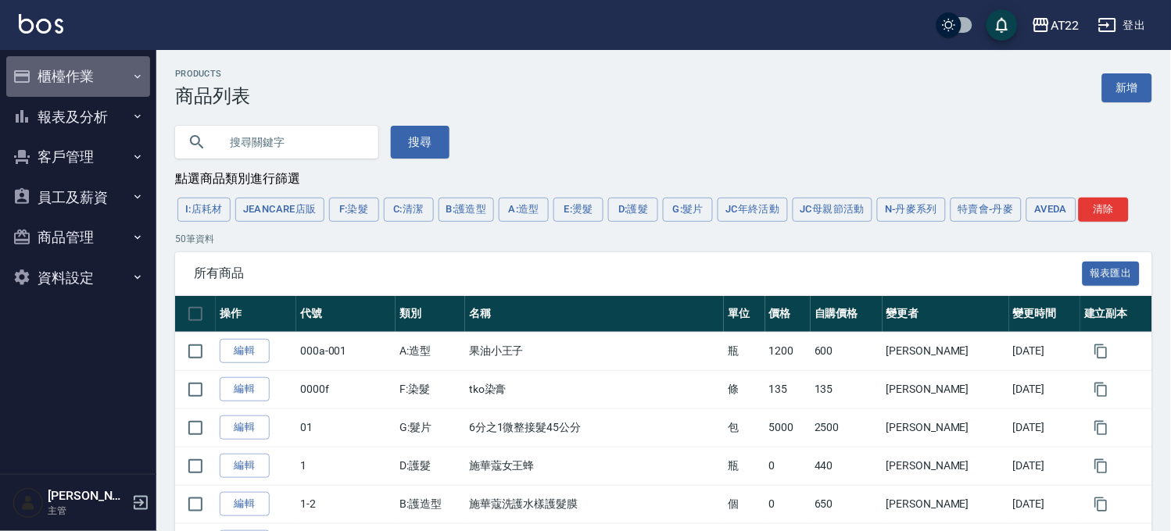
click at [109, 92] on button "櫃檯作業" at bounding box center [78, 76] width 144 height 41
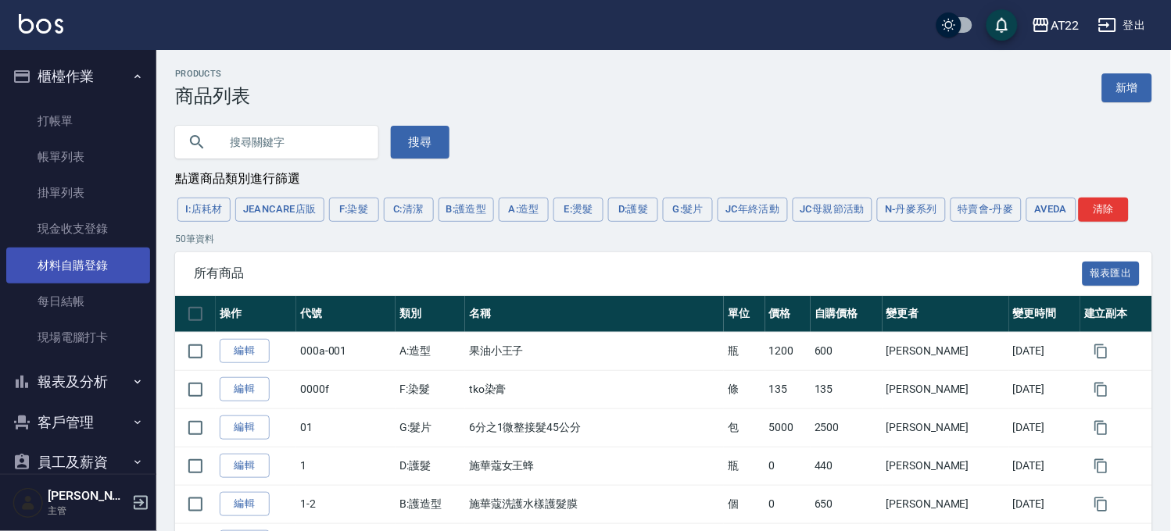
click at [92, 246] on ul "打帳單 帳單列表 掛單列表 現金收支登錄 材料自購登錄 每日結帳 現場電腦打卡" at bounding box center [78, 230] width 144 height 266
click at [102, 253] on link "材料自購登錄" at bounding box center [78, 266] width 144 height 36
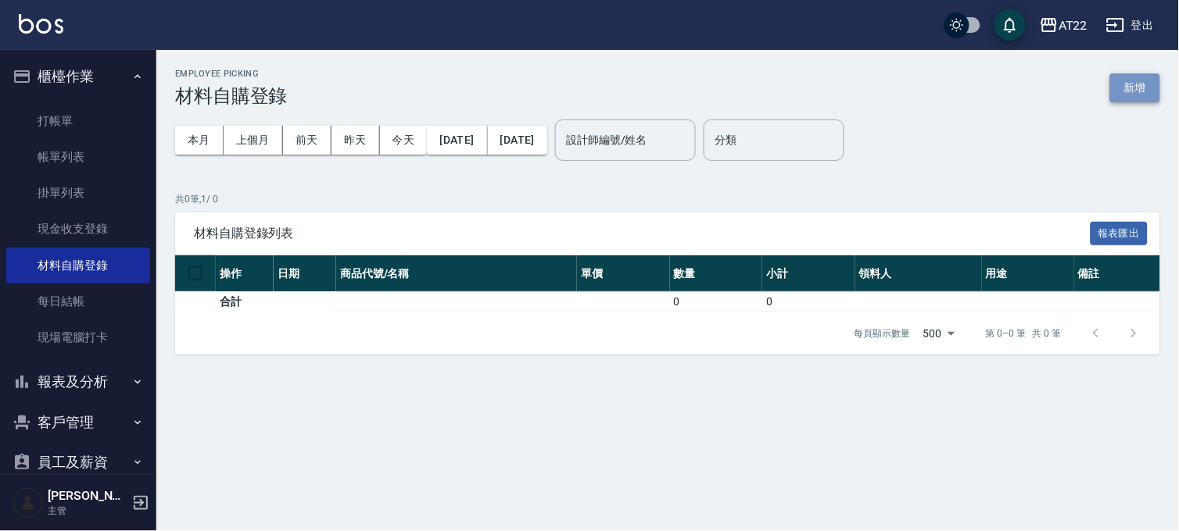
click at [1129, 95] on button "新增" at bounding box center [1135, 87] width 50 height 29
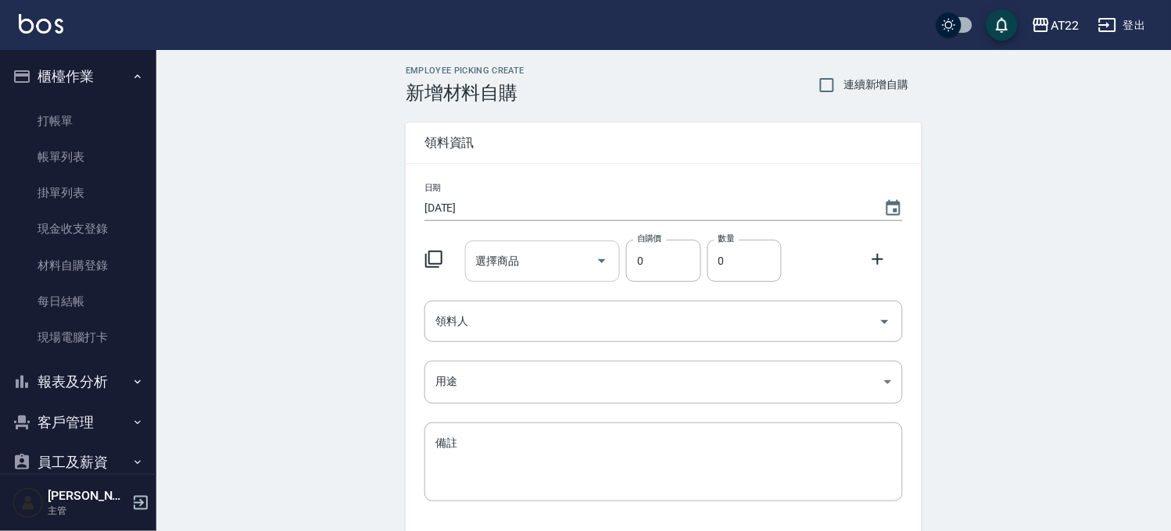
click at [553, 259] on input "選擇商品" at bounding box center [531, 261] width 118 height 27
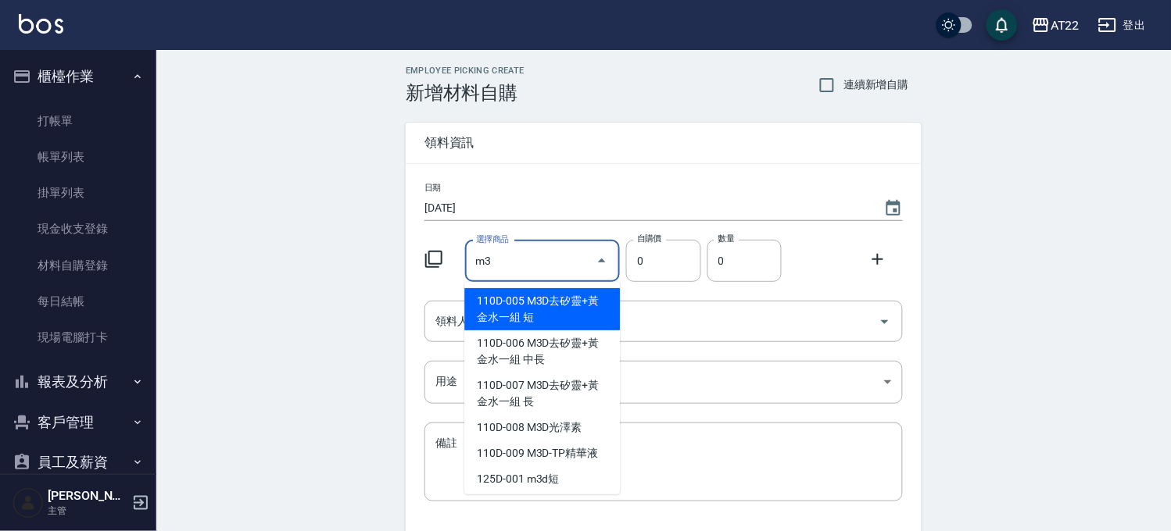
type input "m3"
click at [549, 208] on input "[DATE]" at bounding box center [646, 208] width 444 height 26
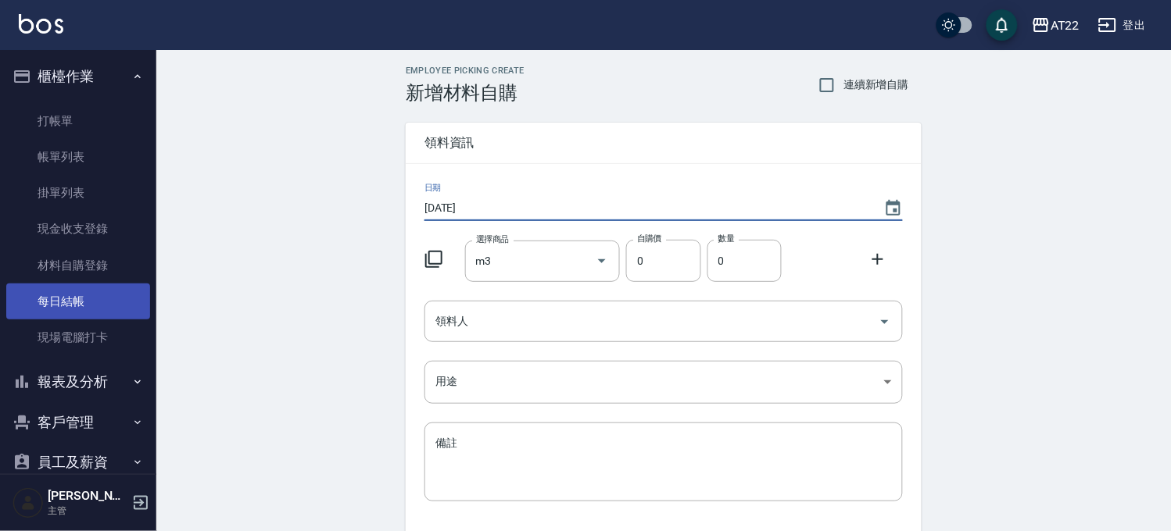
click at [53, 294] on link "每日結帳" at bounding box center [78, 302] width 144 height 36
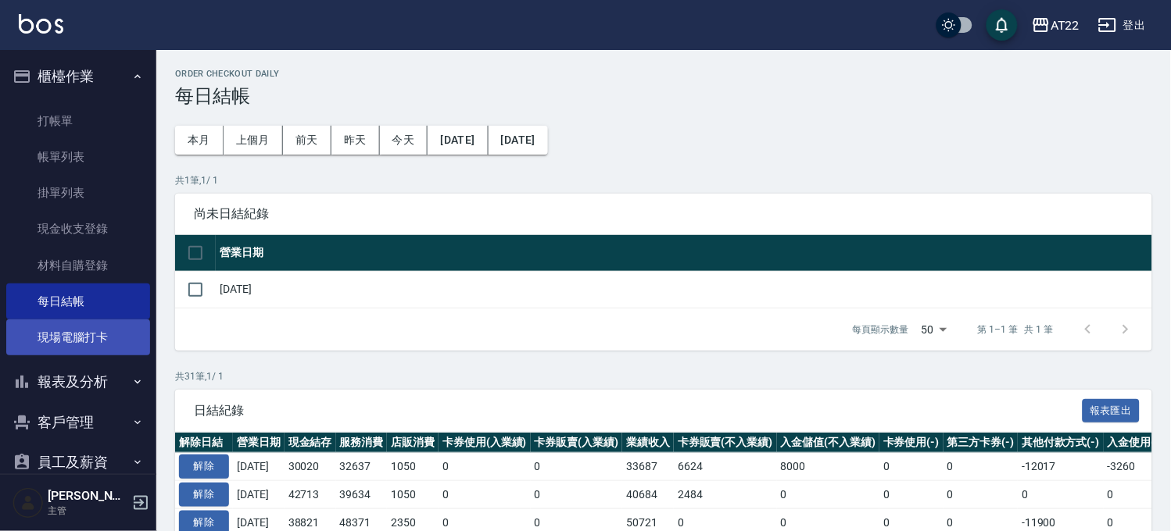
click at [75, 338] on link "現場電腦打卡" at bounding box center [78, 338] width 144 height 36
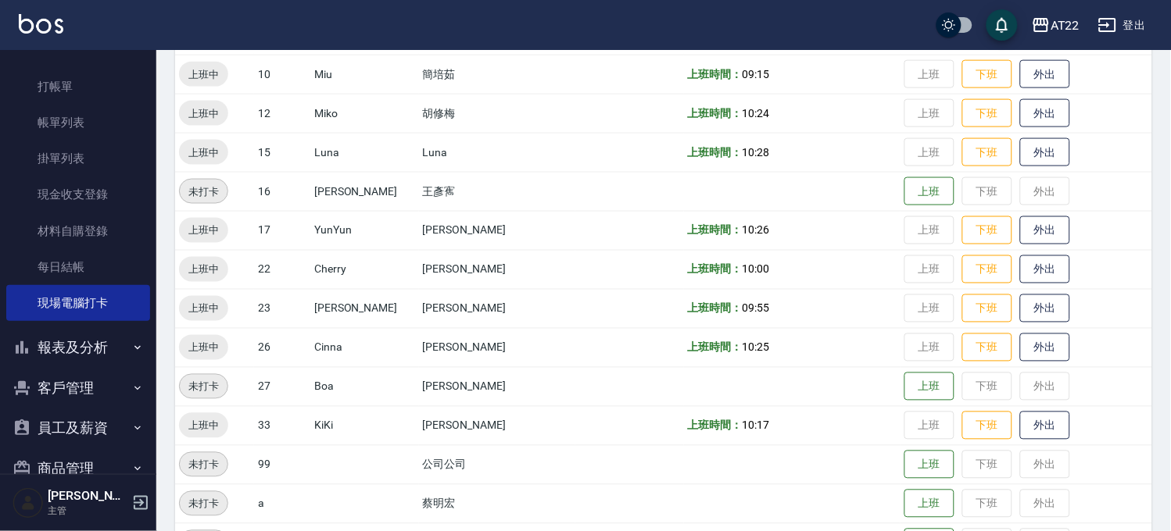
scroll to position [434, 0]
click at [1020, 303] on button "外出" at bounding box center [1045, 307] width 50 height 27
click at [1026, 349] on button "外出" at bounding box center [1045, 346] width 50 height 27
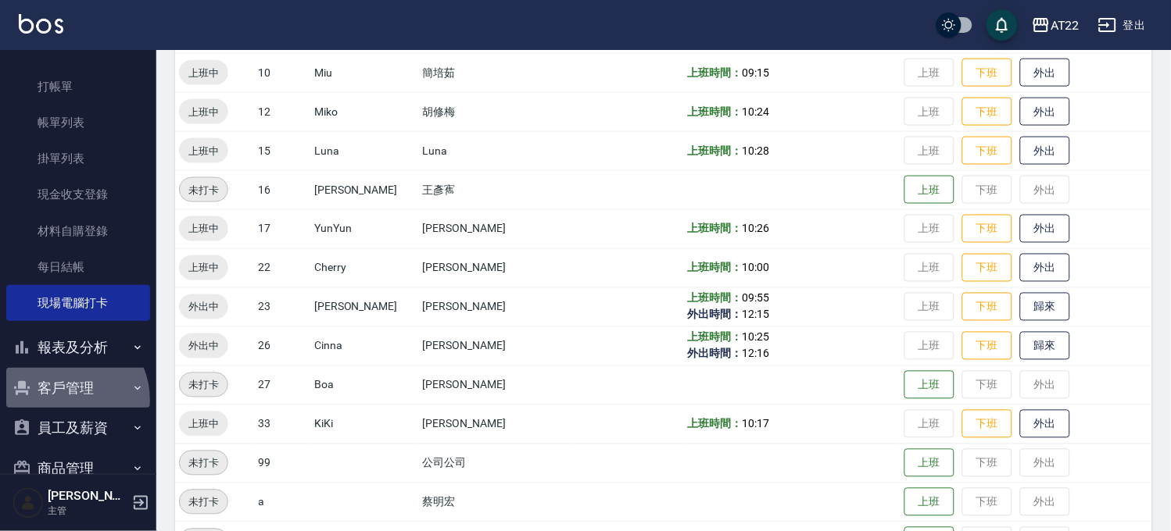
click at [63, 400] on button "客戶管理" at bounding box center [78, 388] width 144 height 41
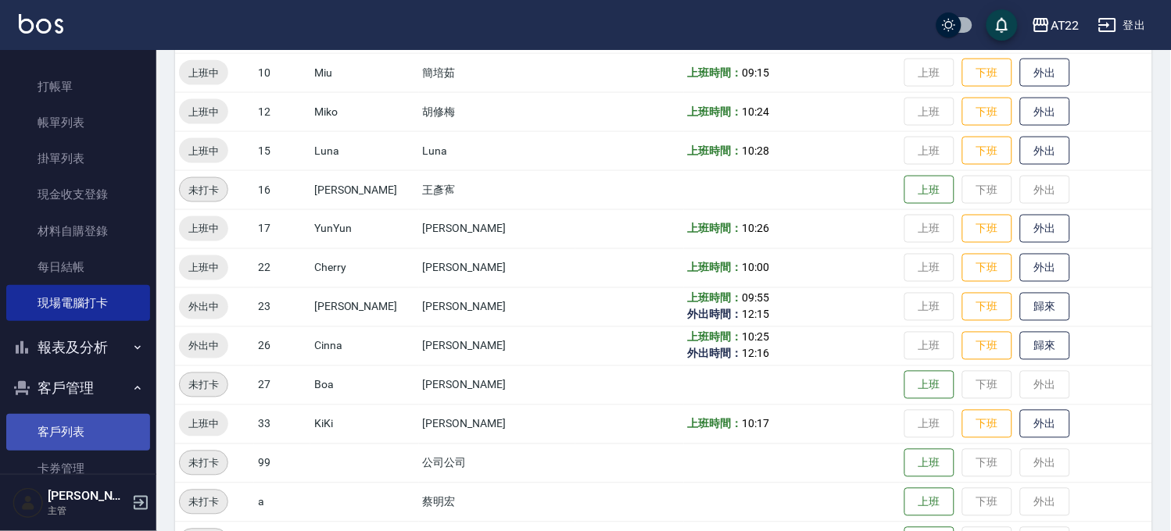
click at [79, 431] on link "客戶列表" at bounding box center [78, 432] width 144 height 36
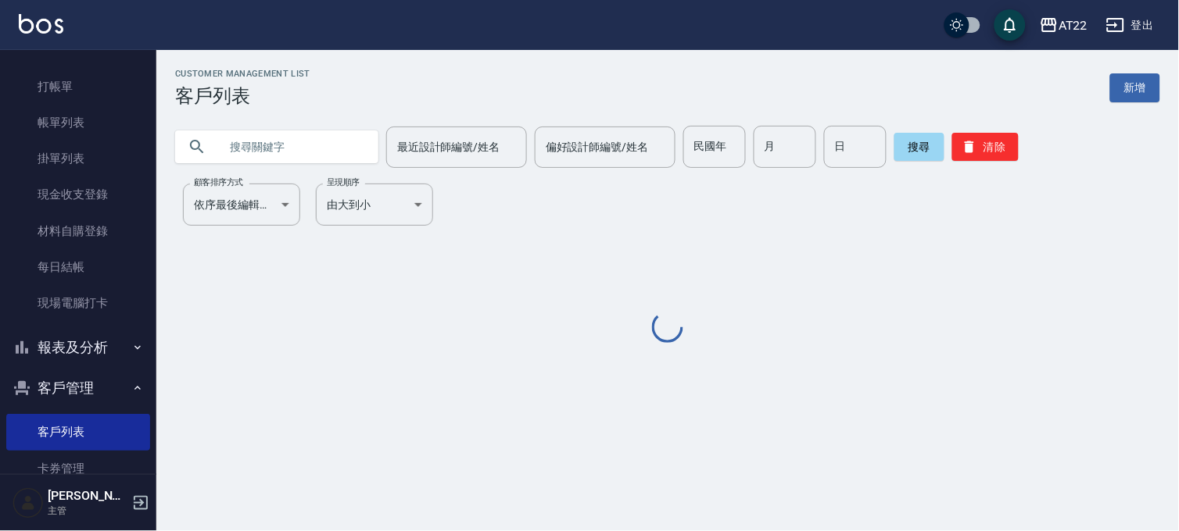
click at [247, 143] on input "text" at bounding box center [292, 147] width 147 height 42
paste input "0974224256"
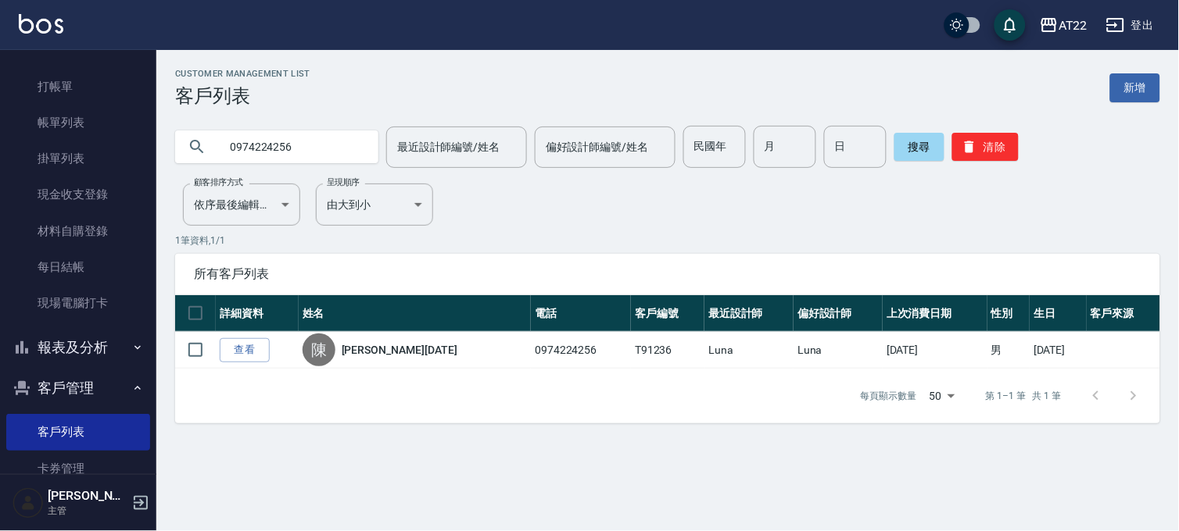
click at [292, 145] on input "0974224256" at bounding box center [292, 147] width 147 height 42
paste input "17409770"
type input "0917409770"
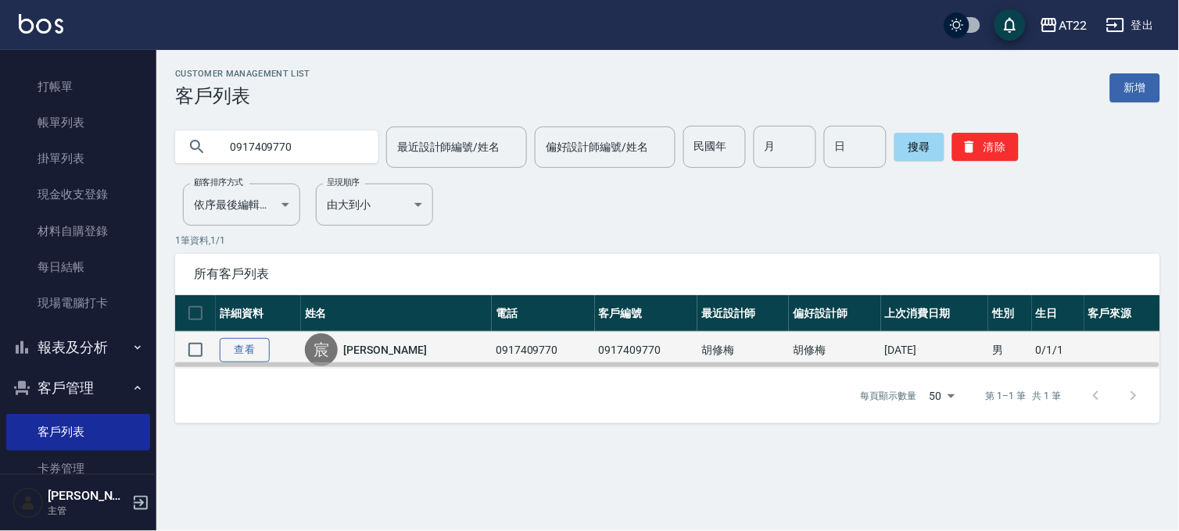
click at [243, 345] on link "查看" at bounding box center [245, 350] width 50 height 24
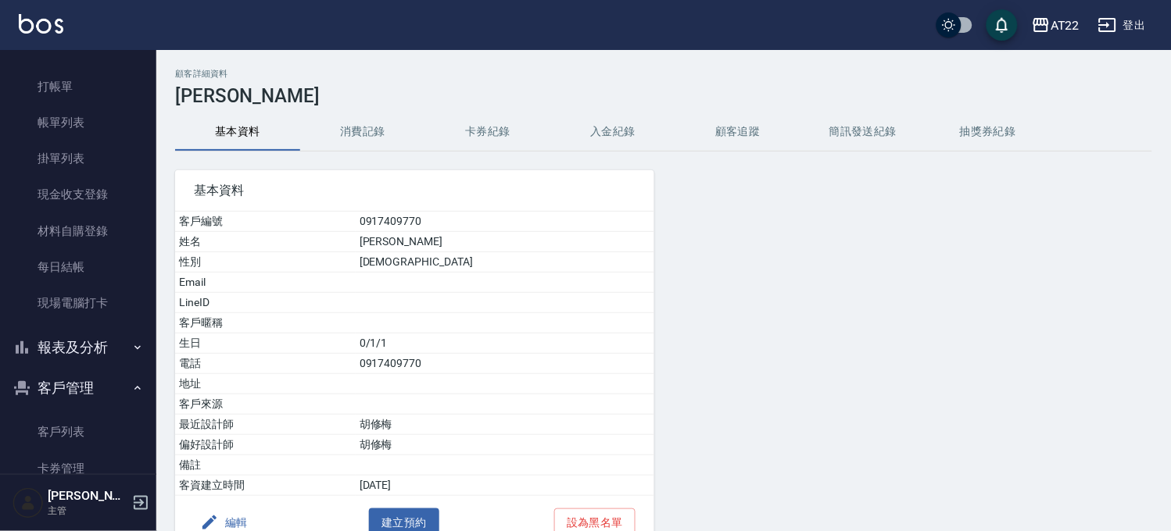
click at [386, 136] on button "消費記錄" at bounding box center [362, 132] width 125 height 38
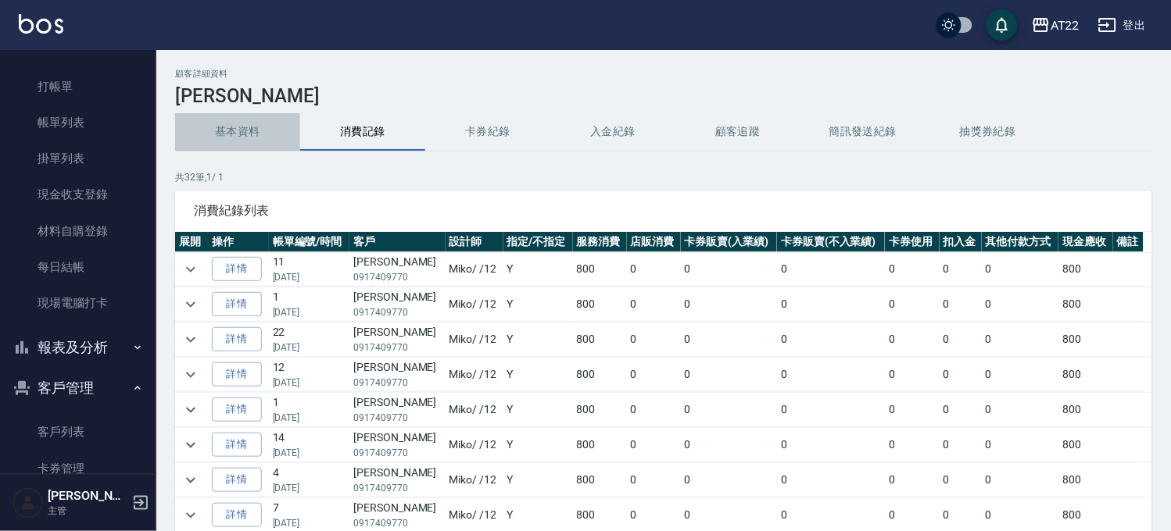
click at [245, 136] on button "基本資料" at bounding box center [237, 132] width 125 height 38
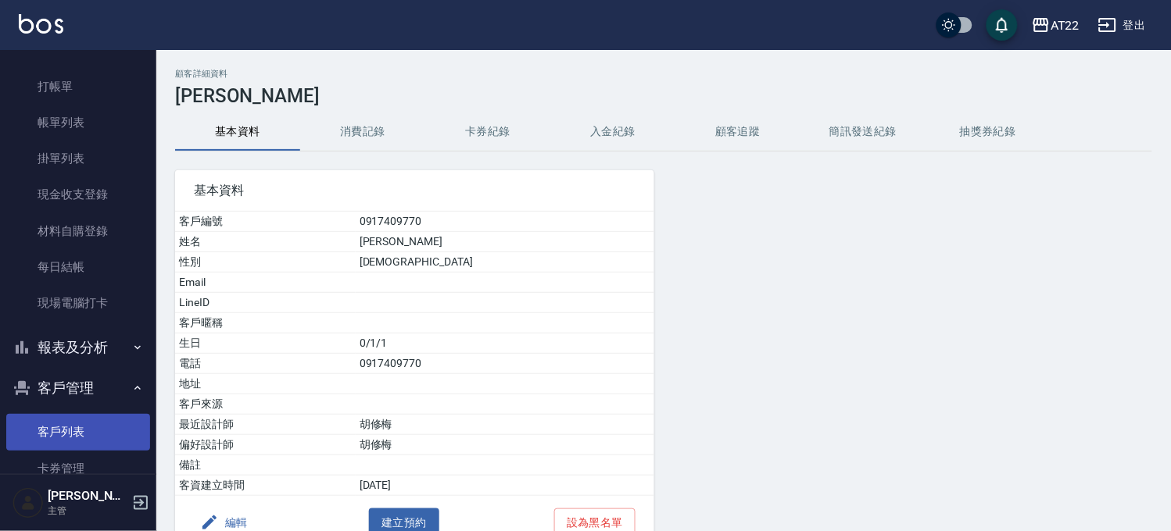
click at [59, 439] on link "客戶列表" at bounding box center [78, 432] width 144 height 36
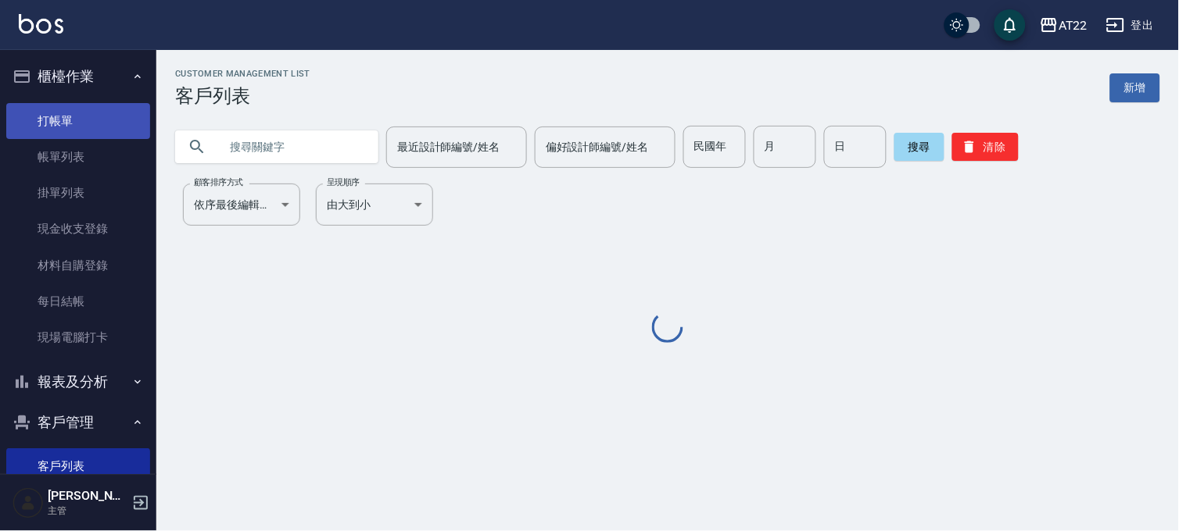
click at [108, 127] on link "打帳單" at bounding box center [78, 121] width 144 height 36
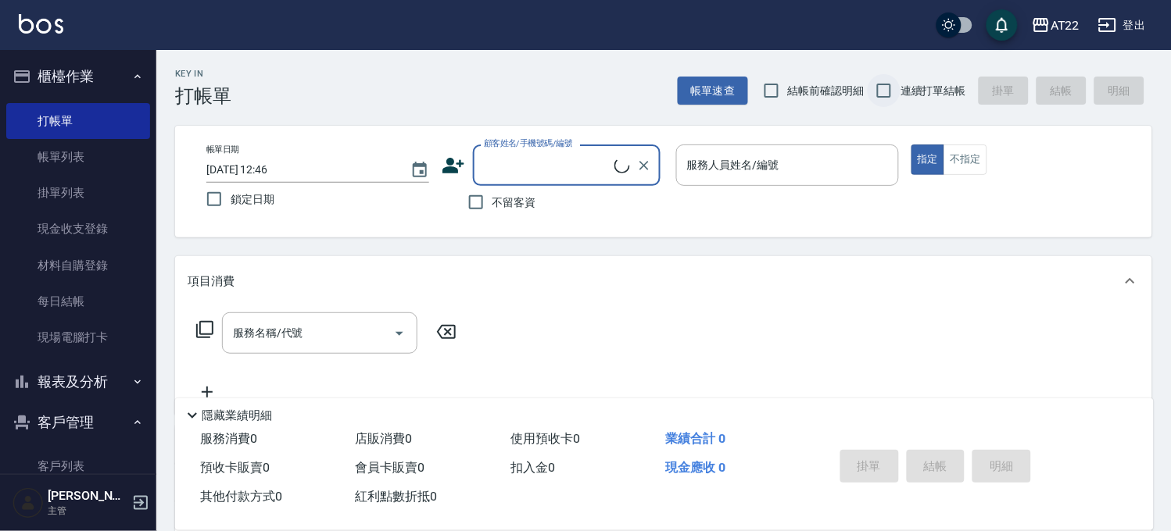
click at [893, 90] on input "連續打單結帳" at bounding box center [884, 90] width 33 height 33
checkbox input "true"
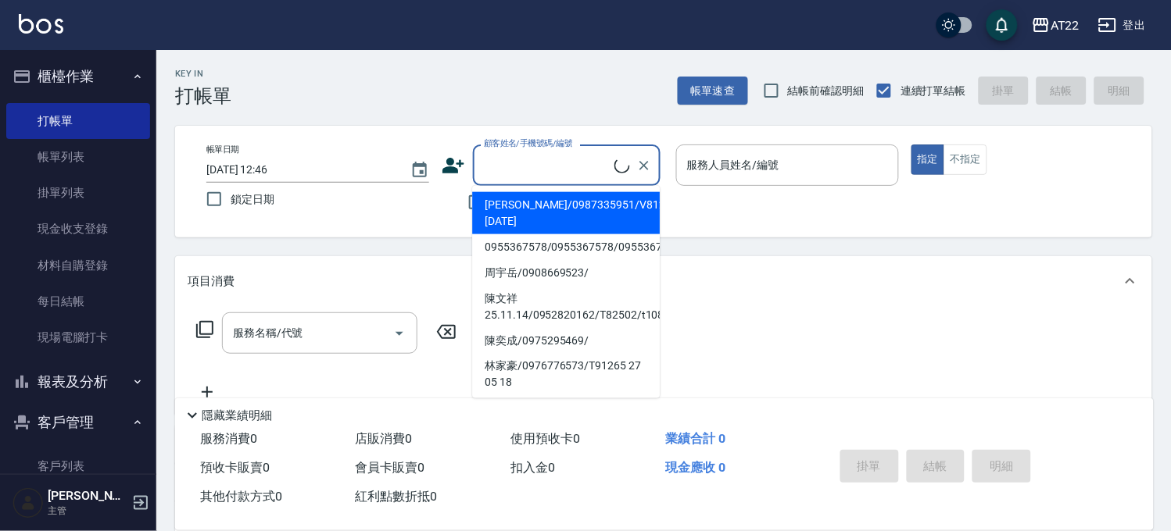
click at [549, 165] on input "顧客姓名/手機號碼/編號" at bounding box center [547, 165] width 134 height 27
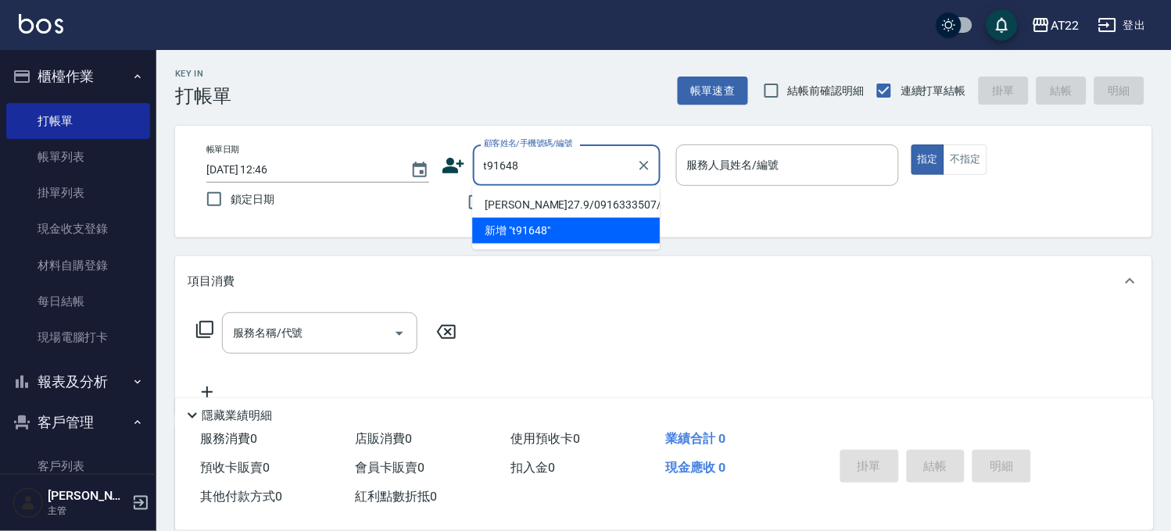
click at [533, 205] on li "[PERSON_NAME]27.9/0916333507/T91648" at bounding box center [566, 205] width 188 height 26
type input "[PERSON_NAME]27.9/0916333507/T91648"
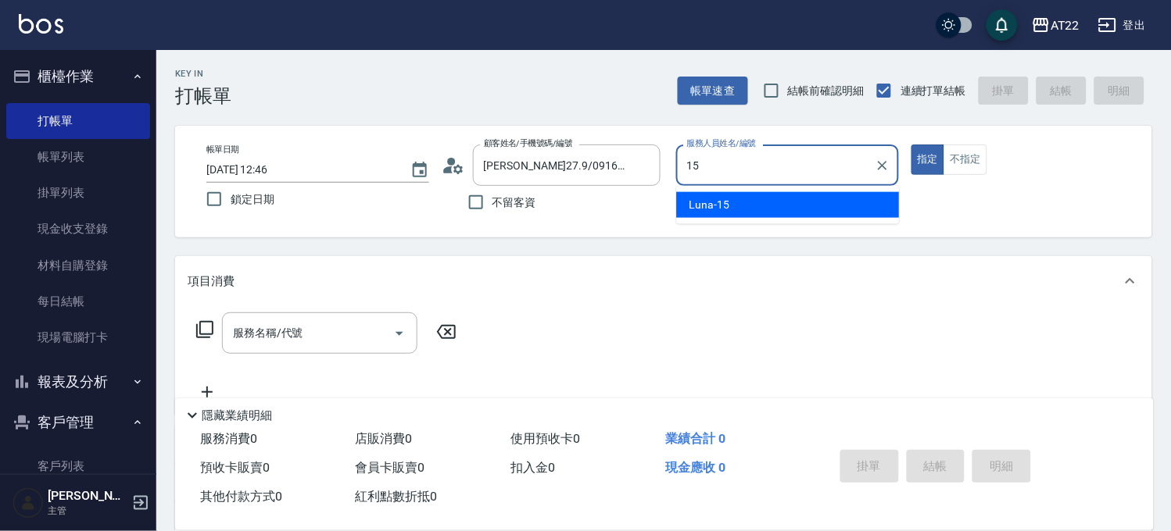
type input "Luna-15"
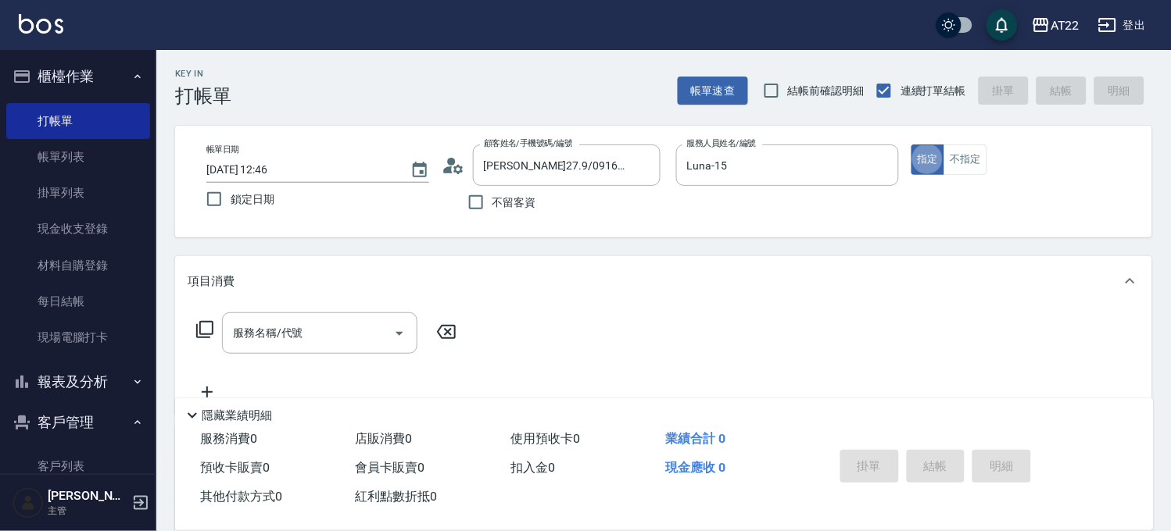
type button "true"
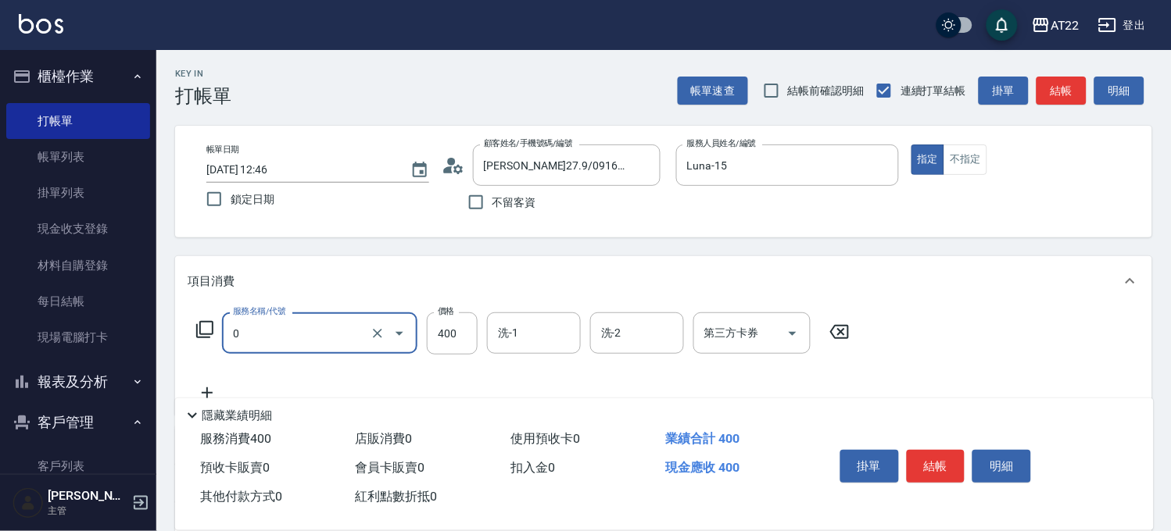
type input "有機洗髮(0)"
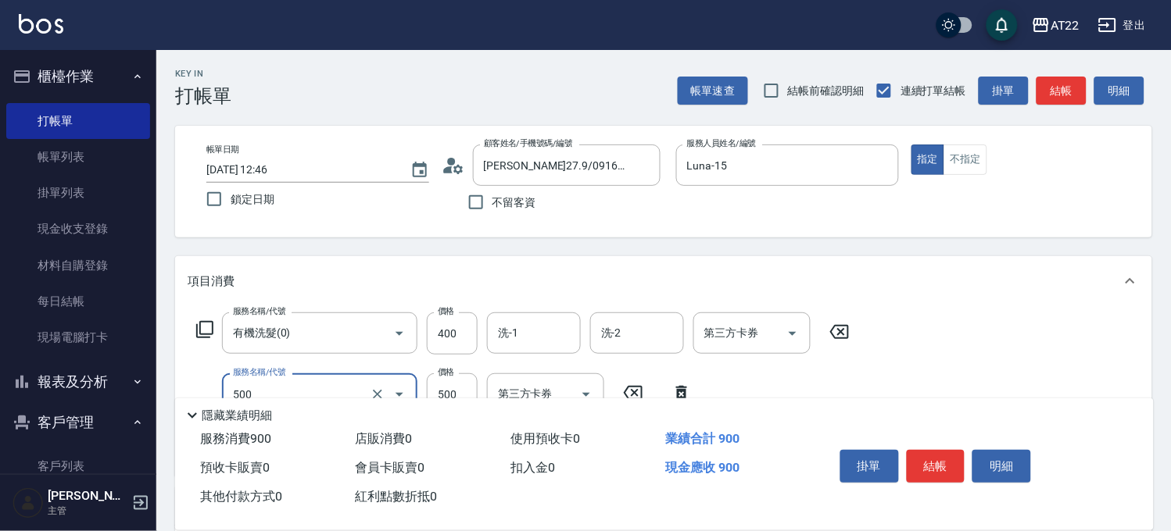
type input "剪髮(500)"
type input "430"
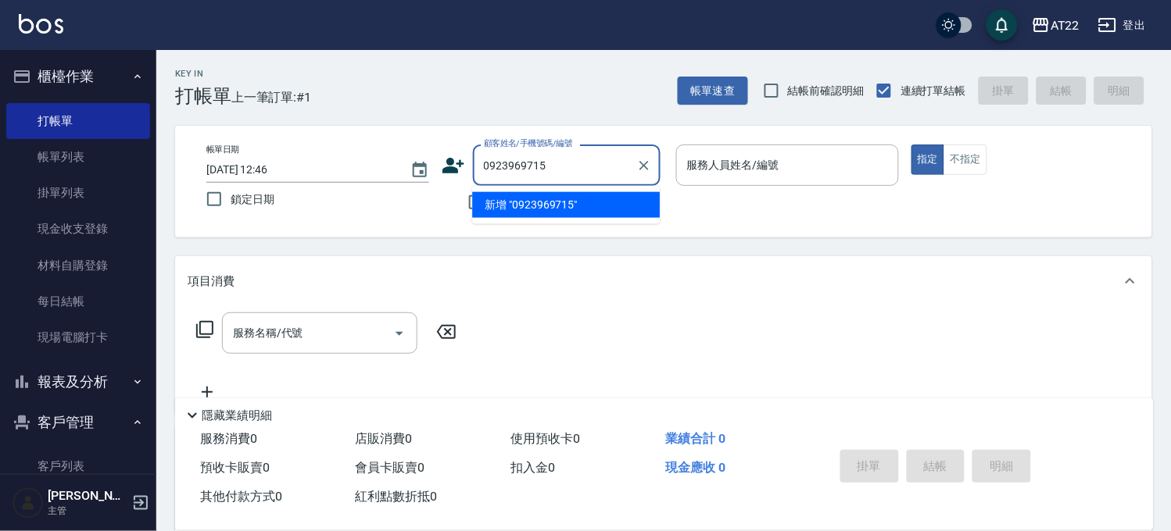
click at [549, 207] on li "新增 "0923969715"" at bounding box center [566, 205] width 188 height 26
type input "0923969715"
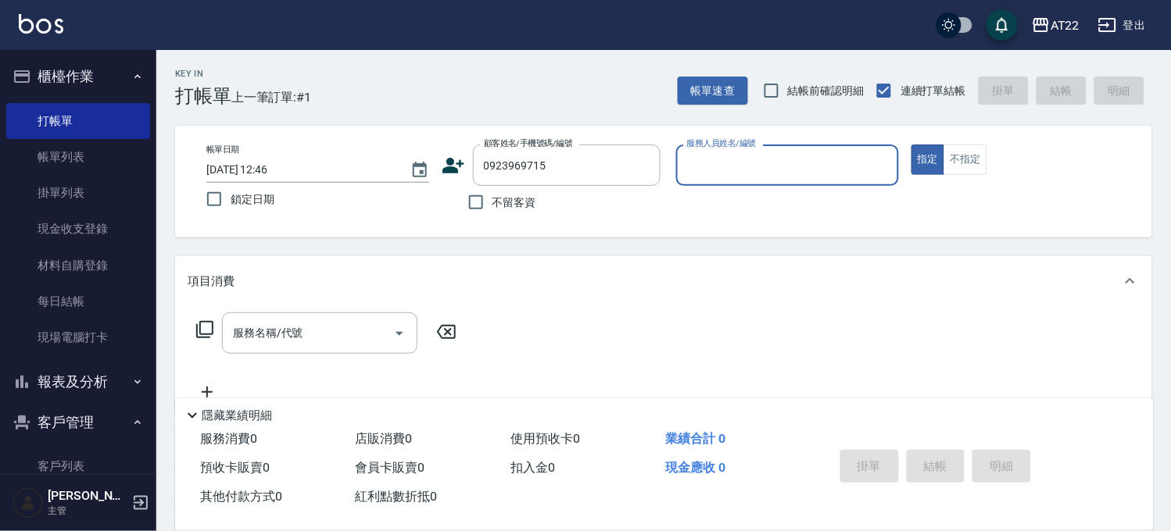
click at [458, 169] on icon at bounding box center [453, 165] width 23 height 23
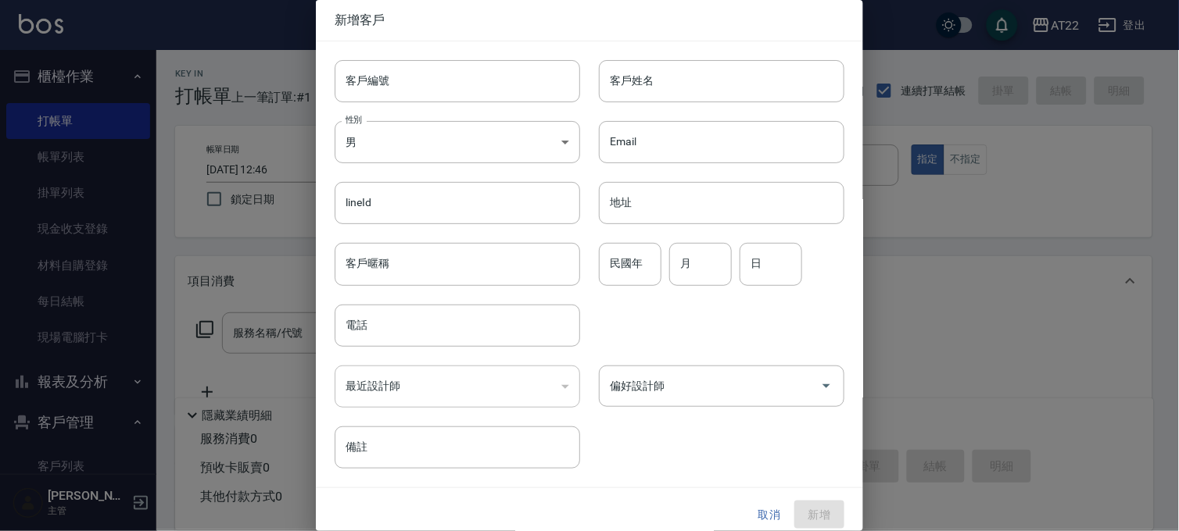
type input "0923969715"
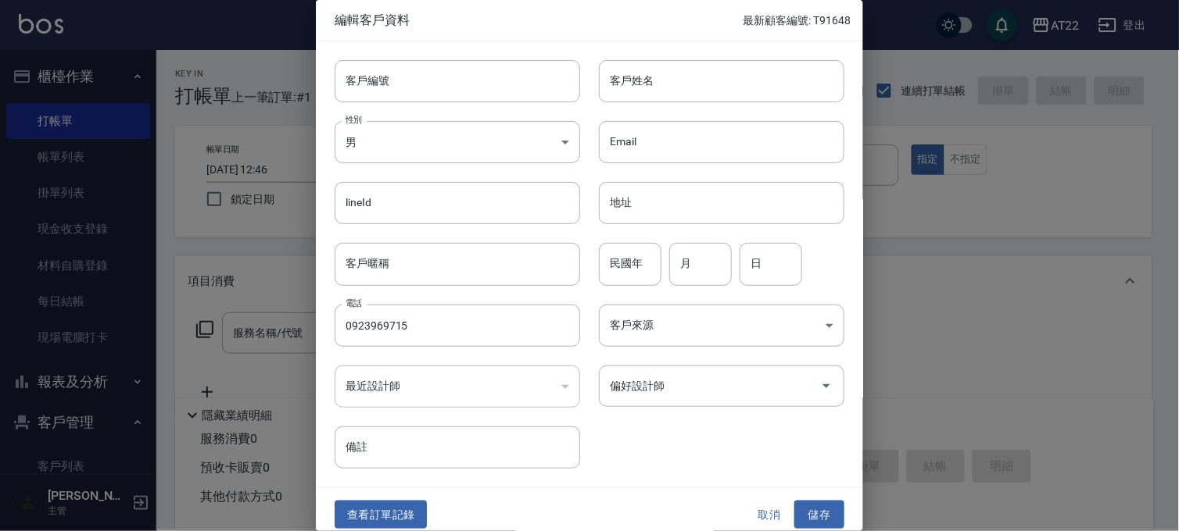
click at [627, 113] on div "Email Email" at bounding box center [712, 132] width 264 height 61
click at [654, 96] on input "客戶姓名" at bounding box center [721, 81] width 245 height 42
type input "[PERSON_NAME]"
click at [622, 266] on input "民國年" at bounding box center [630, 264] width 63 height 42
type input "87"
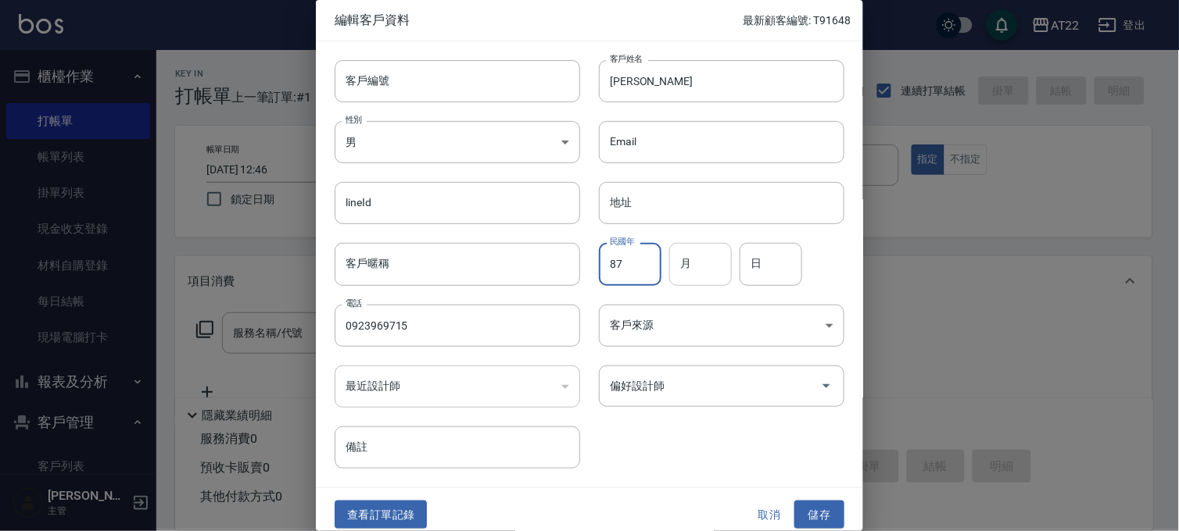
click at [693, 272] on input "月" at bounding box center [700, 264] width 63 height 42
type input "8"
click at [758, 271] on input "日" at bounding box center [770, 264] width 63 height 42
type input "31"
click at [817, 517] on button "儲存" at bounding box center [819, 515] width 50 height 29
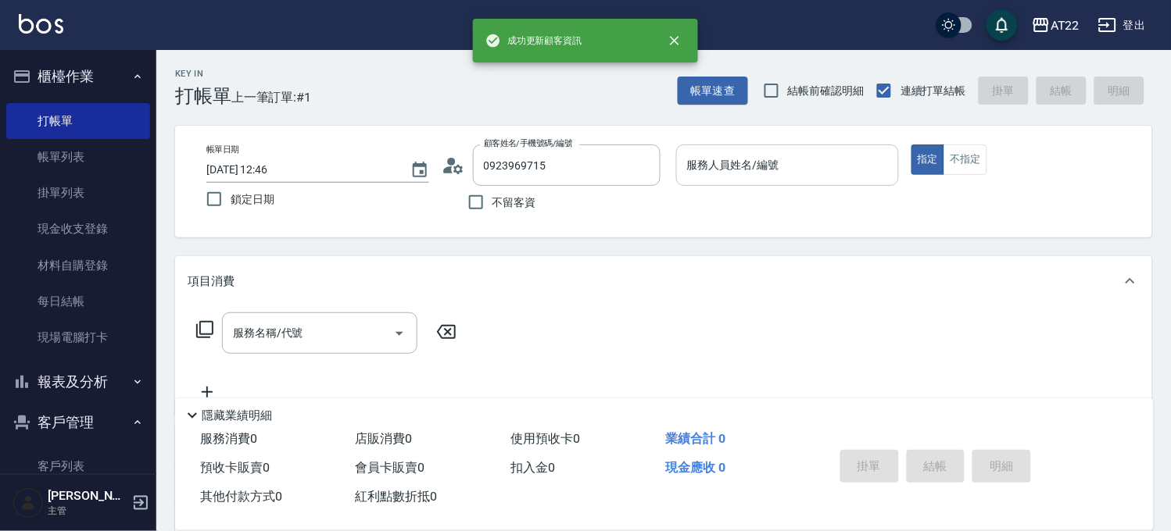
click at [816, 173] on input "服務人員姓名/編號" at bounding box center [787, 165] width 209 height 27
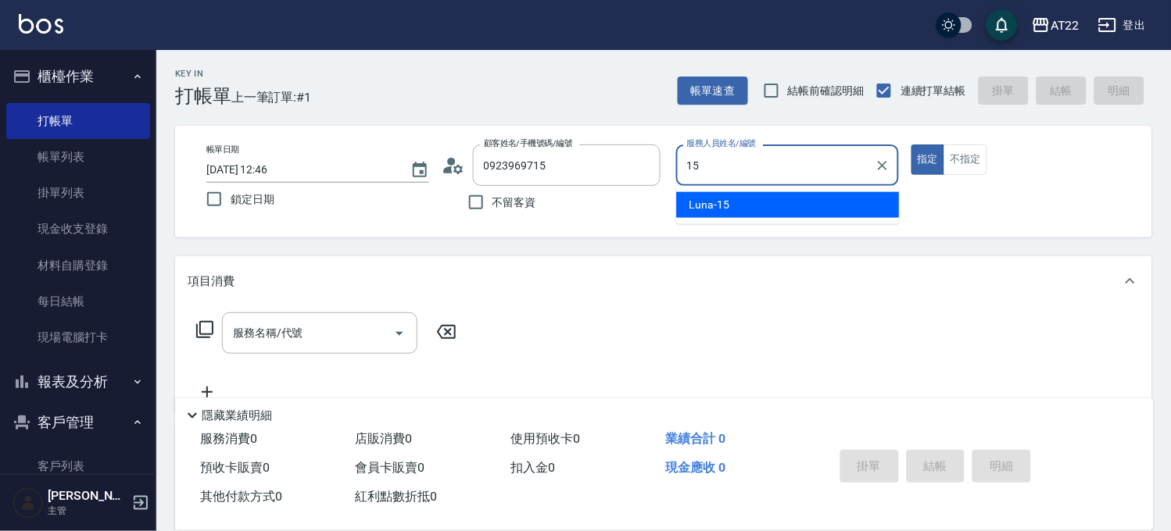
type input "Luna-15"
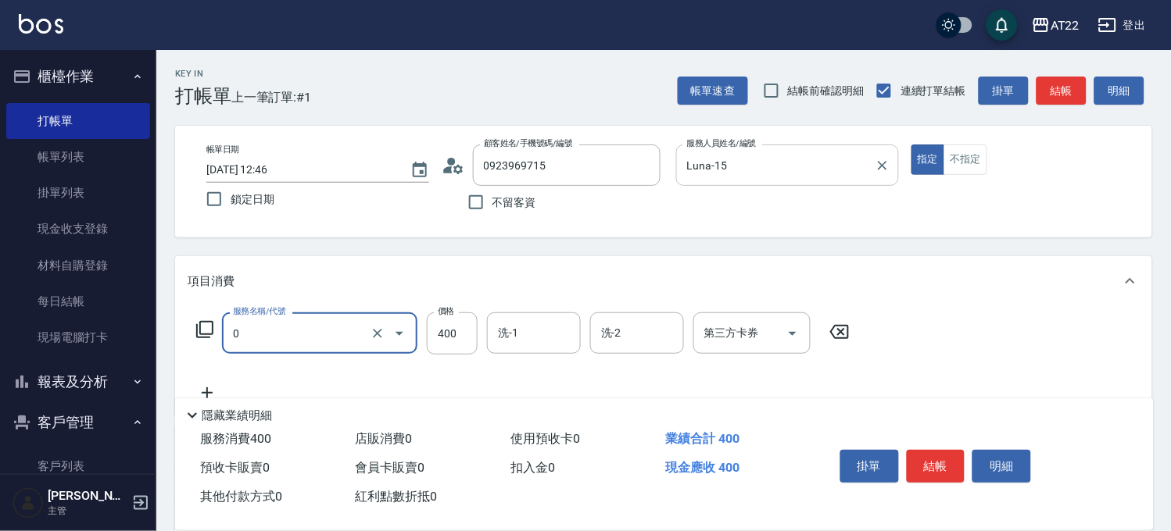
type input "有機洗髮(0)"
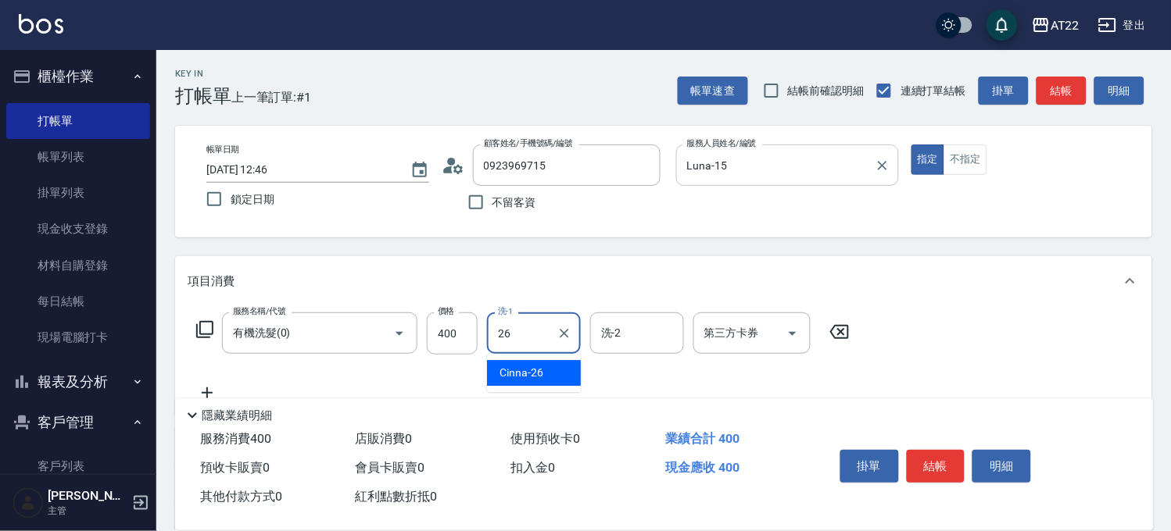
type input "Cinna-26"
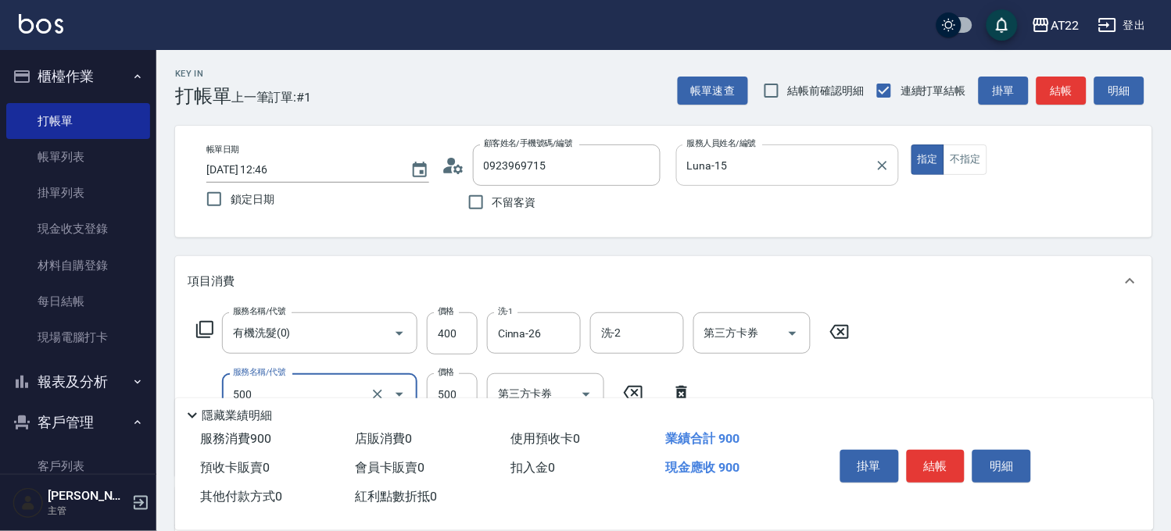
type input "剪髮(500)"
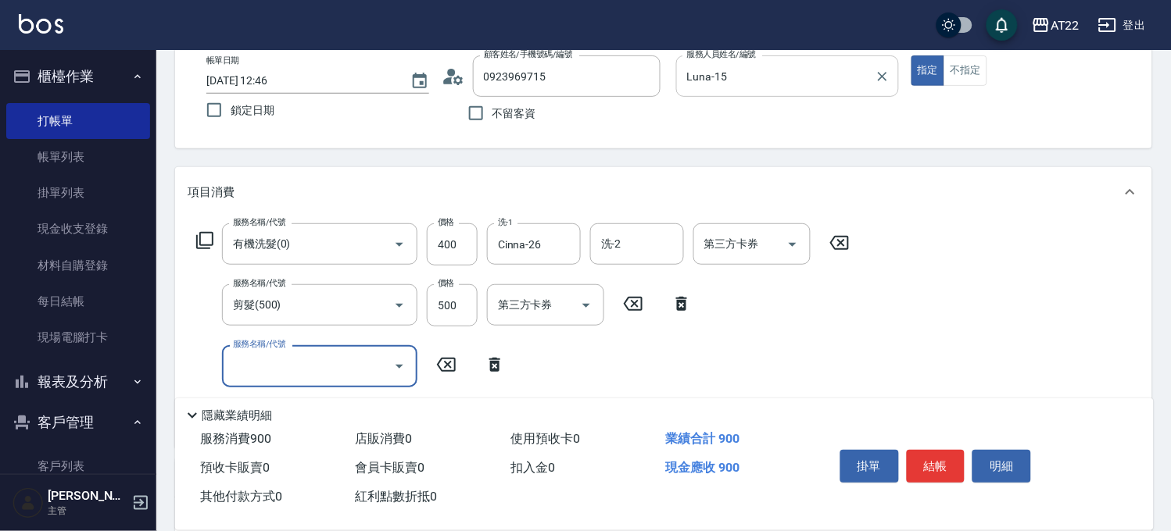
scroll to position [174, 0]
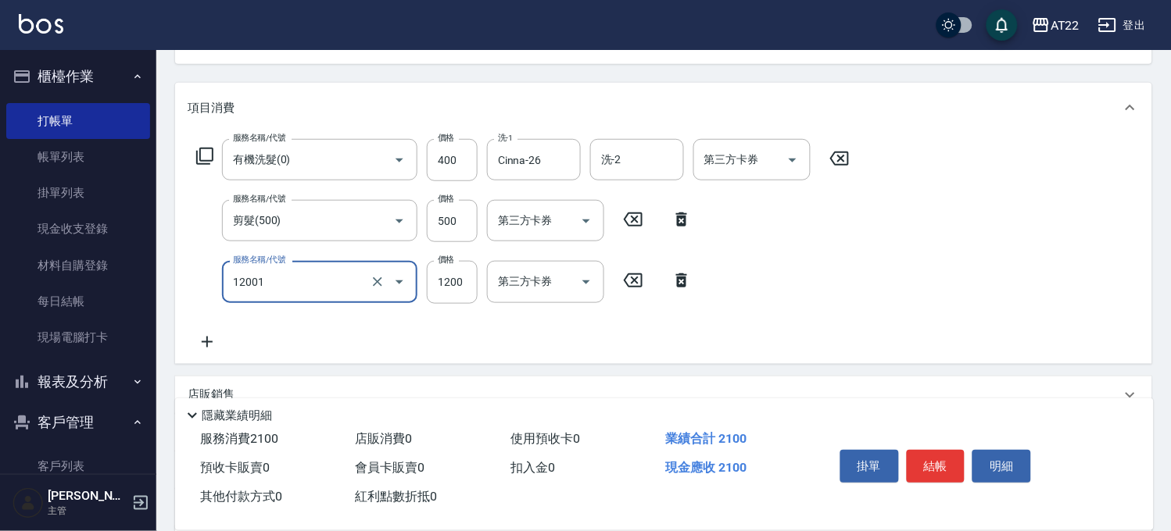
type input "燙髮S(12001)"
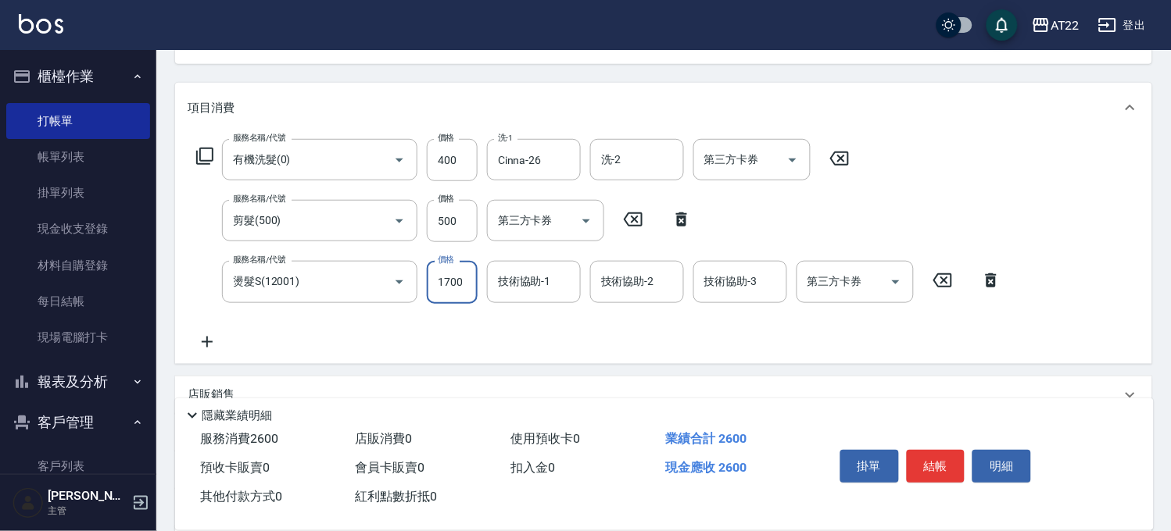
type input "1700"
type input "Cinna-26"
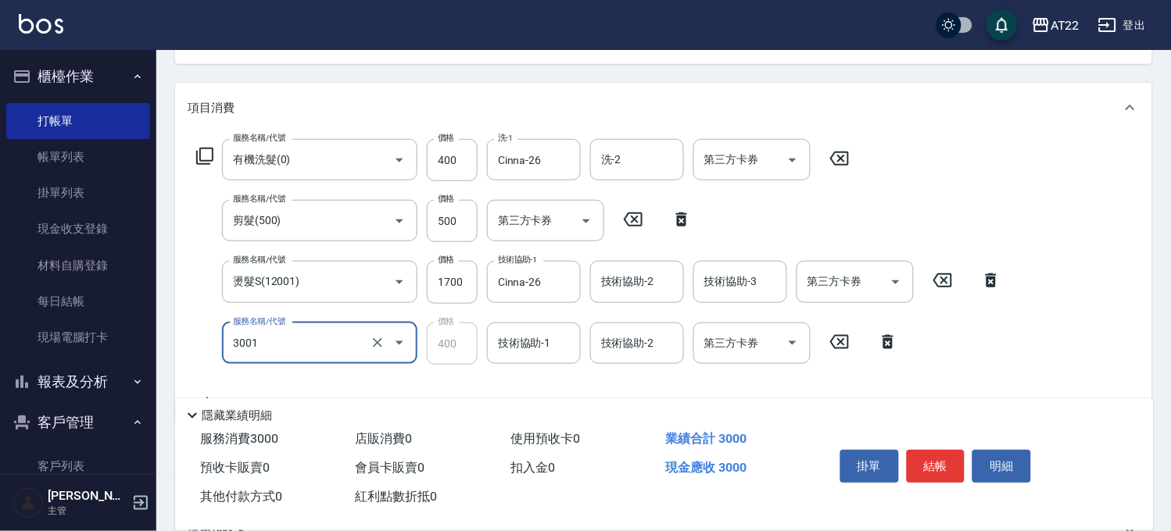
type input "側邊燙貼(3001)"
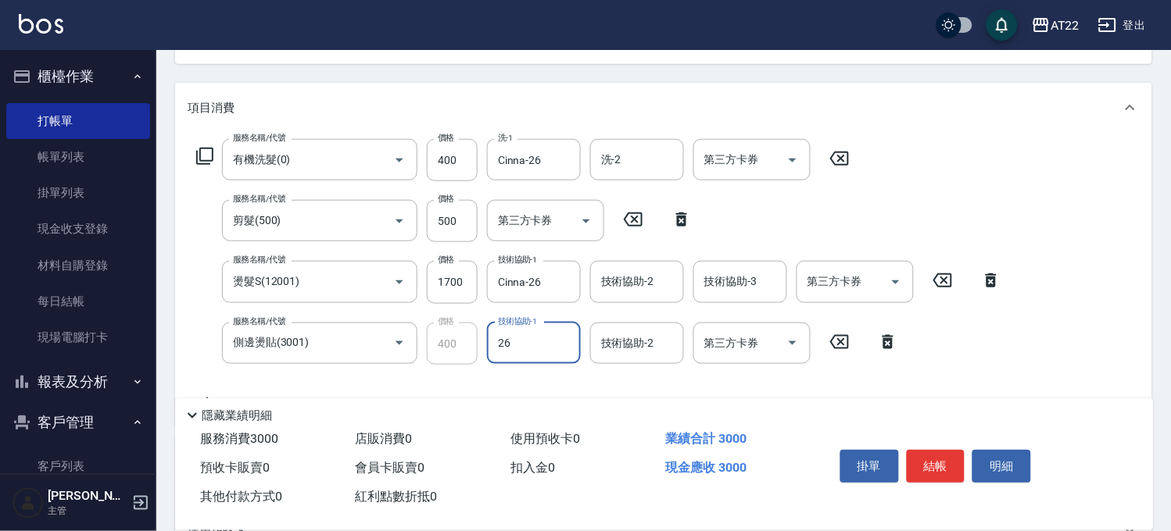
type input "Cinna-26"
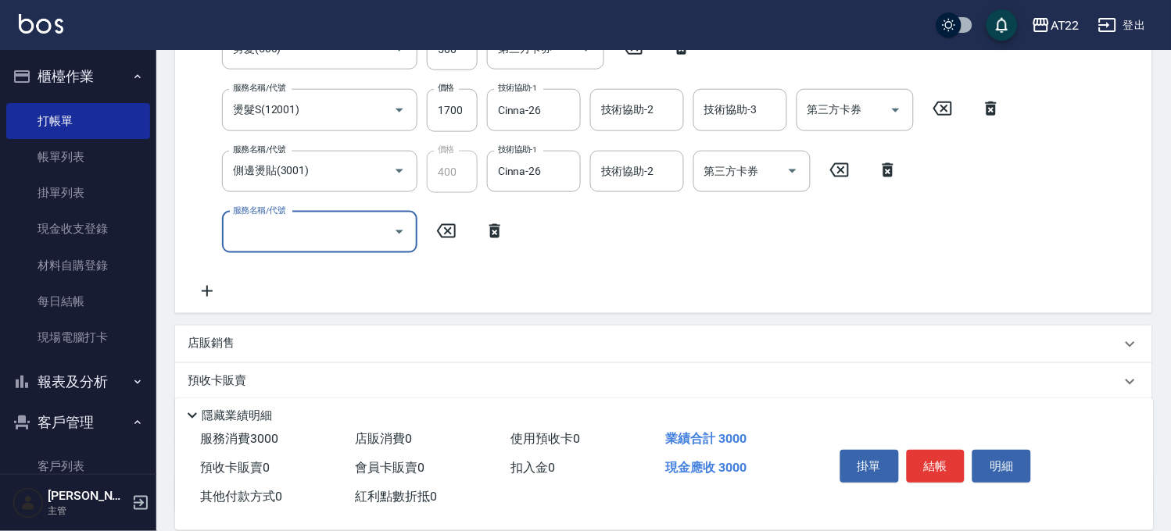
scroll to position [347, 0]
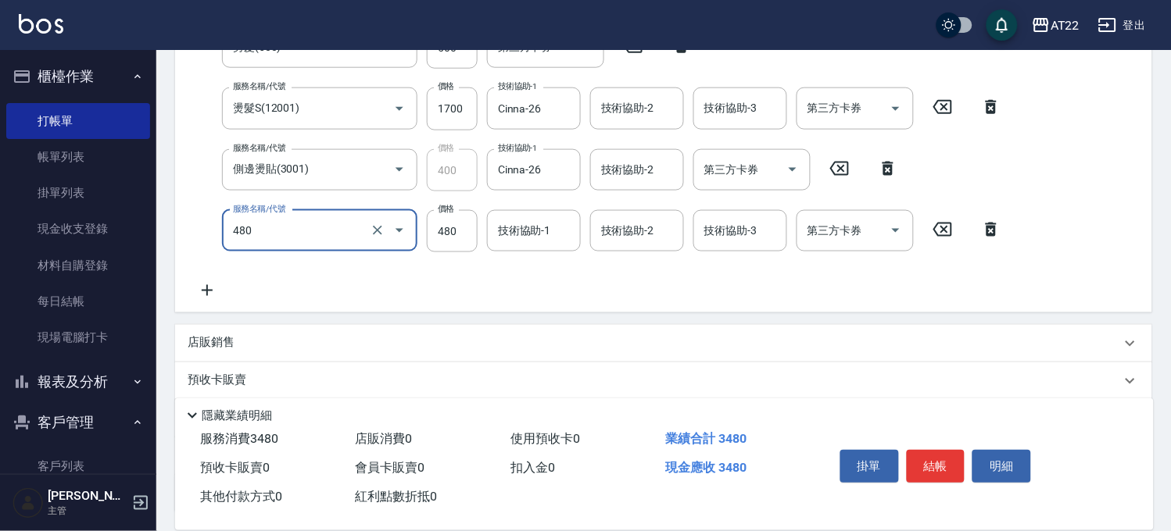
type input "[PERSON_NAME]護(480)"
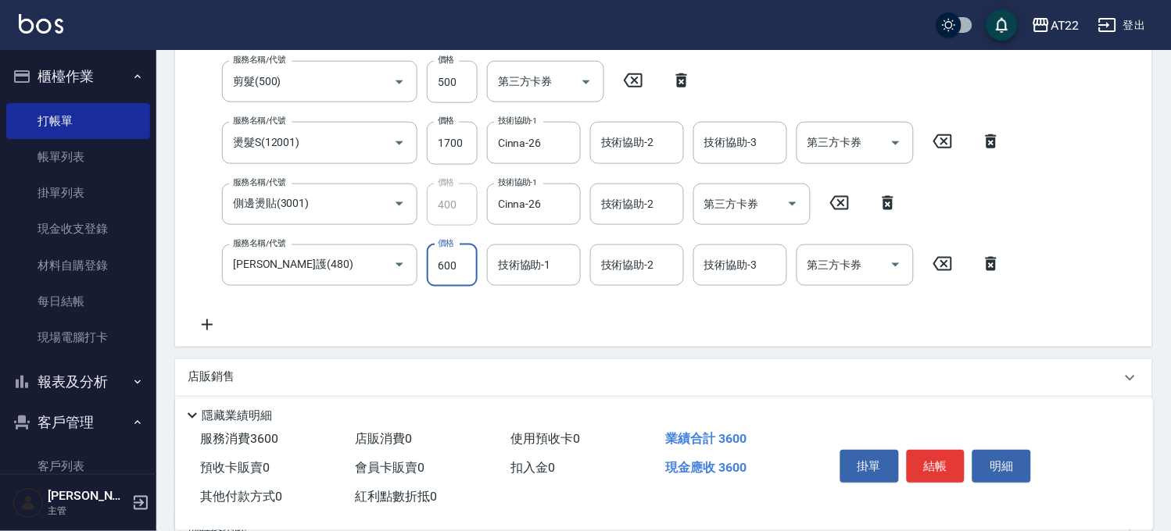
type input "600"
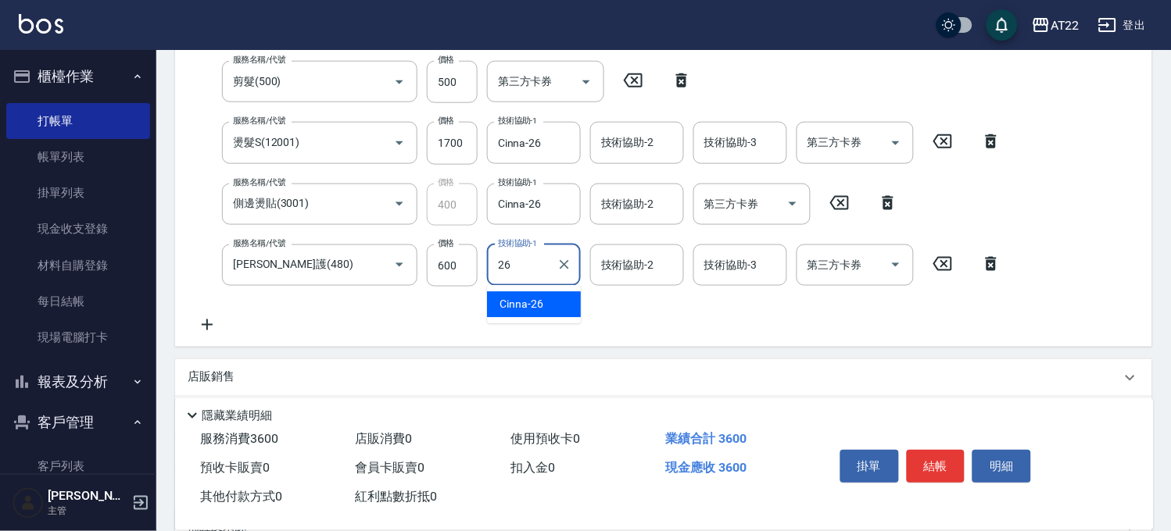
type input "Cinna-26"
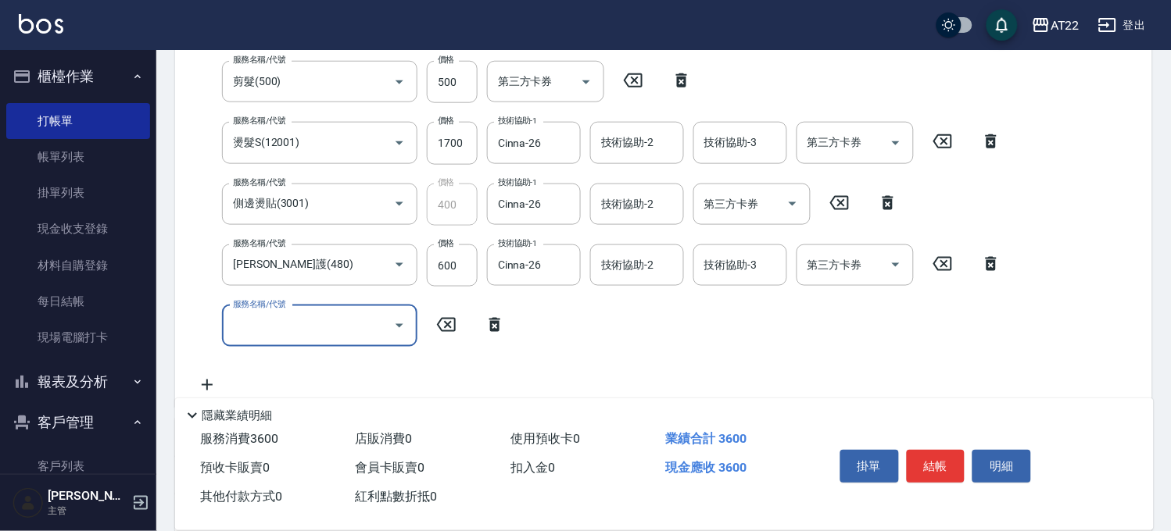
scroll to position [0, 0]
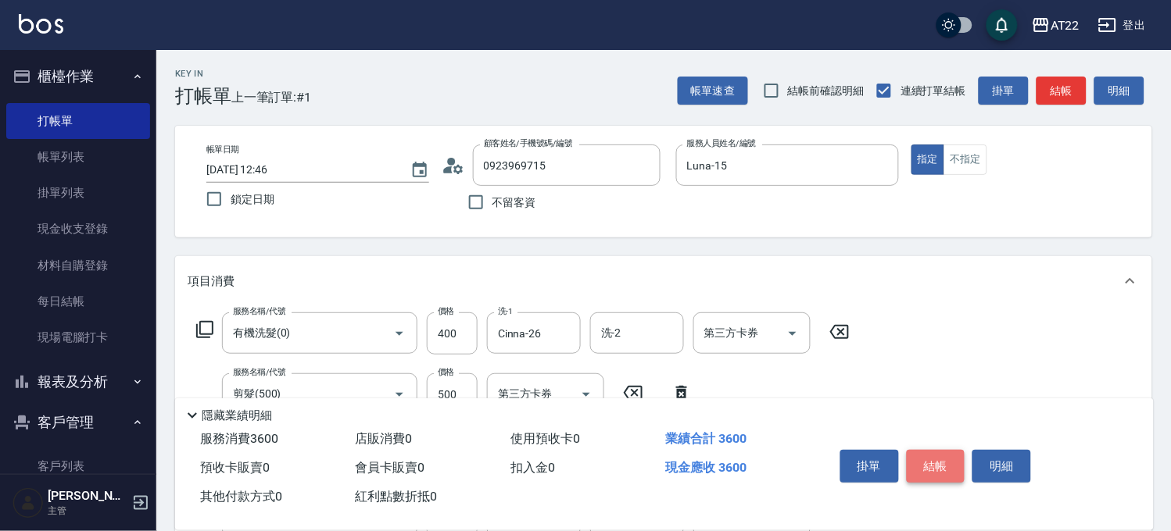
click at [918, 457] on button "結帳" at bounding box center [936, 466] width 59 height 33
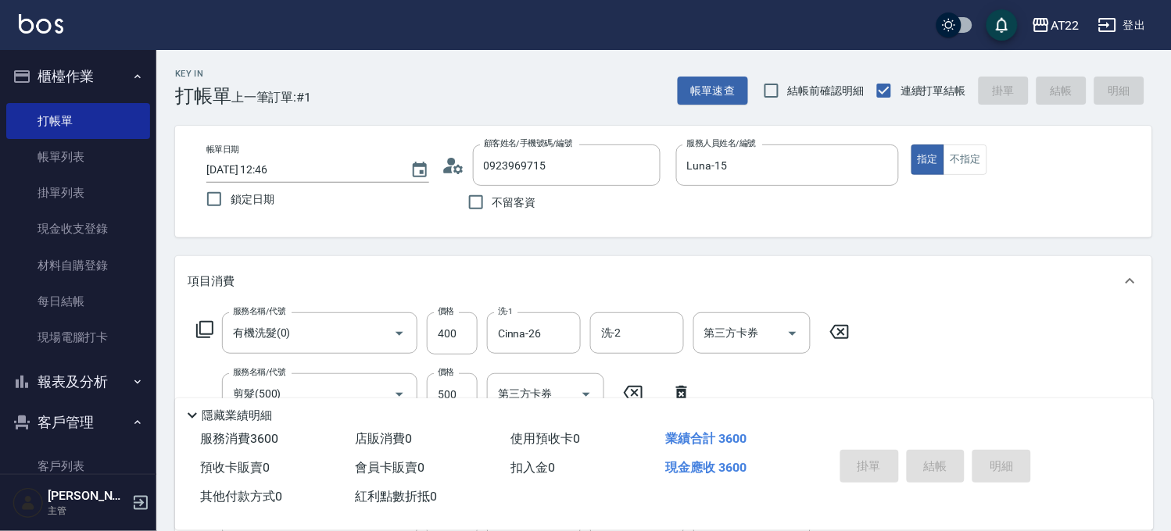
type input "[DATE] 12:47"
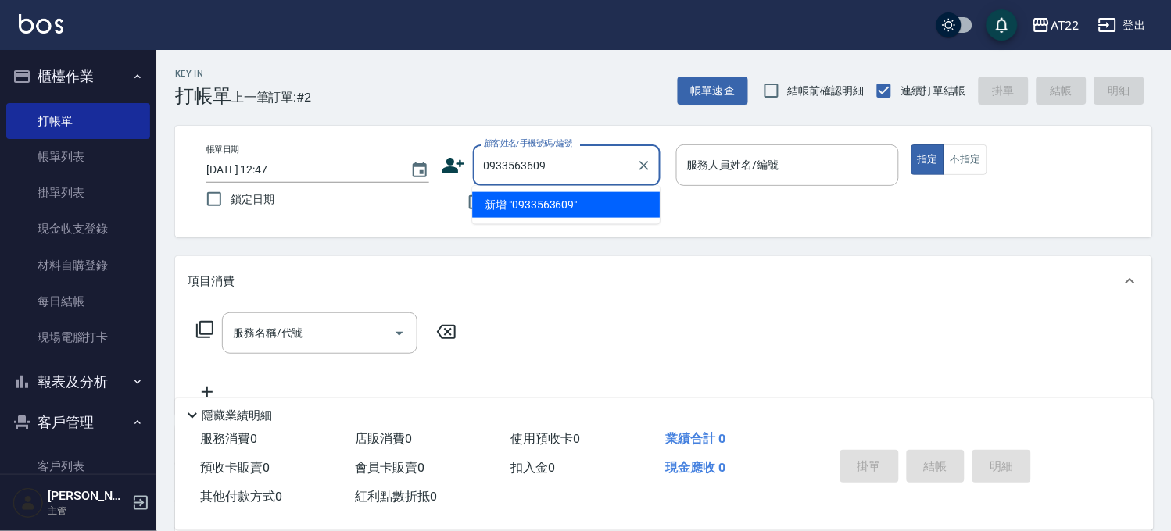
click at [592, 204] on li "新增 "0933563609"" at bounding box center [566, 205] width 188 height 26
type input "0933563609"
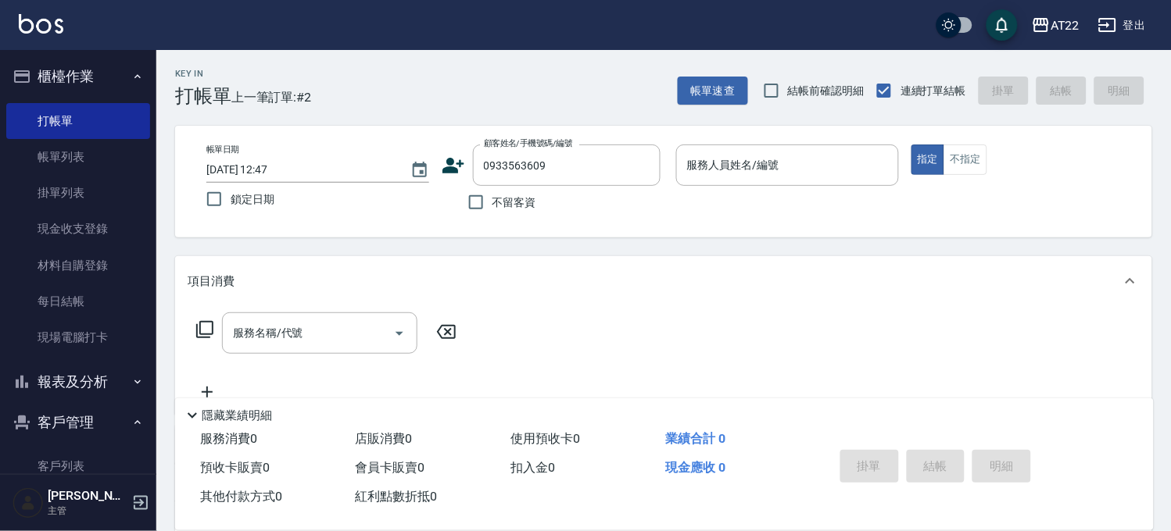
click at [452, 164] on icon at bounding box center [453, 166] width 22 height 16
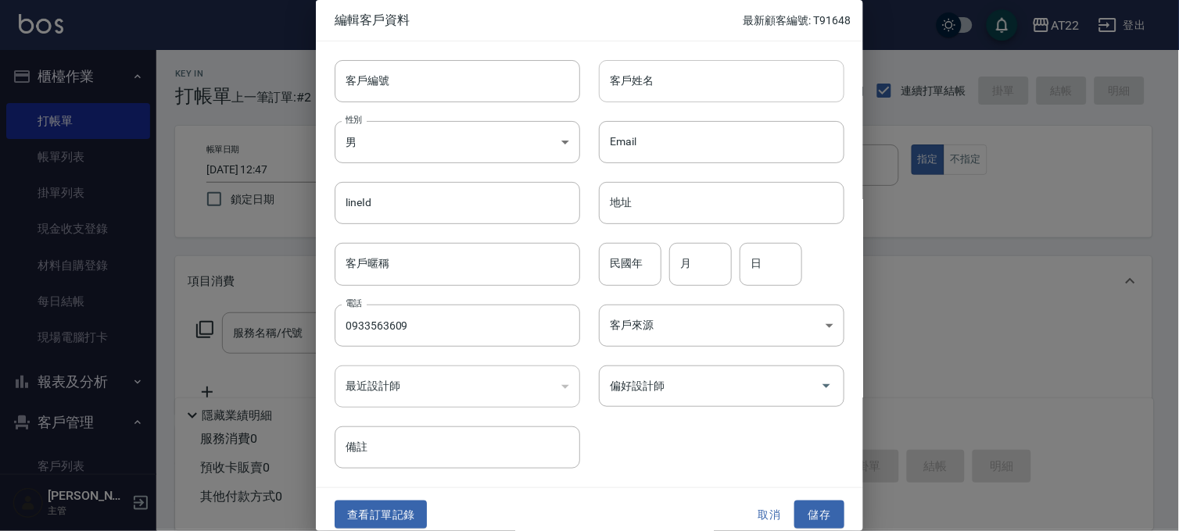
click at [659, 84] on input "客戶姓名" at bounding box center [721, 81] width 245 height 42
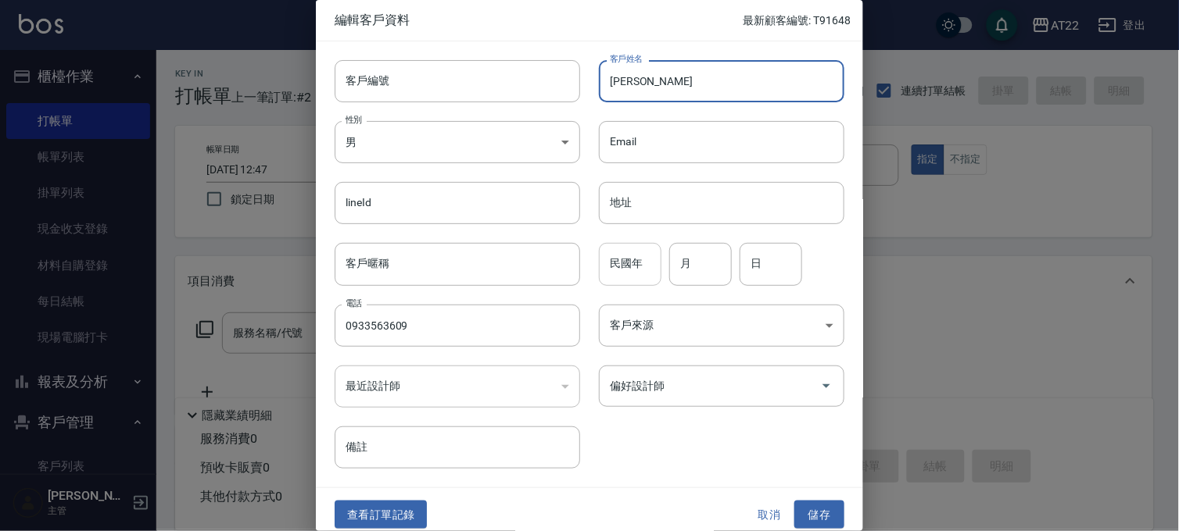
type input "[PERSON_NAME]"
click at [618, 252] on div "民國年 民國年" at bounding box center [630, 264] width 63 height 42
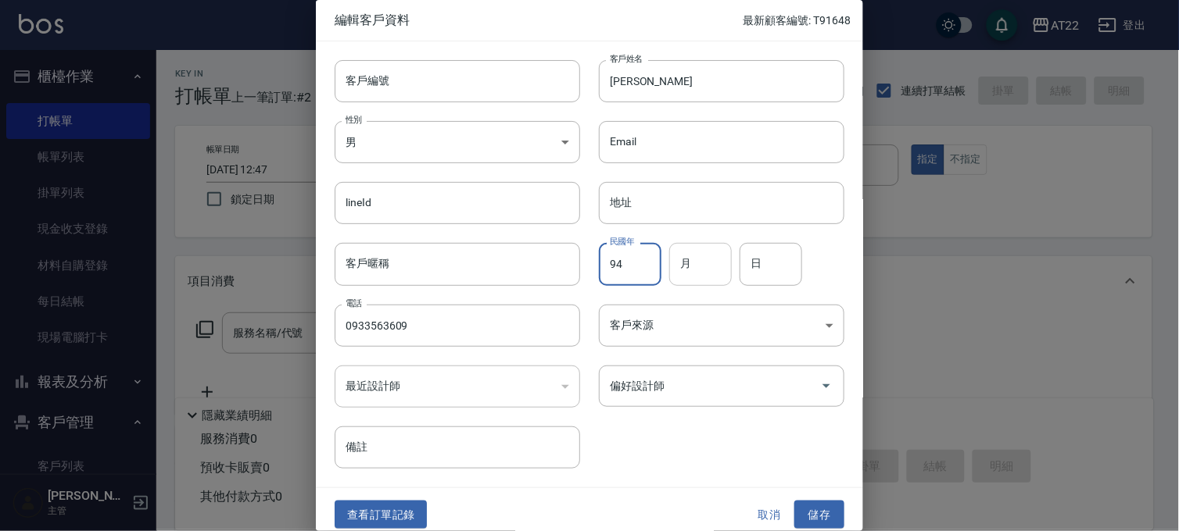
type input "94"
click at [697, 267] on input "月" at bounding box center [700, 264] width 63 height 42
type input "8"
click at [782, 254] on input "日" at bounding box center [770, 264] width 63 height 42
type input "19"
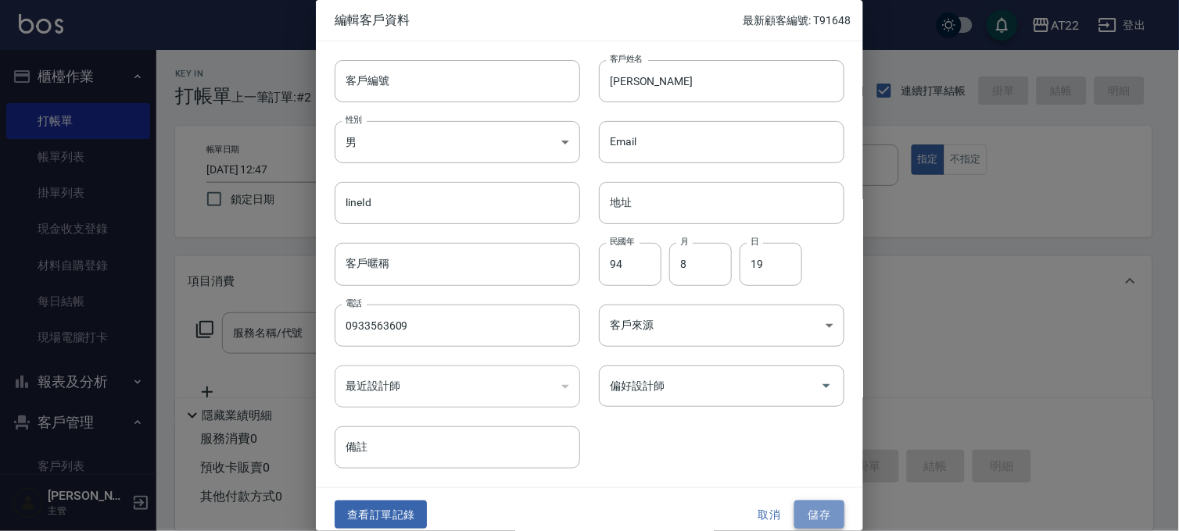
click at [807, 522] on button "儲存" at bounding box center [819, 515] width 50 height 29
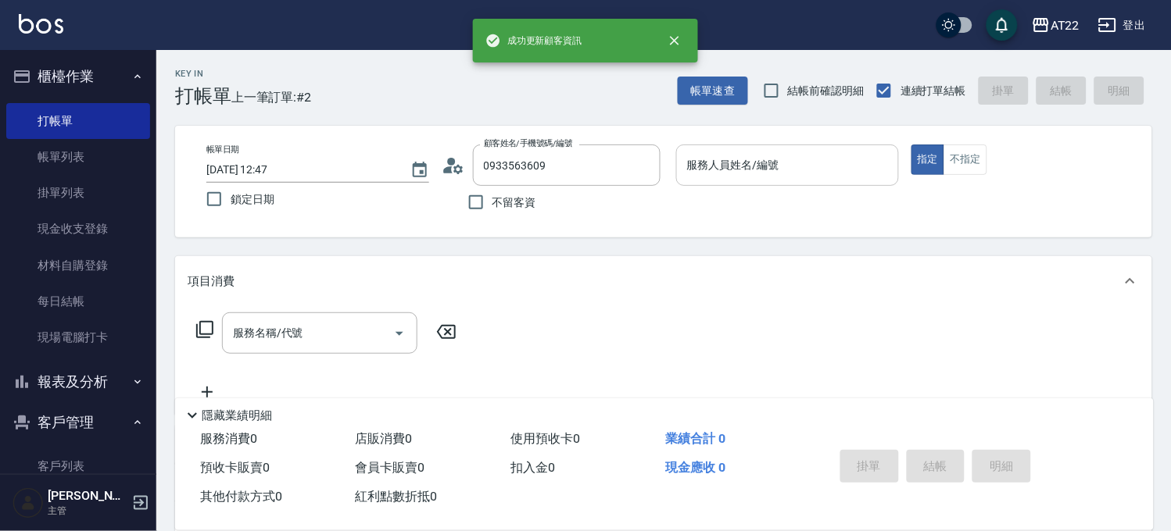
click at [791, 163] on input "服務人員姓名/編號" at bounding box center [787, 165] width 209 height 27
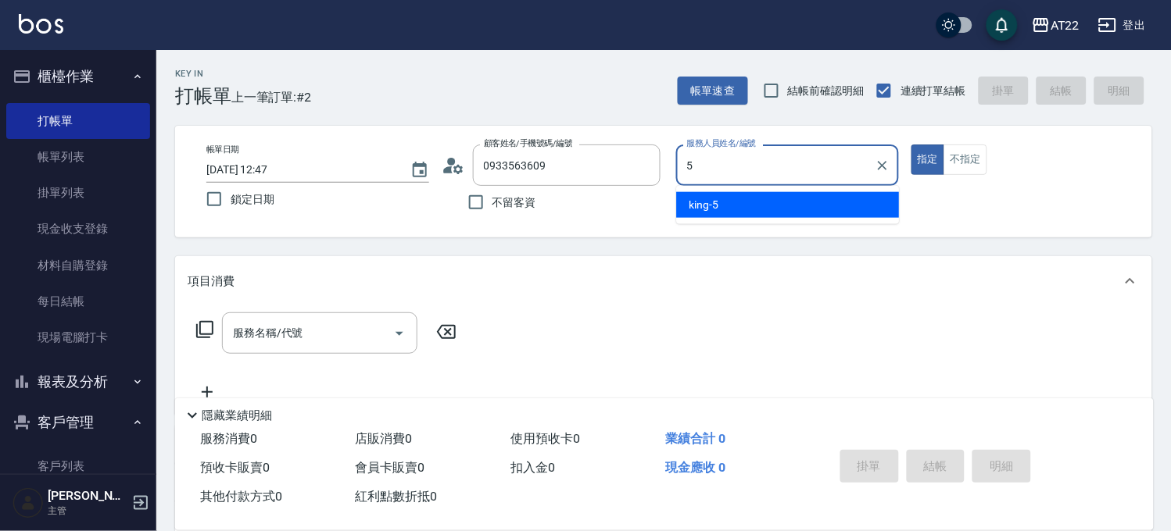
type input "king-5"
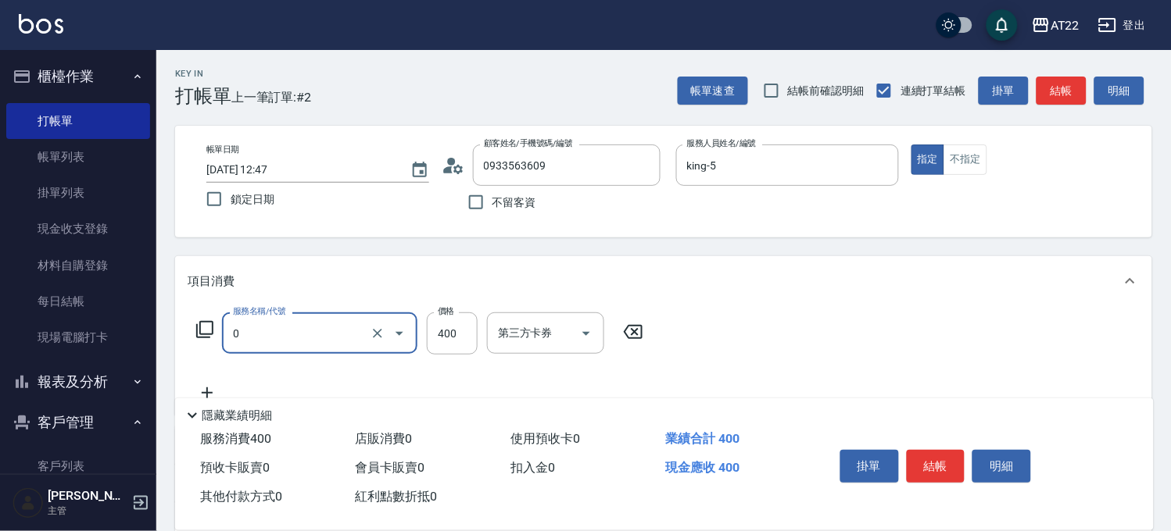
type input "有機洗髮(0)"
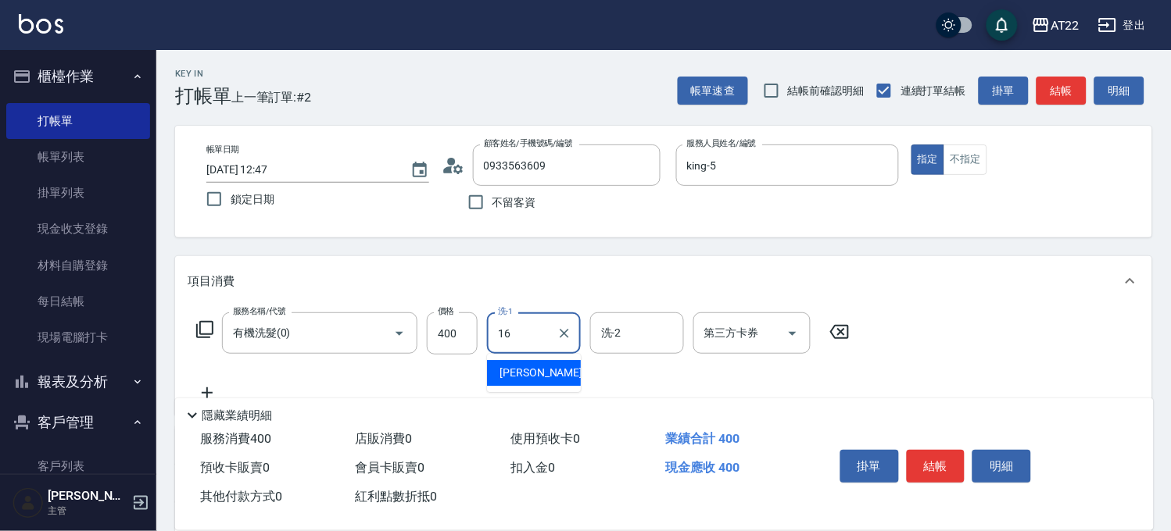
type input "[PERSON_NAME]-16"
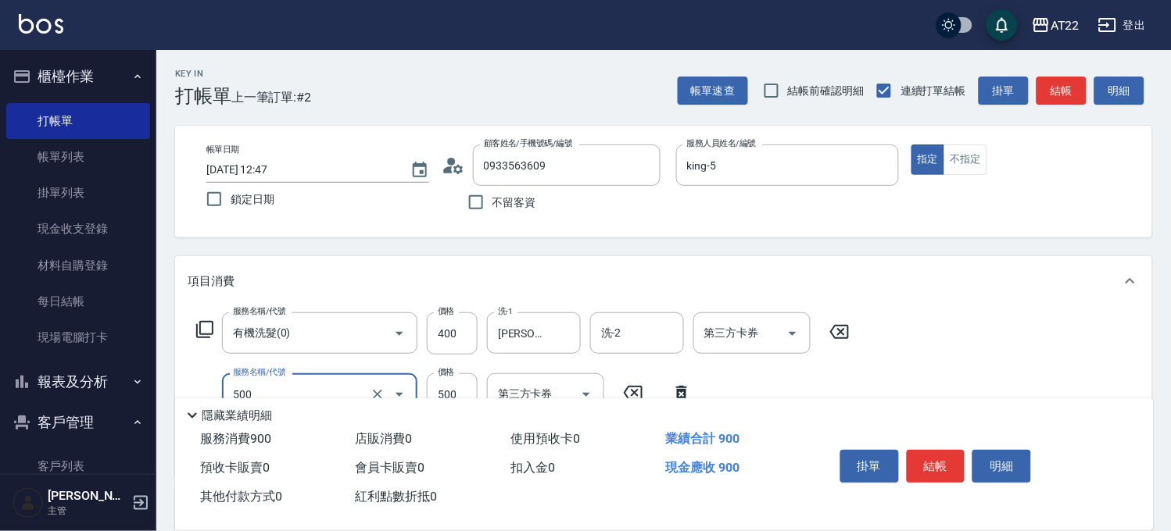
type input "剪髮(500)"
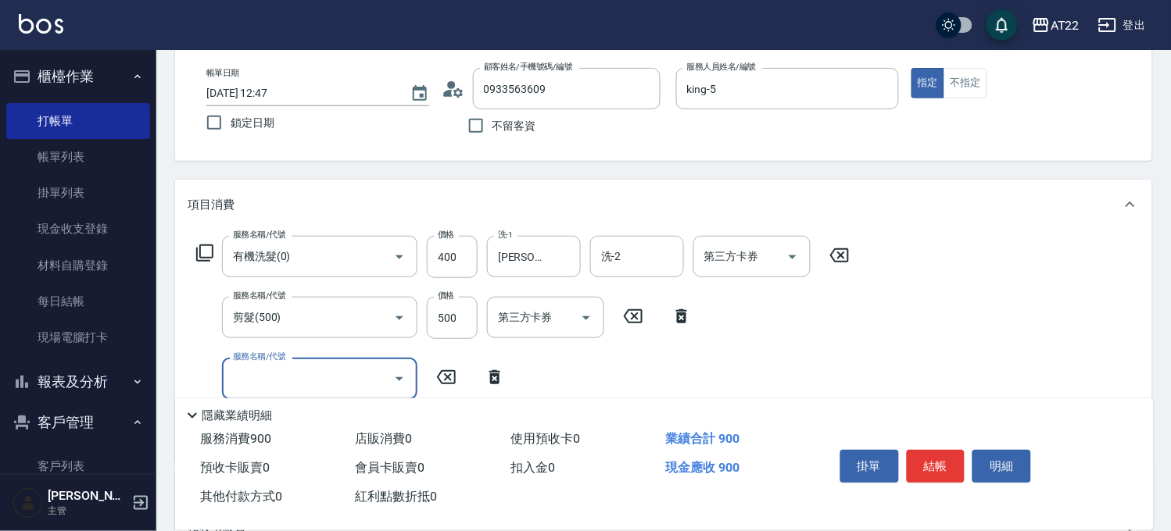
scroll to position [174, 0]
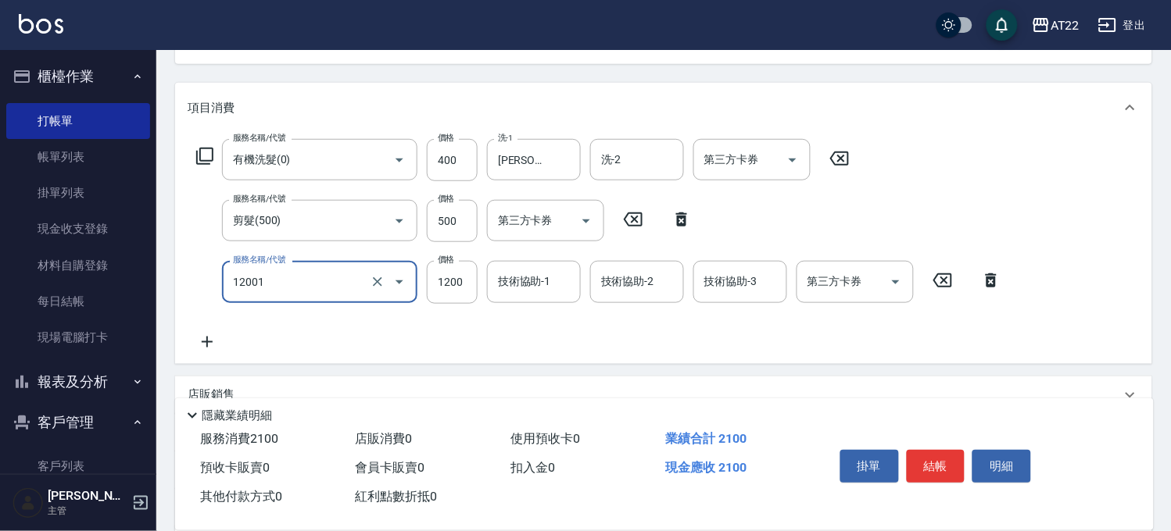
type input "燙髮S(12001)"
type input "1700"
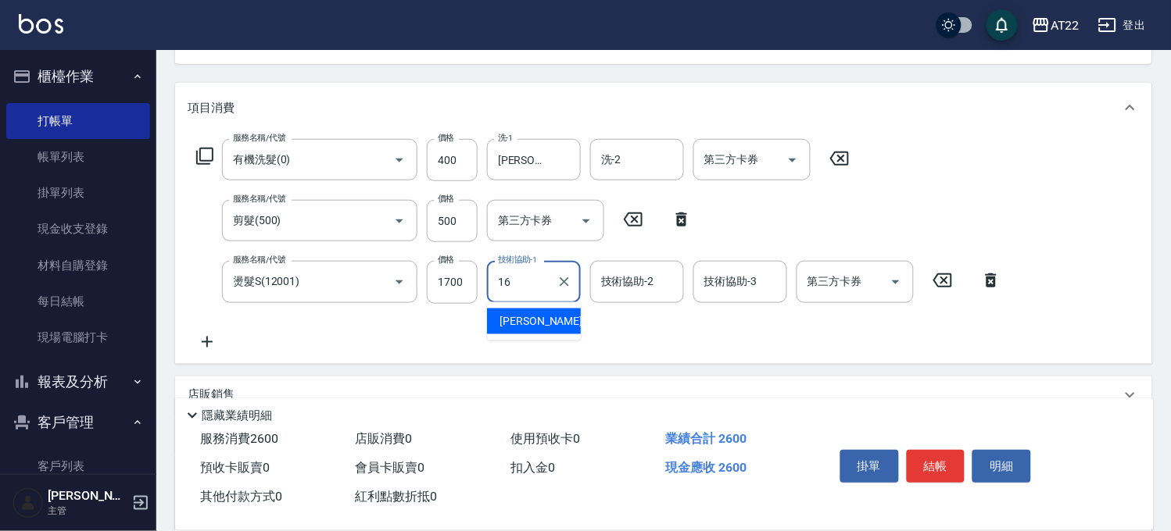
type input "[PERSON_NAME]-16"
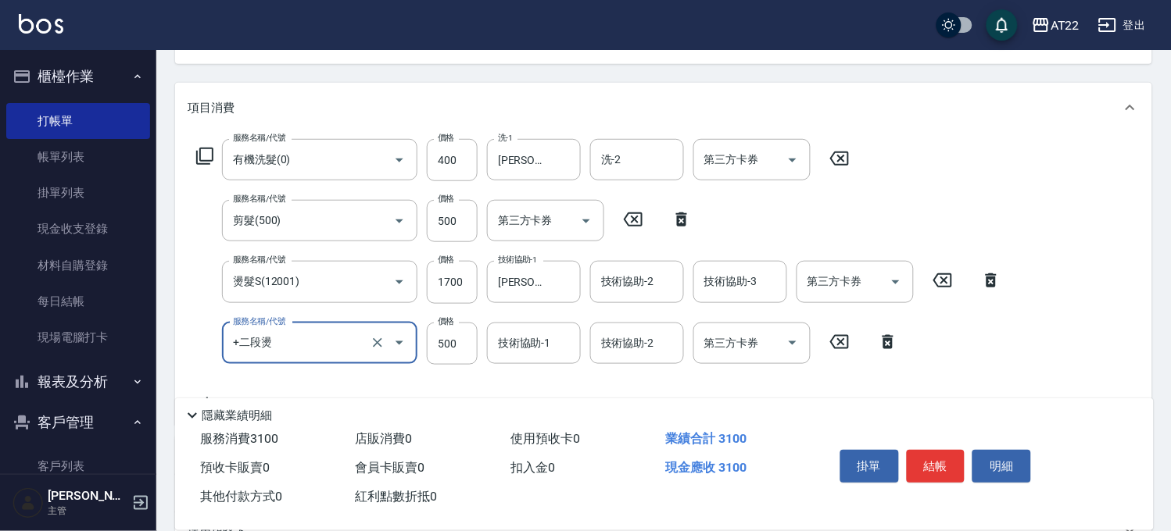
type input "+二段燙"
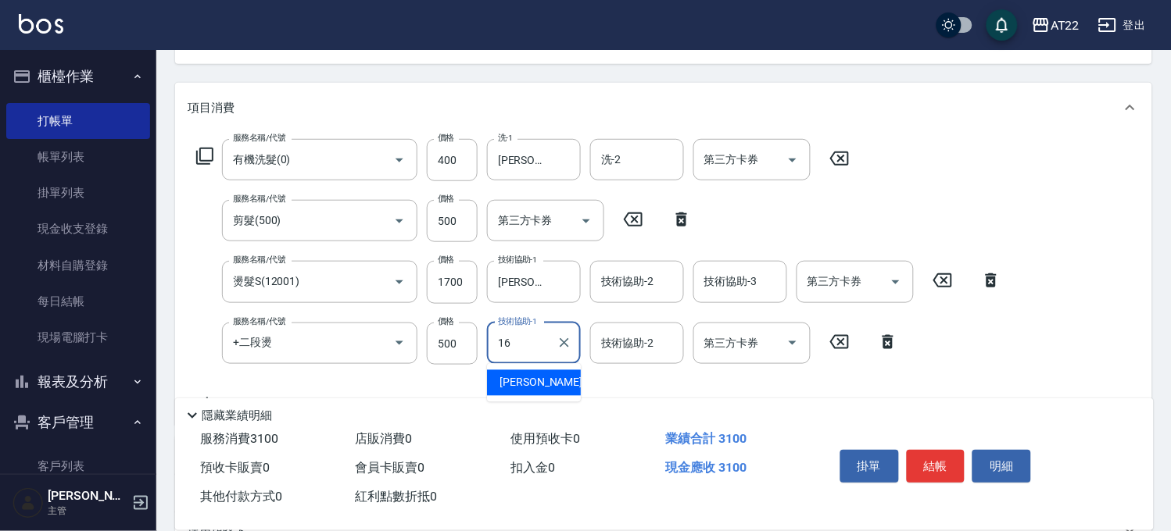
type input "[PERSON_NAME]-16"
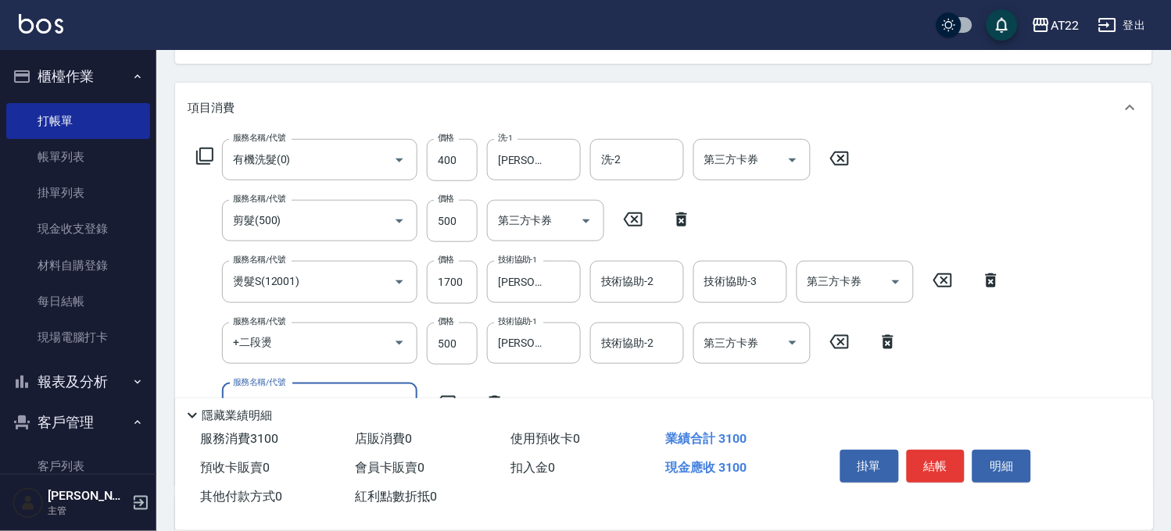
scroll to position [434, 0]
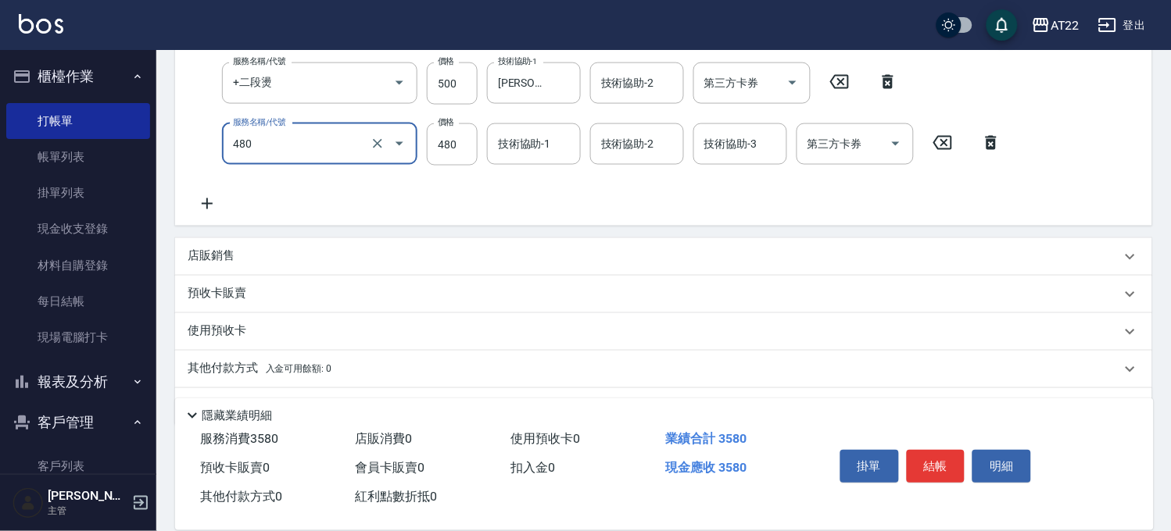
type input "[PERSON_NAME]護(480)"
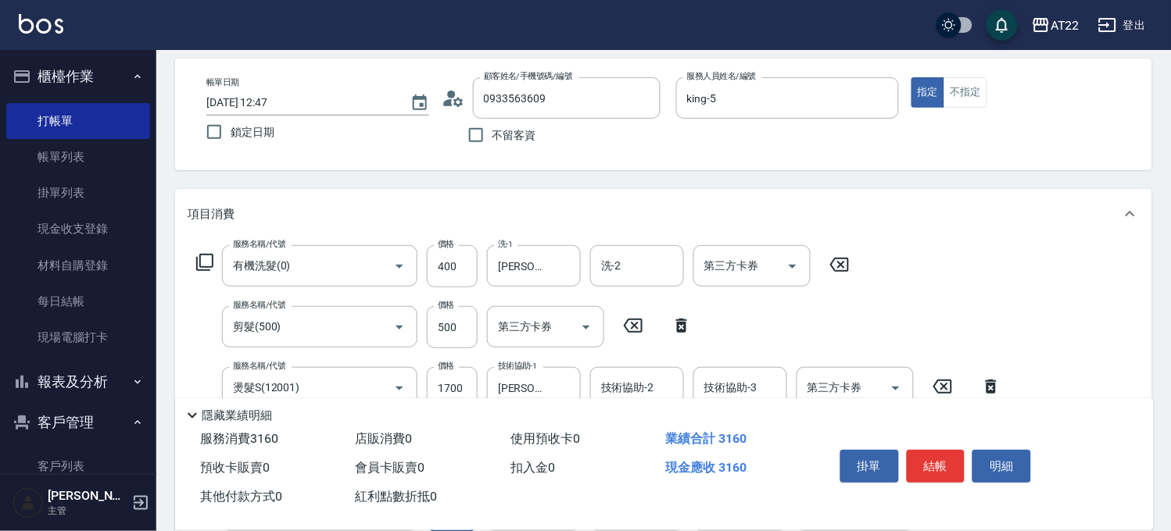
type input "600"
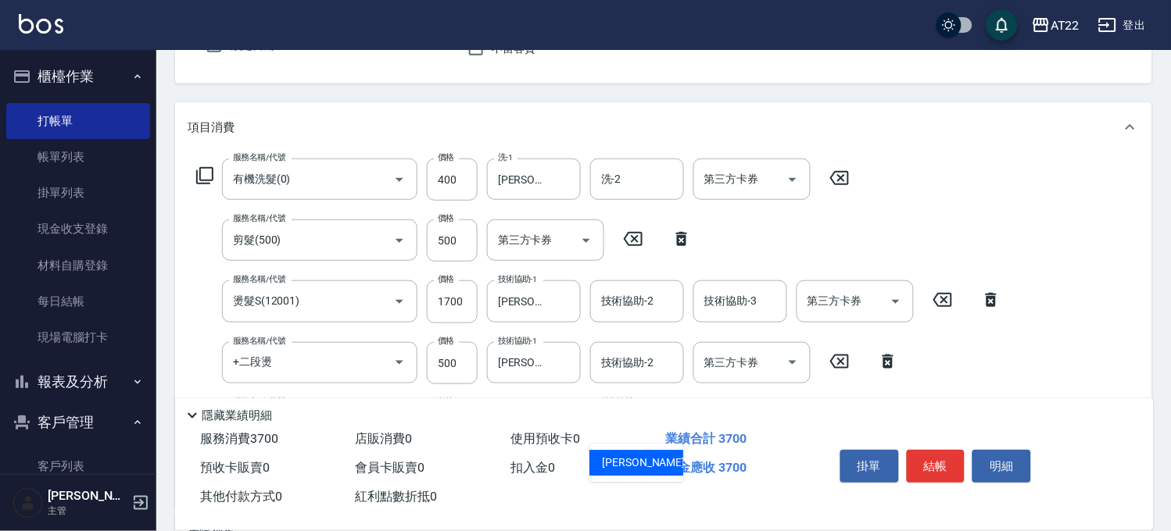
type input "[PERSON_NAME]-16"
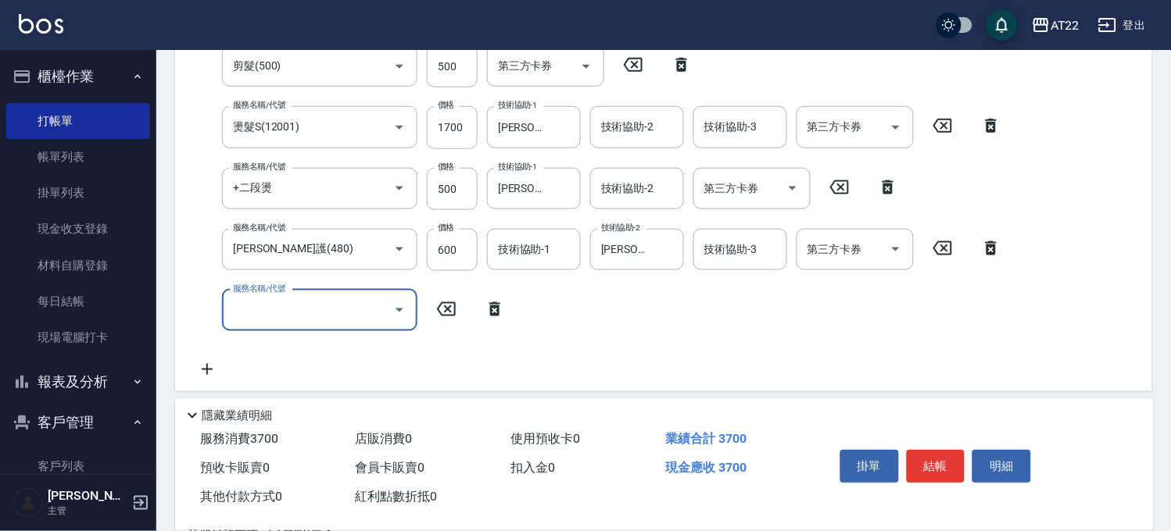
scroll to position [319, 0]
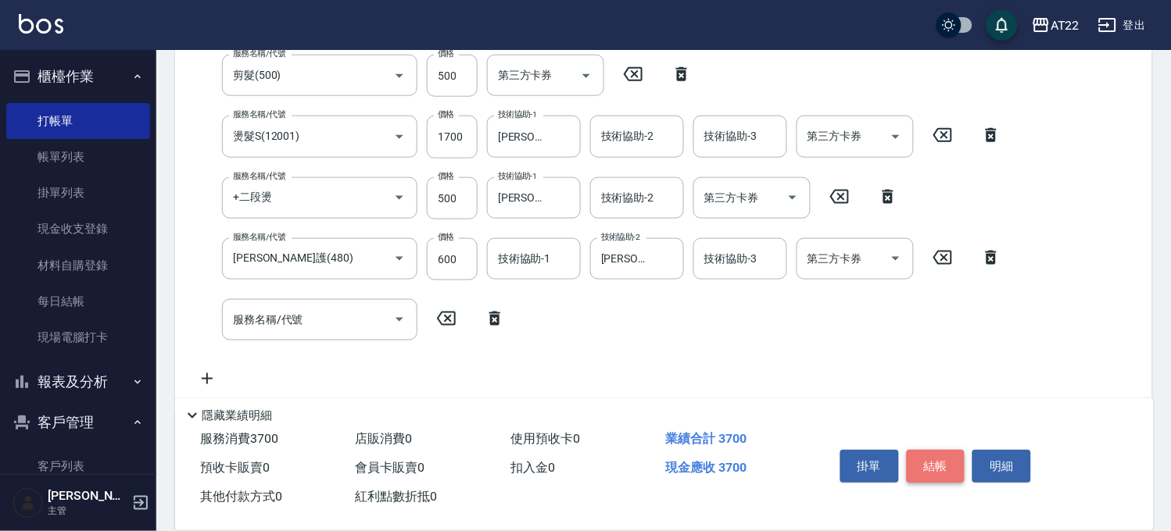
click at [949, 450] on button "結帳" at bounding box center [936, 466] width 59 height 33
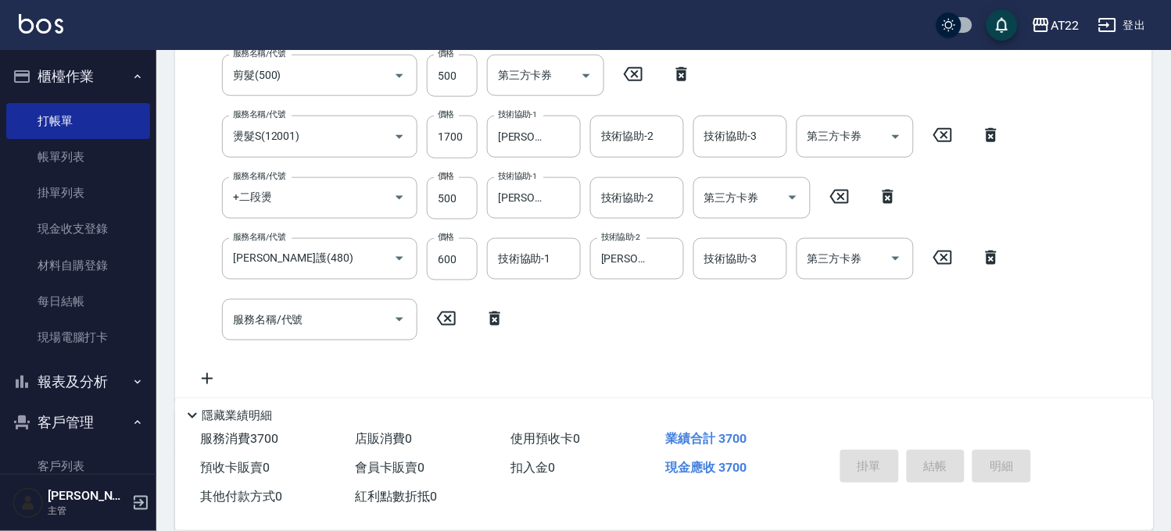
type input "[DATE] 12:49"
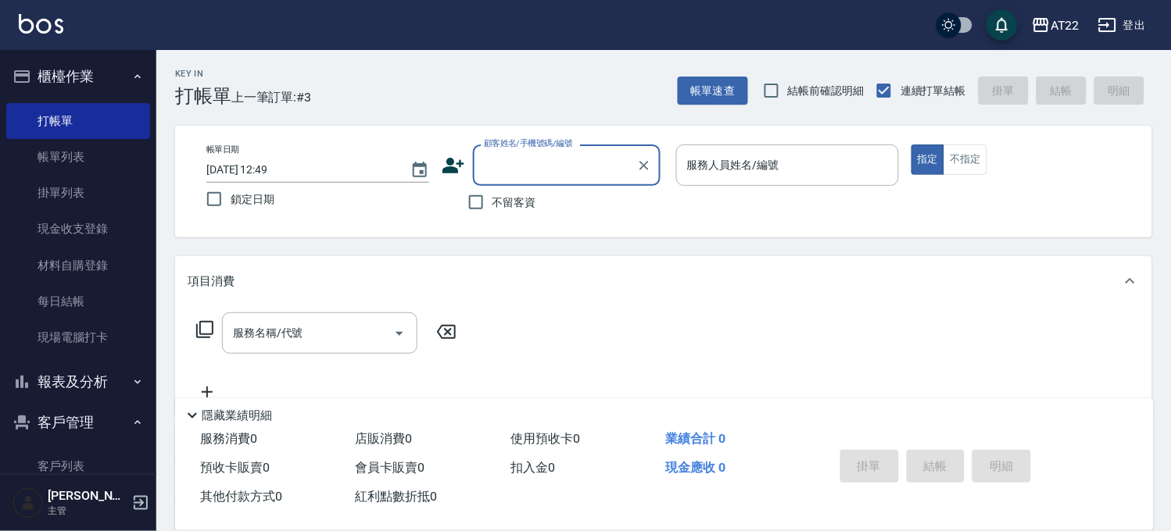
click at [698, 67] on div "Key In 打帳單 上一筆訂單:#3 帳單速查 結帳前確認明細 連續打單結帳 掛單 結帳 明細" at bounding box center [654, 78] width 996 height 57
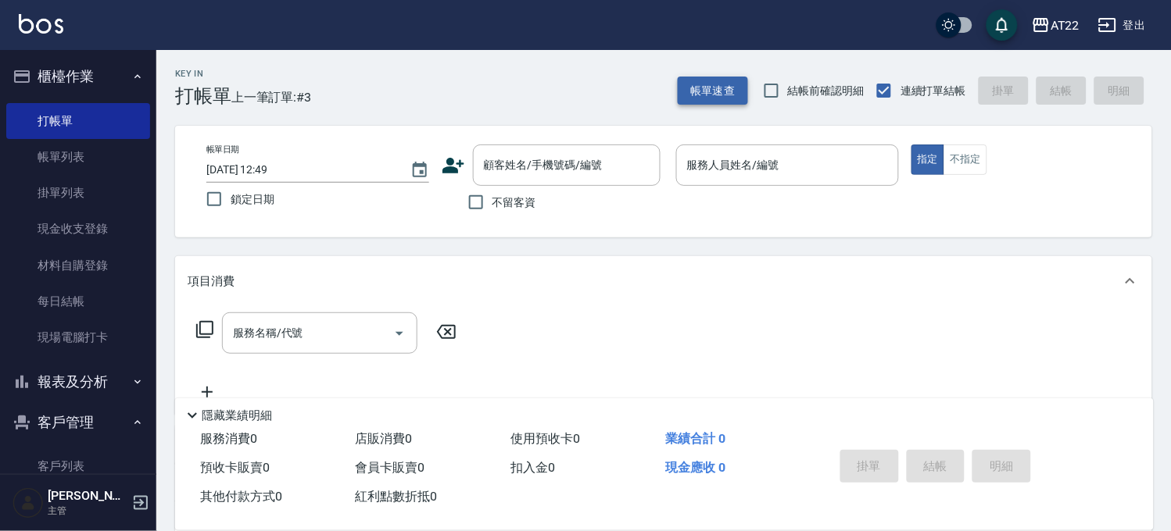
click at [699, 79] on button "帳單速查" at bounding box center [713, 91] width 70 height 29
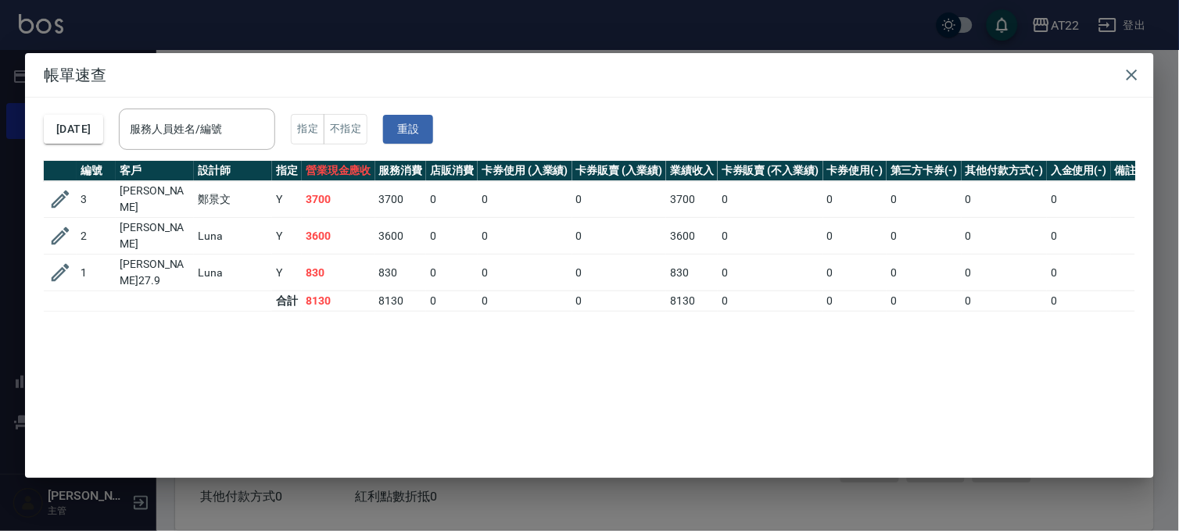
click at [686, 47] on div "帳單速查 [DATE] 服務人員姓名/編號 服務人員姓名/編號 指定 不指定 重設 編號 客戶 設計師 指定 營業現金應收 服務消費 店販消費 卡券使用 (入…" at bounding box center [589, 265] width 1179 height 531
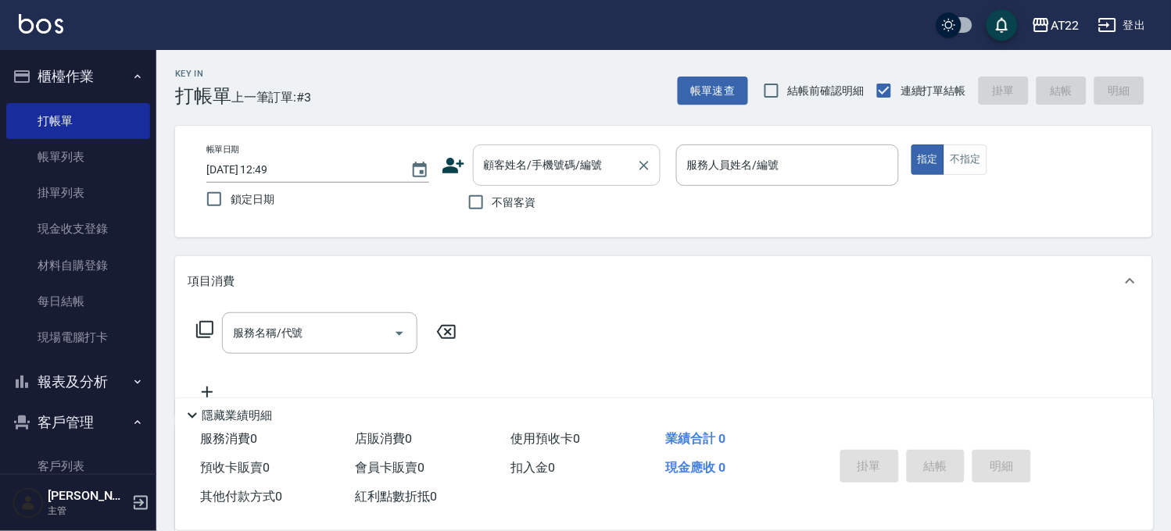
click at [596, 158] on input "顧客姓名/手機號碼/編號" at bounding box center [555, 165] width 150 height 27
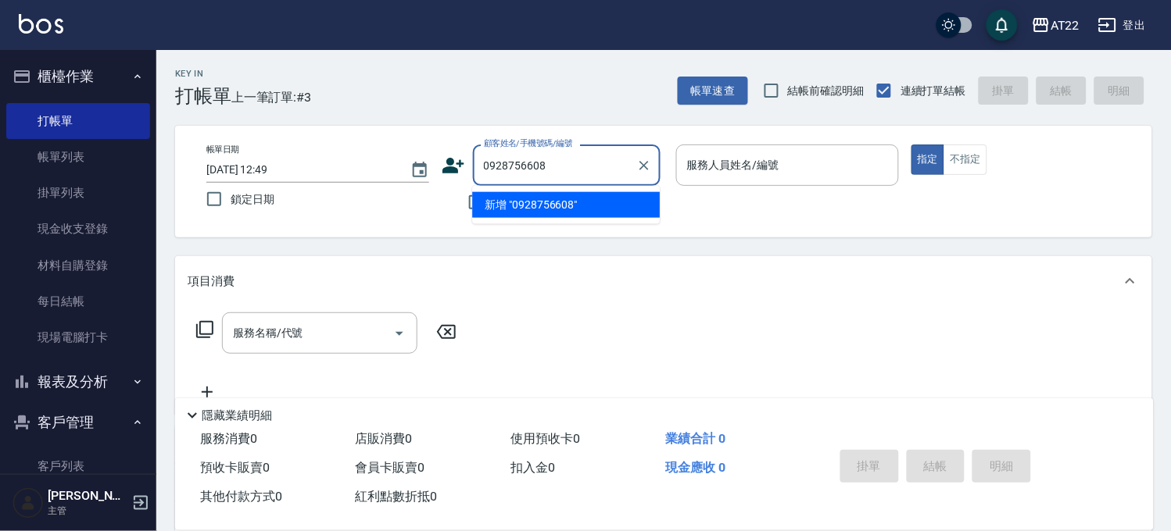
click at [527, 211] on li "新增 "0928756608"" at bounding box center [566, 205] width 188 height 26
type input "0928756608"
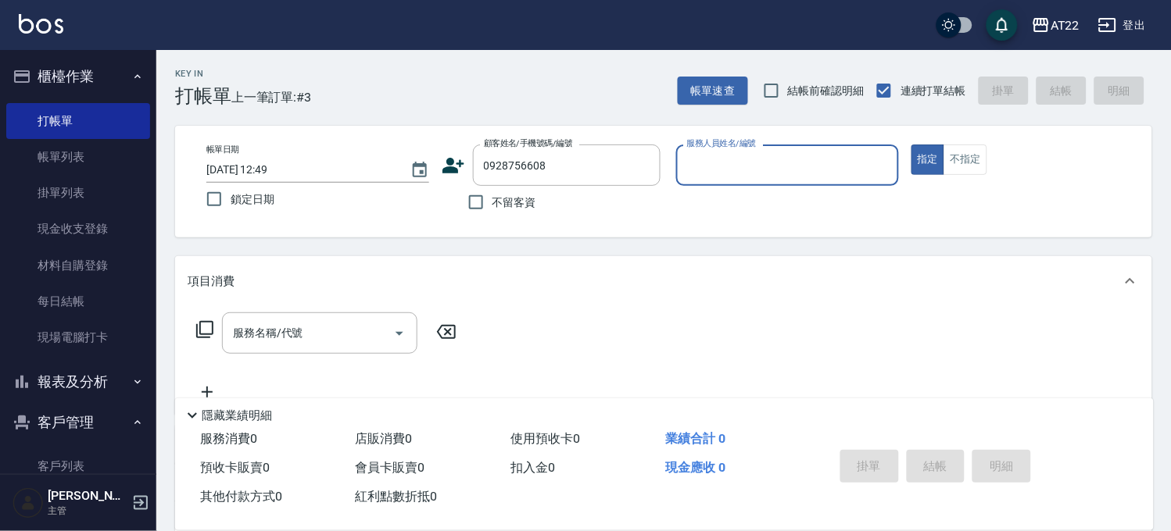
click at [453, 166] on icon at bounding box center [453, 166] width 22 height 16
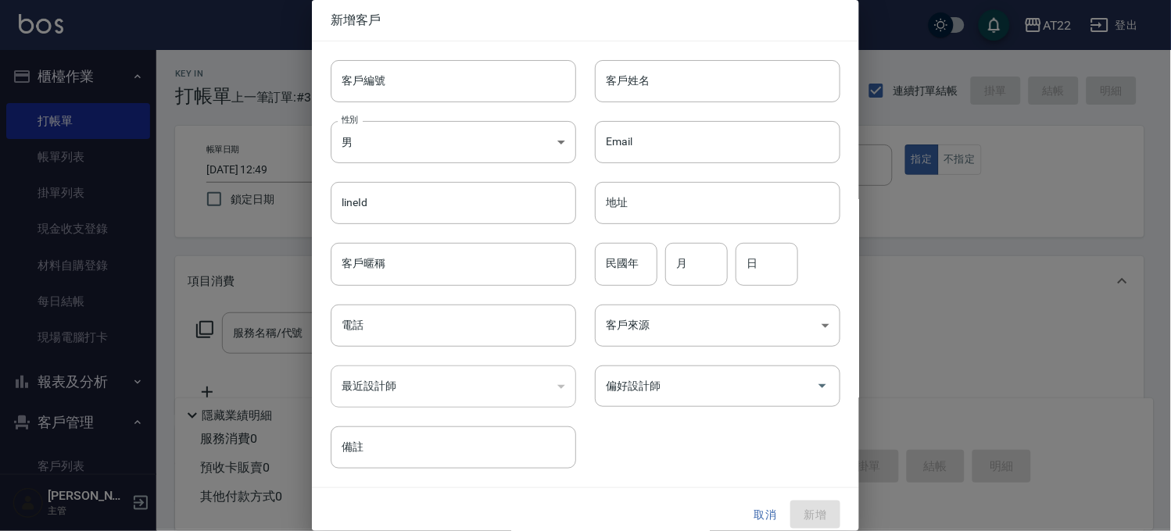
type input "0928756608"
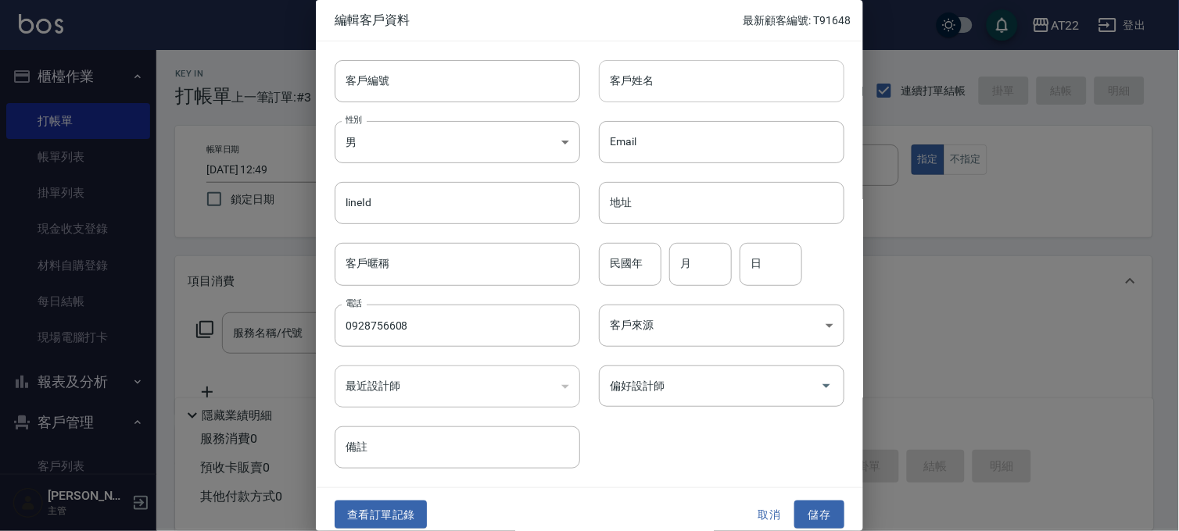
click at [719, 83] on input "客戶姓名" at bounding box center [721, 81] width 245 height 42
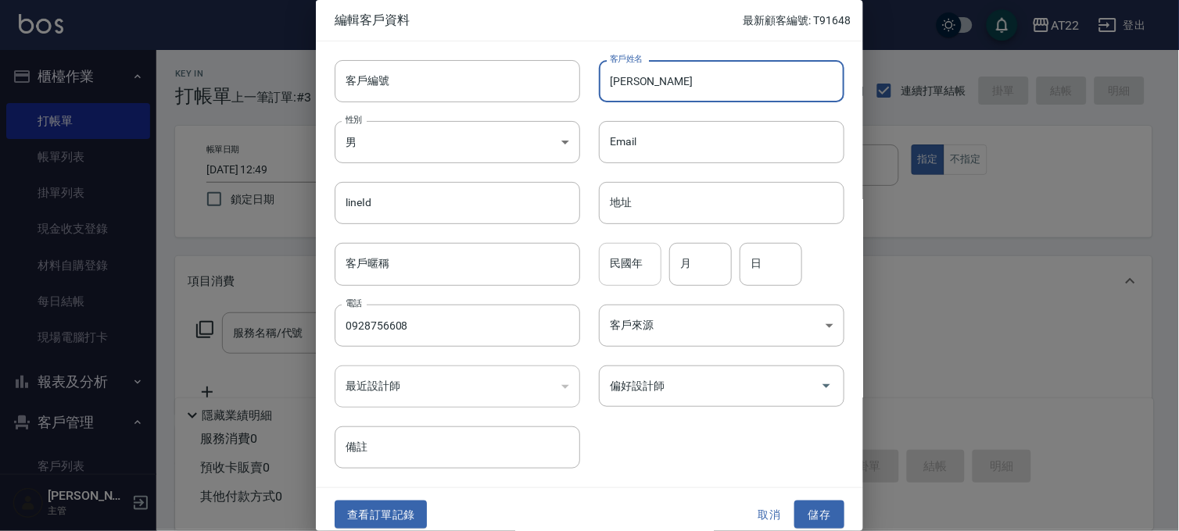
type input "[PERSON_NAME]"
click at [643, 245] on input "民國年" at bounding box center [630, 264] width 63 height 42
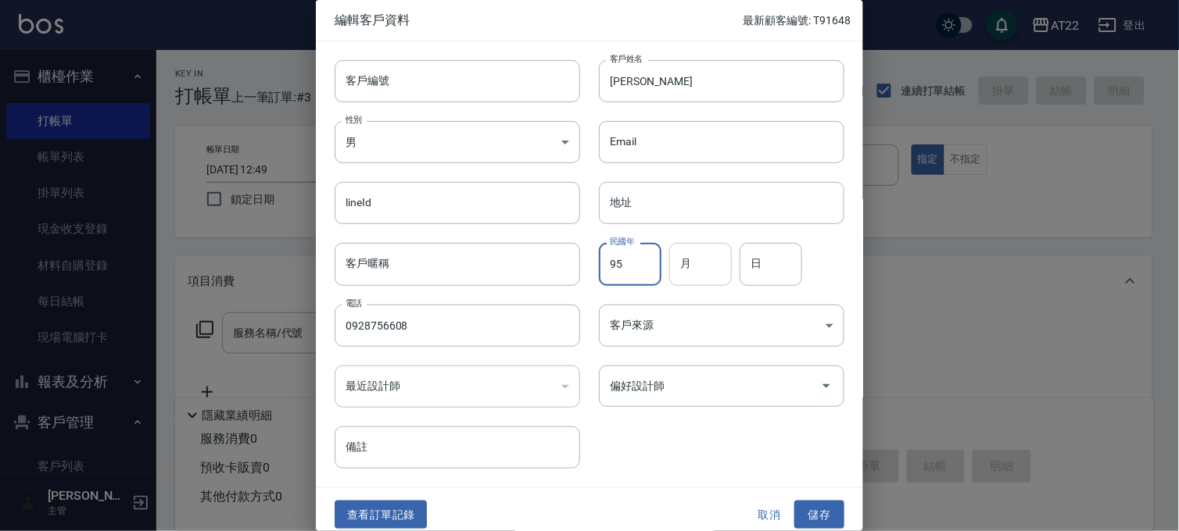
type input "95"
click at [704, 259] on input "月" at bounding box center [700, 264] width 63 height 42
type input "10"
click at [791, 271] on input "日" at bounding box center [770, 264] width 63 height 42
type input "3"
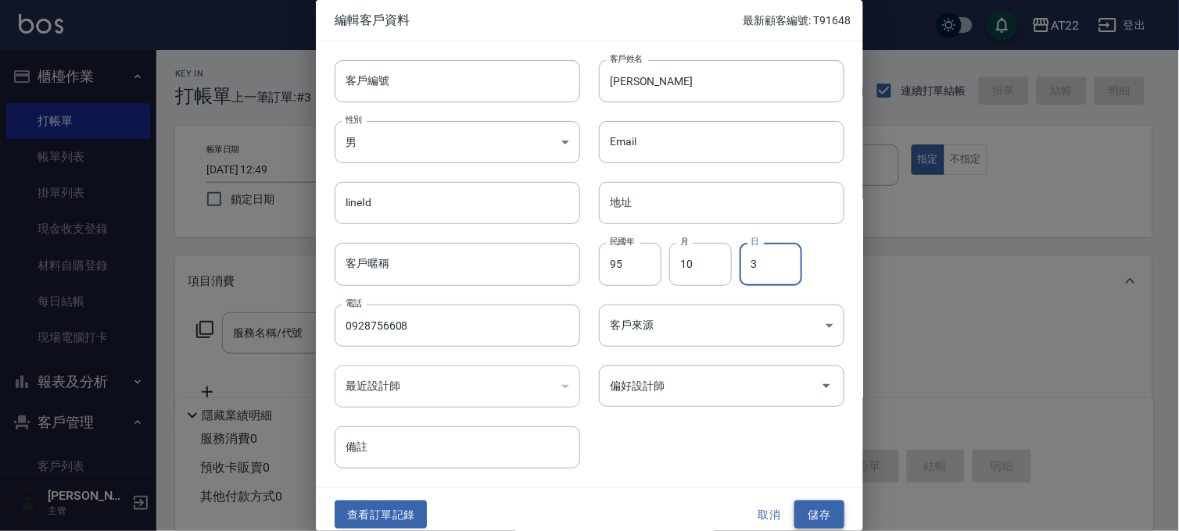
click at [813, 522] on button "儲存" at bounding box center [819, 515] width 50 height 29
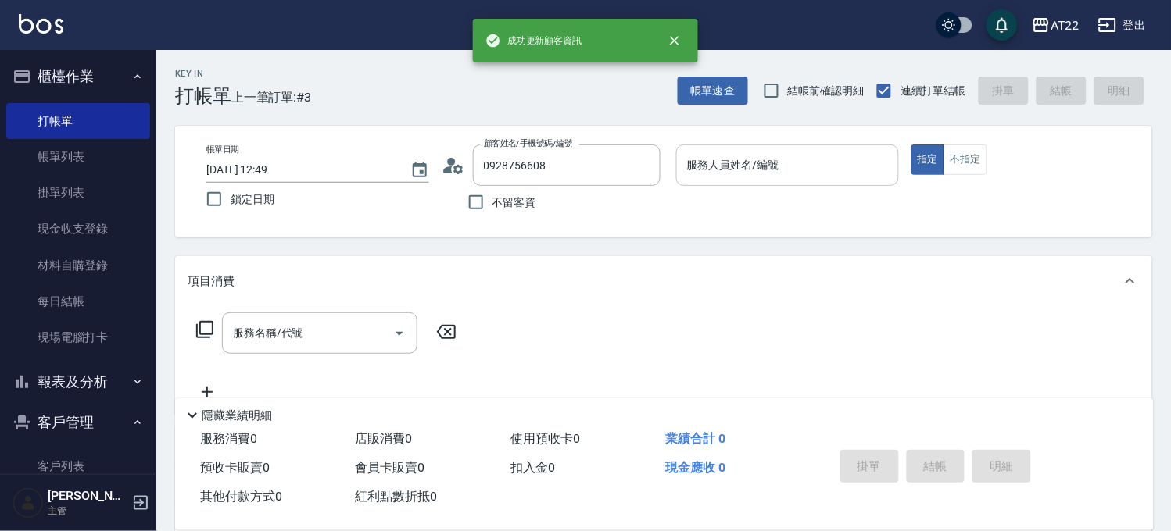
click at [815, 152] on input "服務人員姓名/編號" at bounding box center [787, 165] width 209 height 27
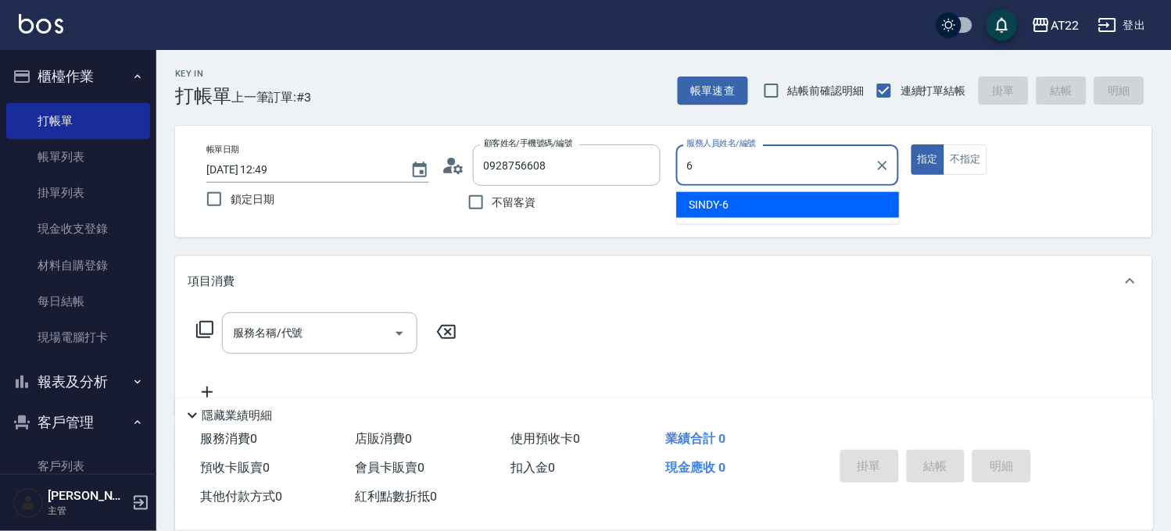
type input "SINDY-6"
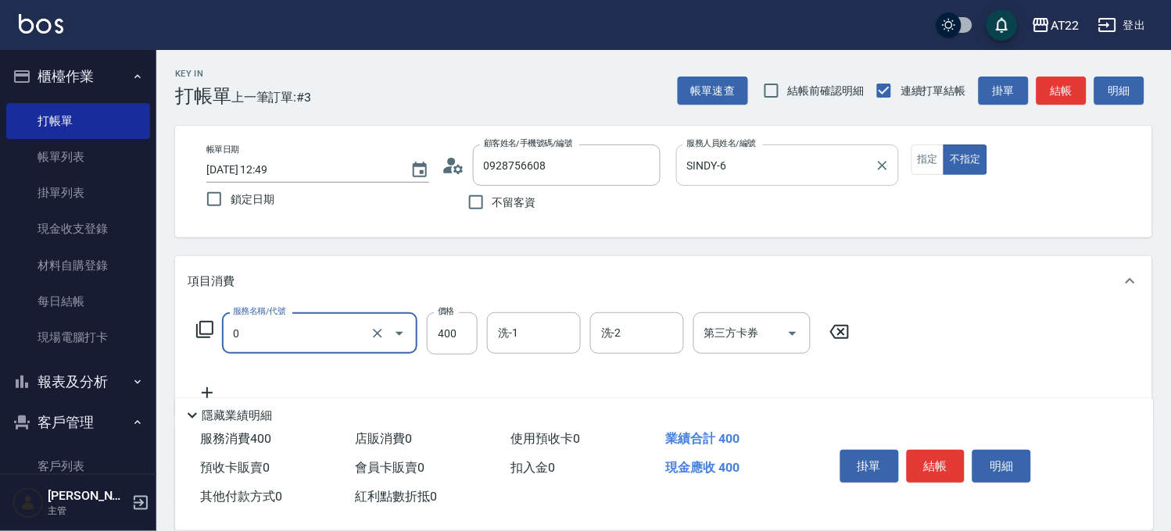
type input "有機洗髮(0)"
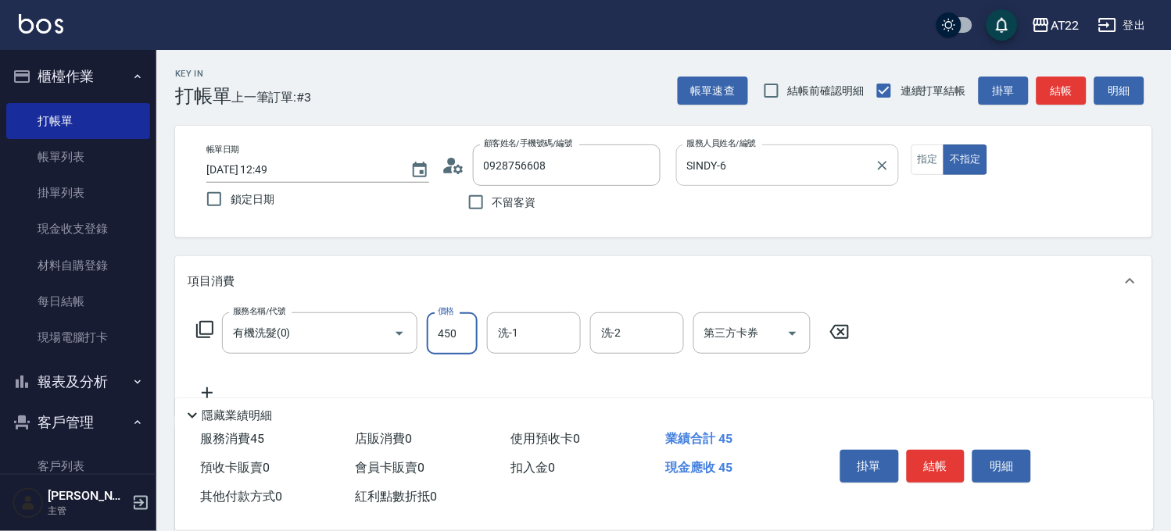
type input "450"
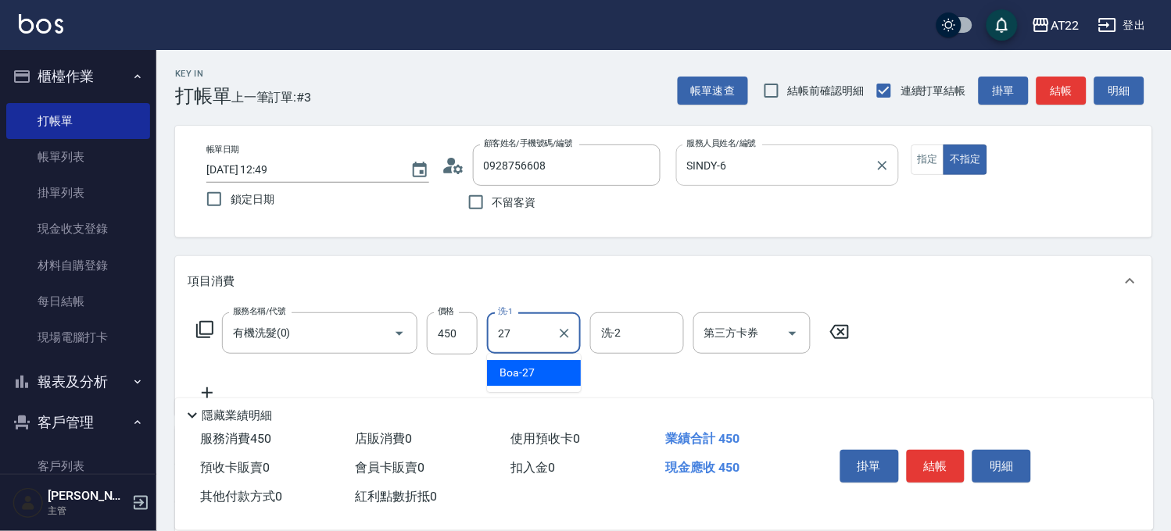
type input "Boa-27"
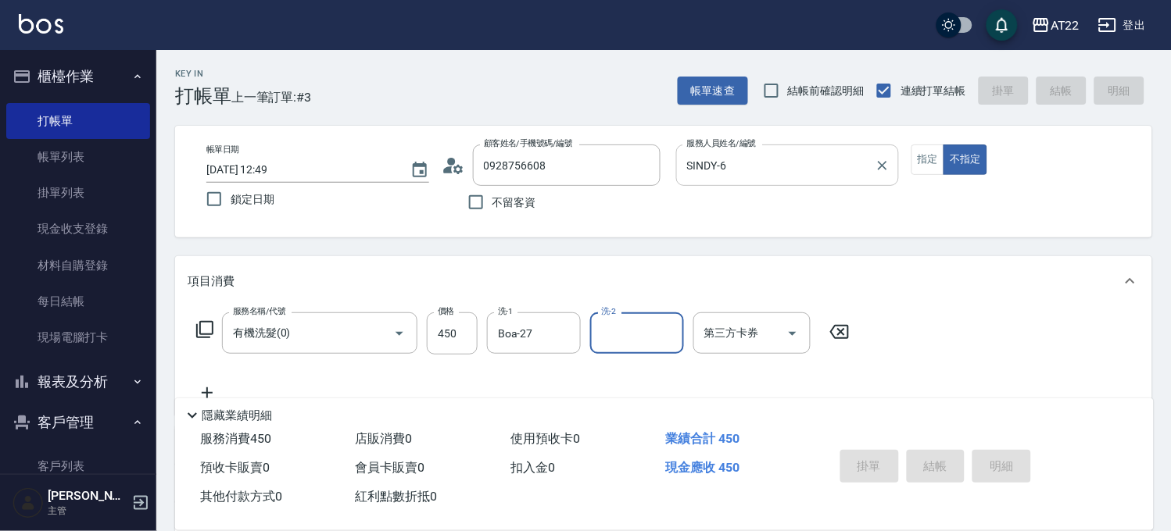
type input "[DATE] 12:50"
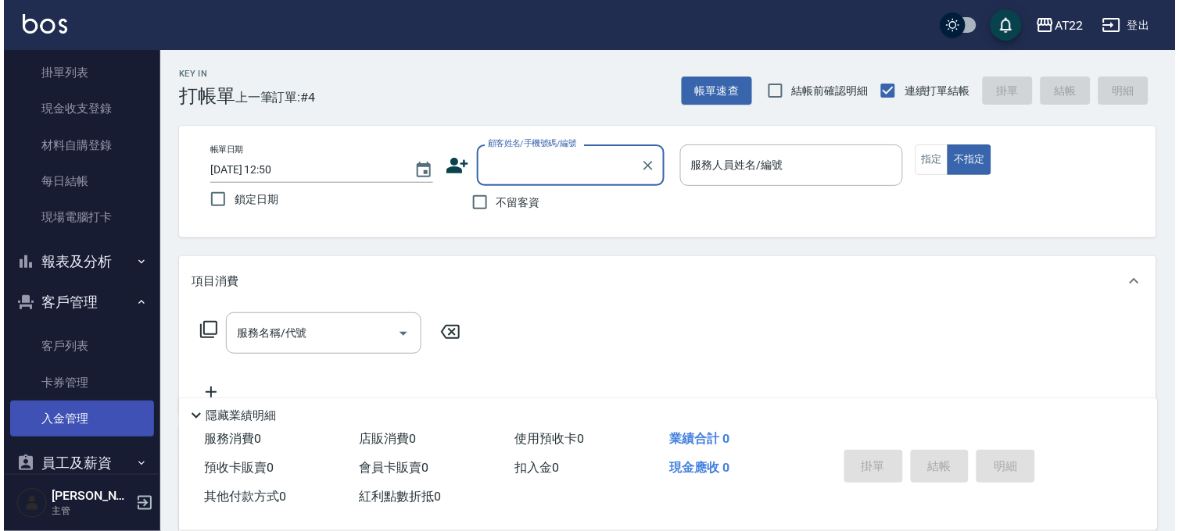
scroll to position [228, 0]
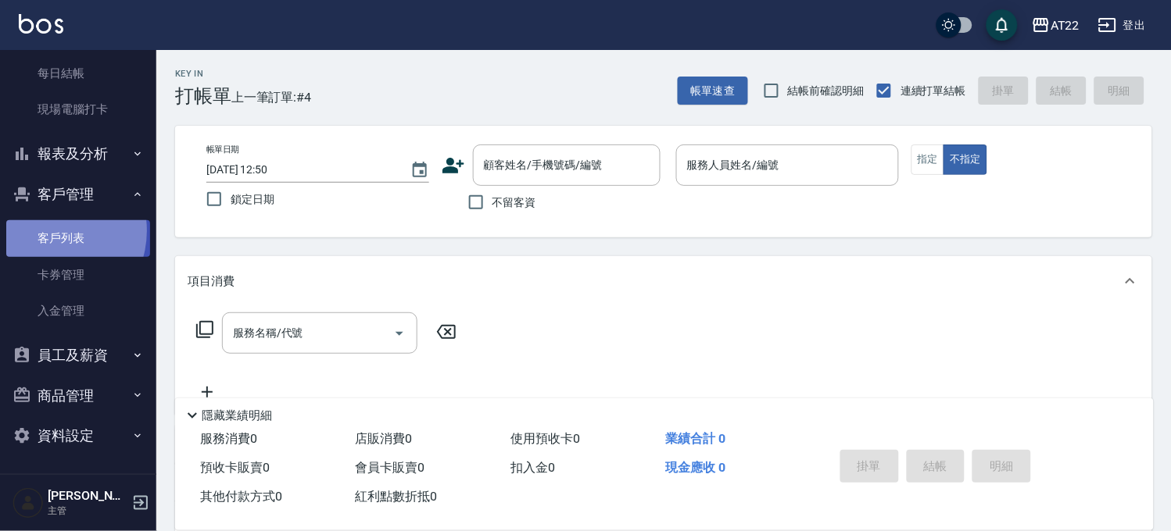
click at [47, 231] on link "客戶列表" at bounding box center [78, 238] width 144 height 36
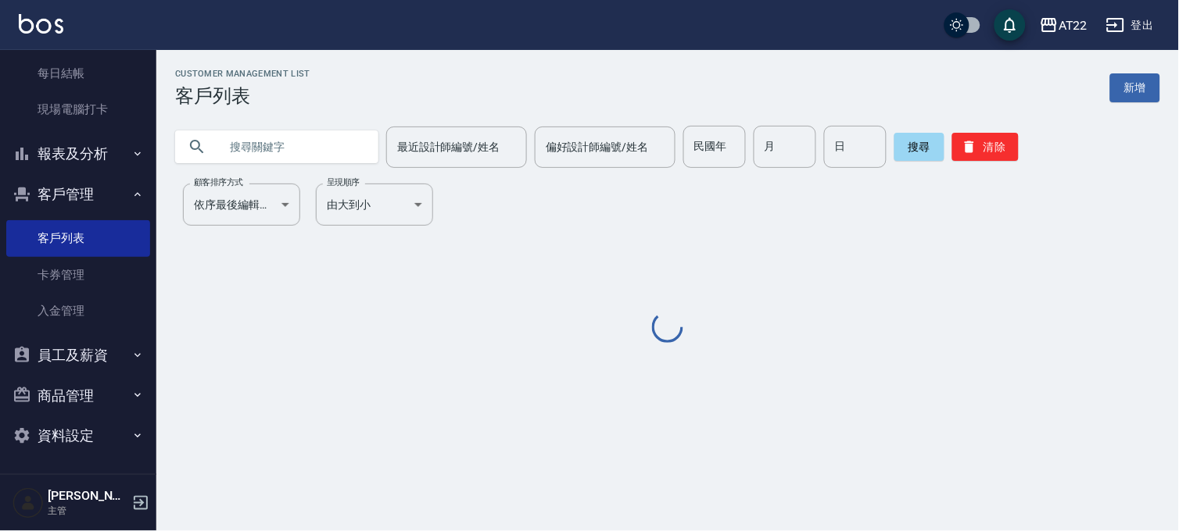
click at [308, 144] on input "text" at bounding box center [292, 147] width 147 height 42
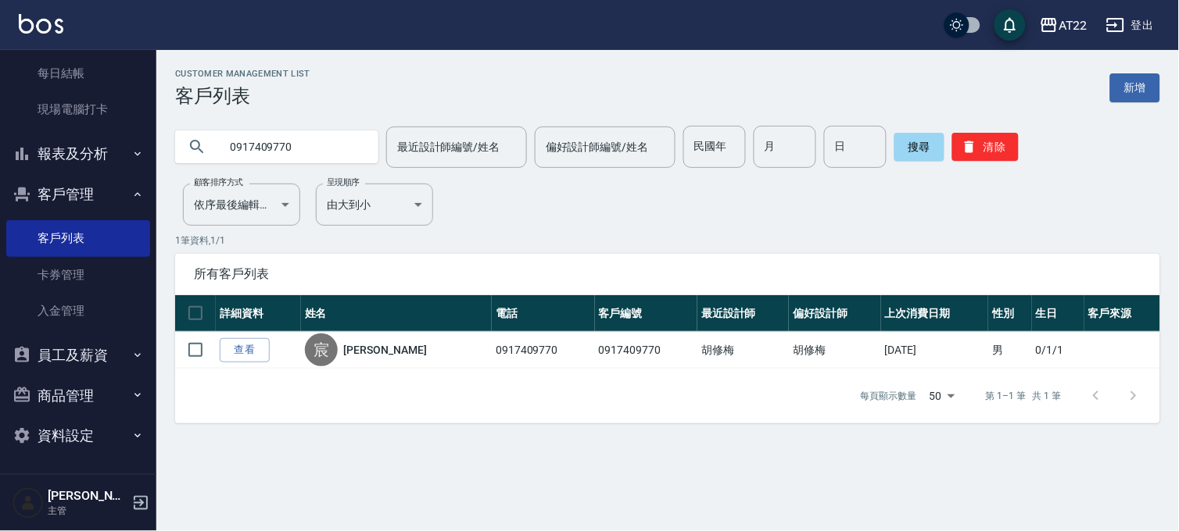
click at [291, 169] on div "Customer Management List 客戶列表 新增 0917409770 最近設計師編號/姓名 最近設計師編號/姓名 偏好設計師編號/姓名 偏好…" at bounding box center [667, 246] width 1022 height 355
click at [310, 159] on input "0917409770" at bounding box center [292, 147] width 147 height 42
type input "0918235208"
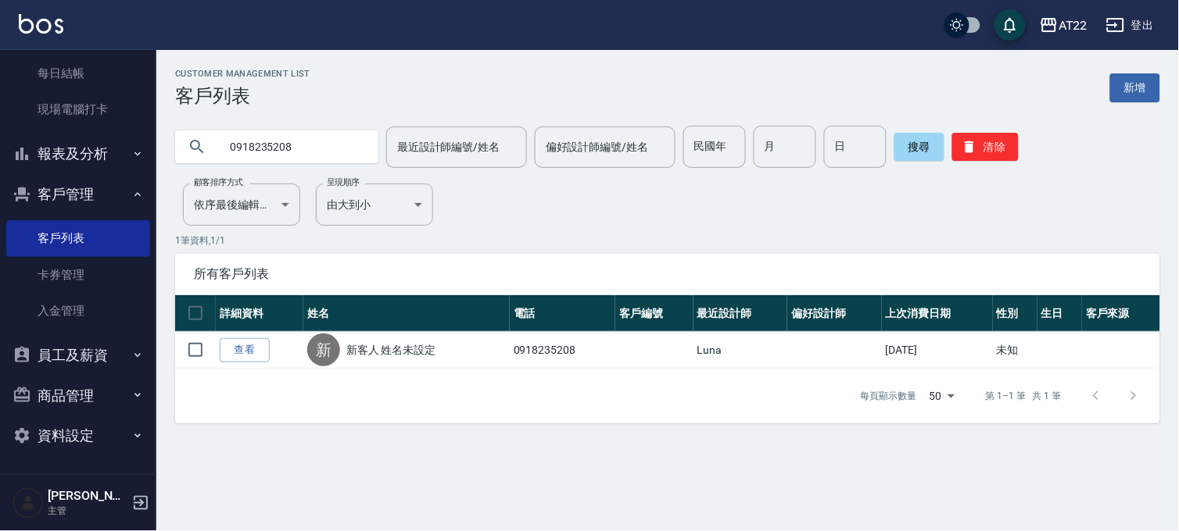
click at [247, 347] on link "查看" at bounding box center [245, 350] width 50 height 24
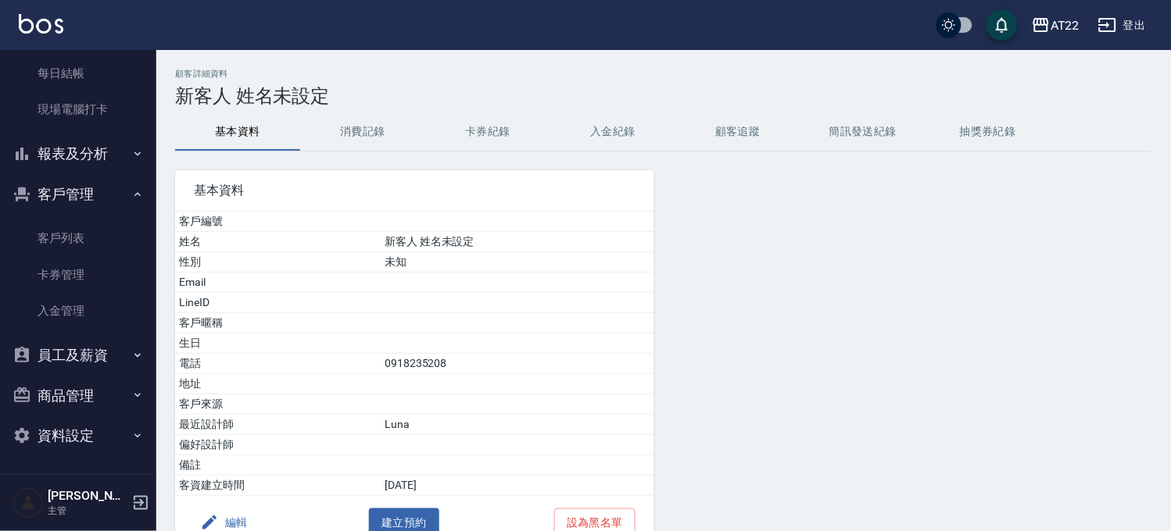
click at [346, 122] on button "消費記錄" at bounding box center [362, 132] width 125 height 38
